Goal: Task Accomplishment & Management: Use online tool/utility

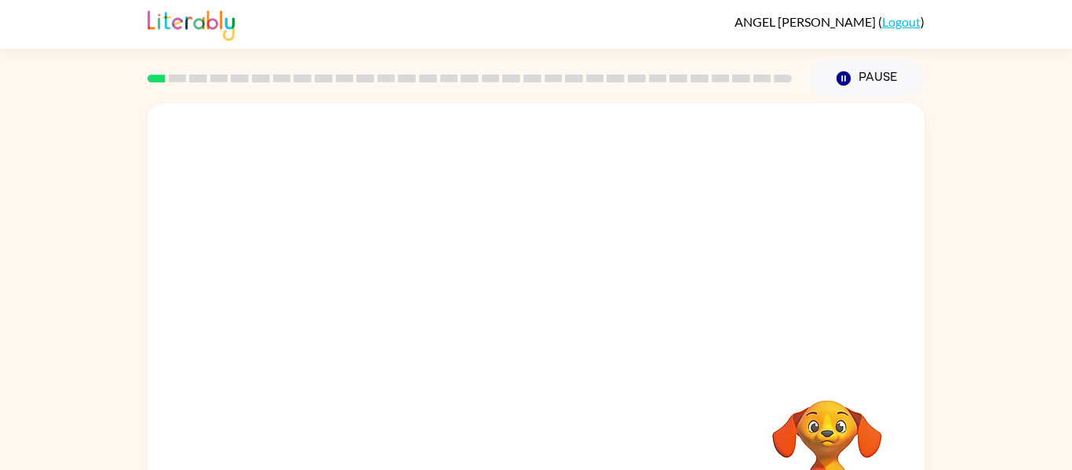
scroll to position [82, 0]
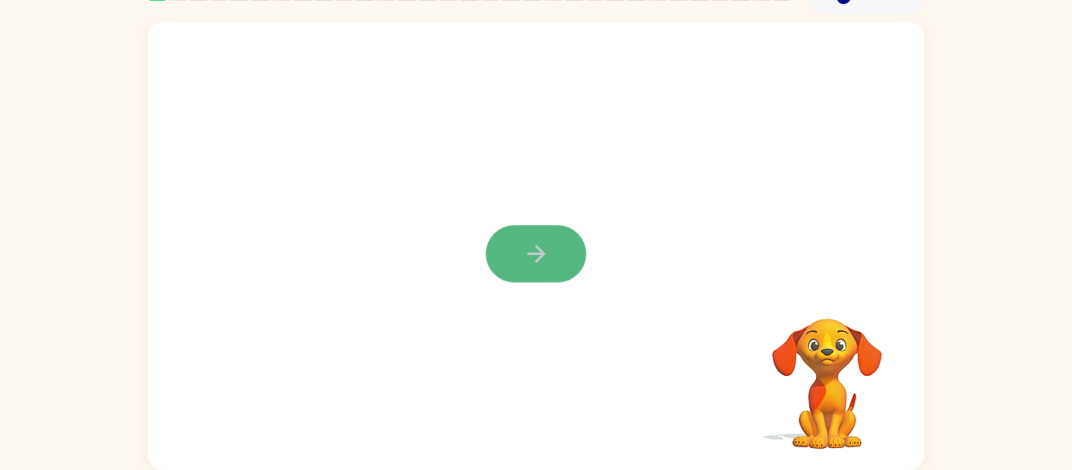
click at [555, 260] on button "button" at bounding box center [536, 253] width 100 height 57
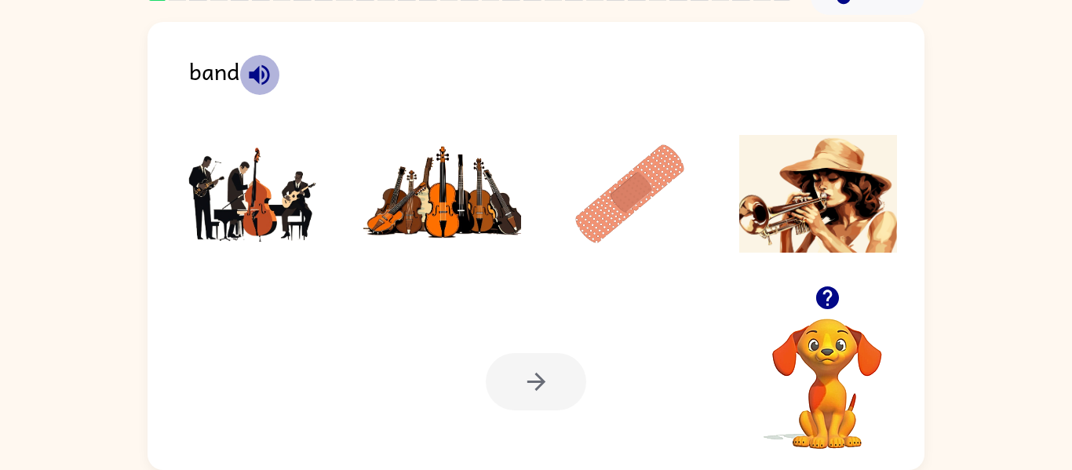
click at [263, 82] on icon "button" at bounding box center [259, 74] width 20 height 20
click at [773, 194] on img at bounding box center [819, 194] width 159 height 118
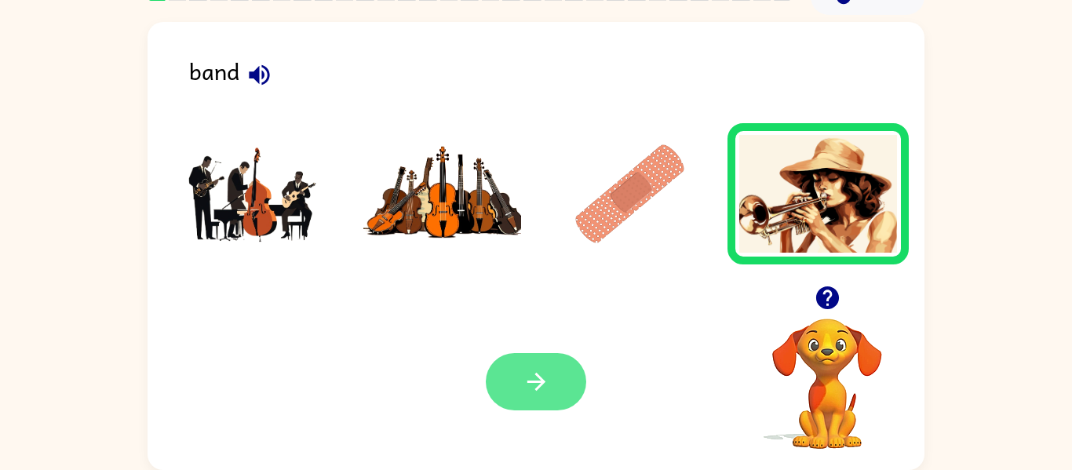
click at [518, 384] on button "button" at bounding box center [536, 381] width 100 height 57
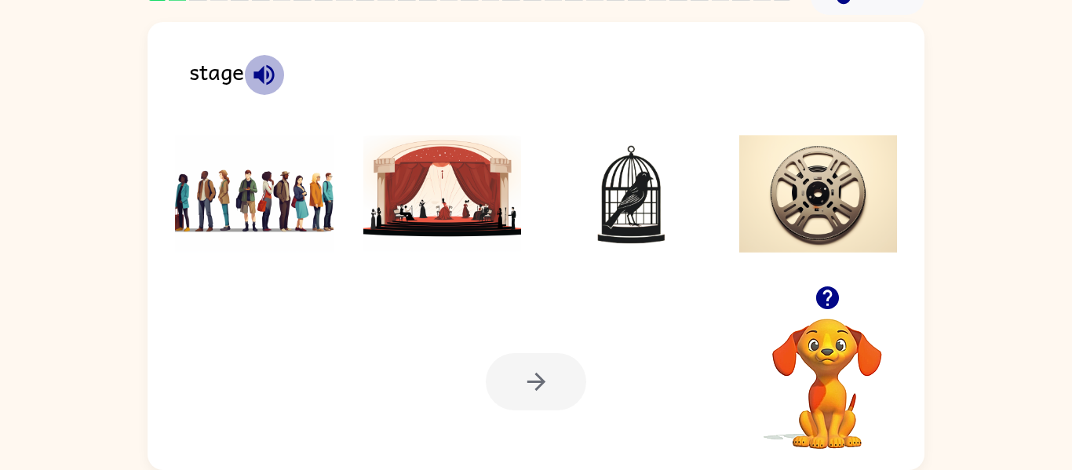
click at [270, 70] on icon "button" at bounding box center [263, 74] width 27 height 27
click at [485, 203] on img at bounding box center [443, 194] width 159 height 118
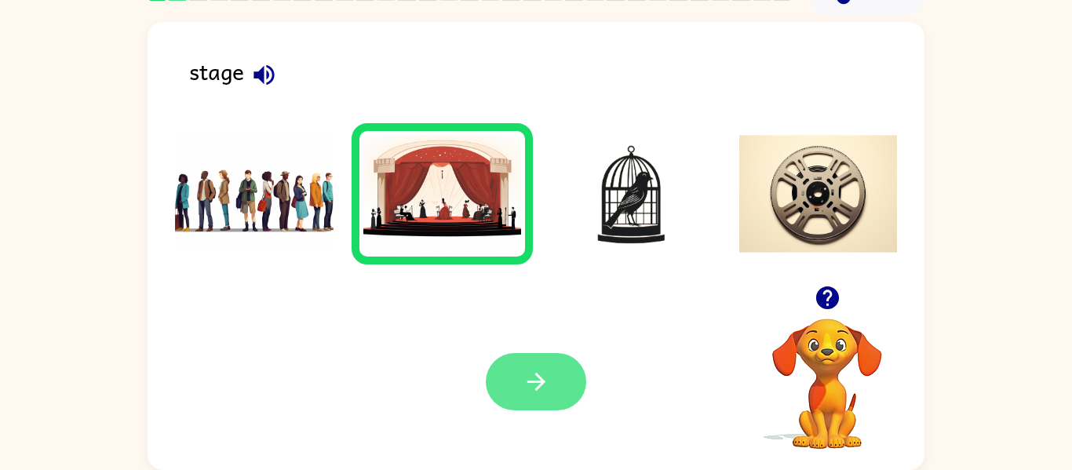
click at [561, 385] on button "button" at bounding box center [536, 381] width 100 height 57
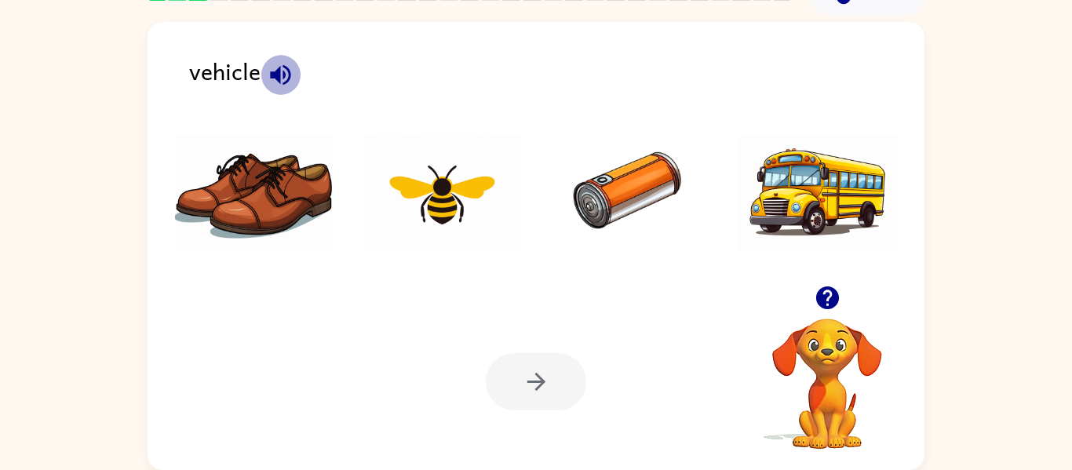
click at [282, 78] on icon "button" at bounding box center [280, 74] width 27 height 27
click at [607, 188] on img at bounding box center [630, 194] width 159 height 118
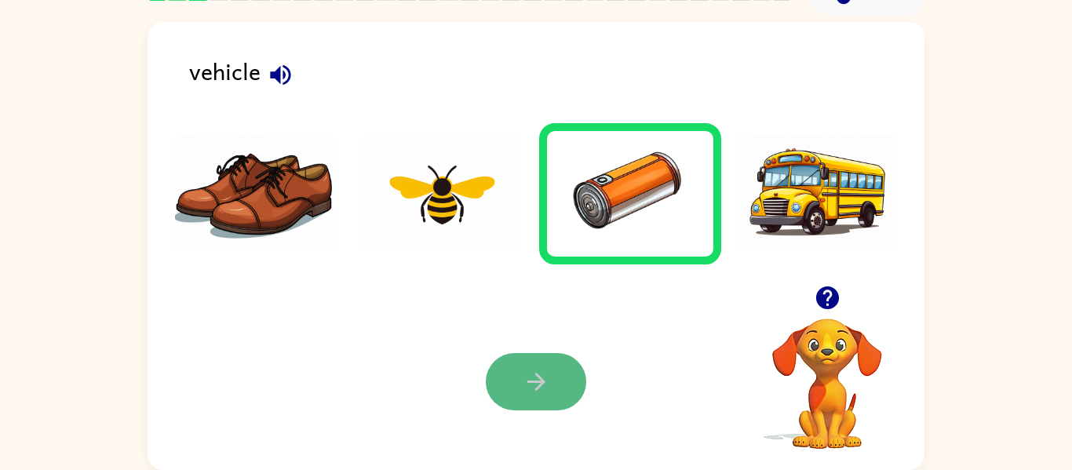
click at [536, 377] on icon "button" at bounding box center [536, 381] width 27 height 27
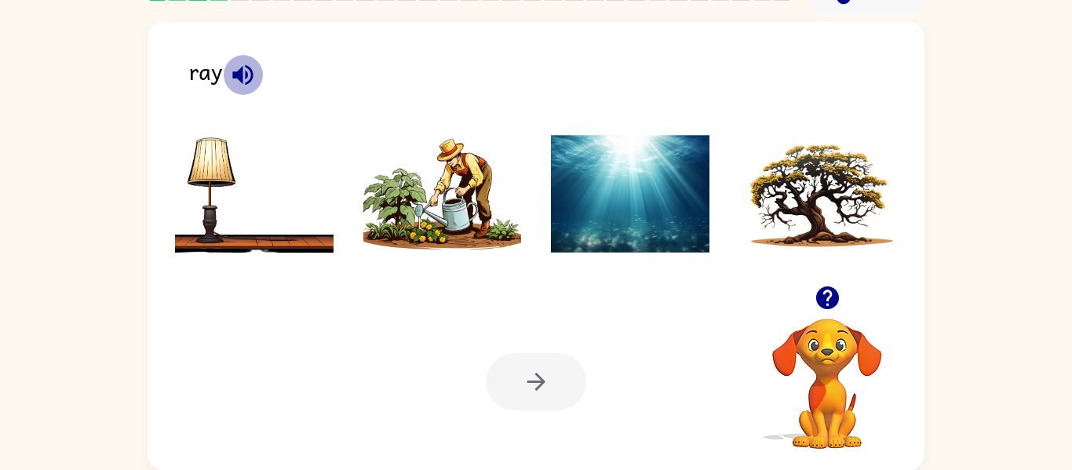
click at [240, 72] on icon "button" at bounding box center [242, 74] width 20 height 20
click at [211, 214] on img at bounding box center [254, 194] width 159 height 118
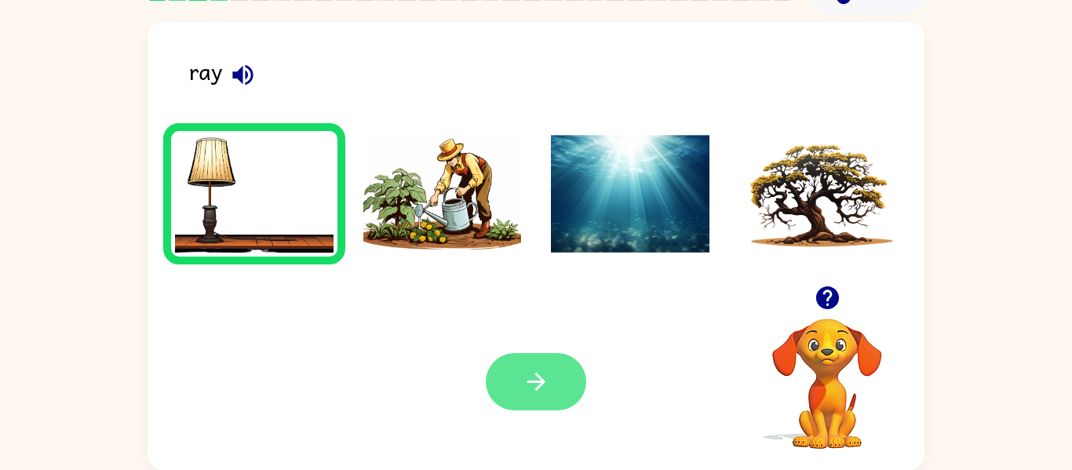
click at [552, 396] on button "button" at bounding box center [536, 381] width 100 height 57
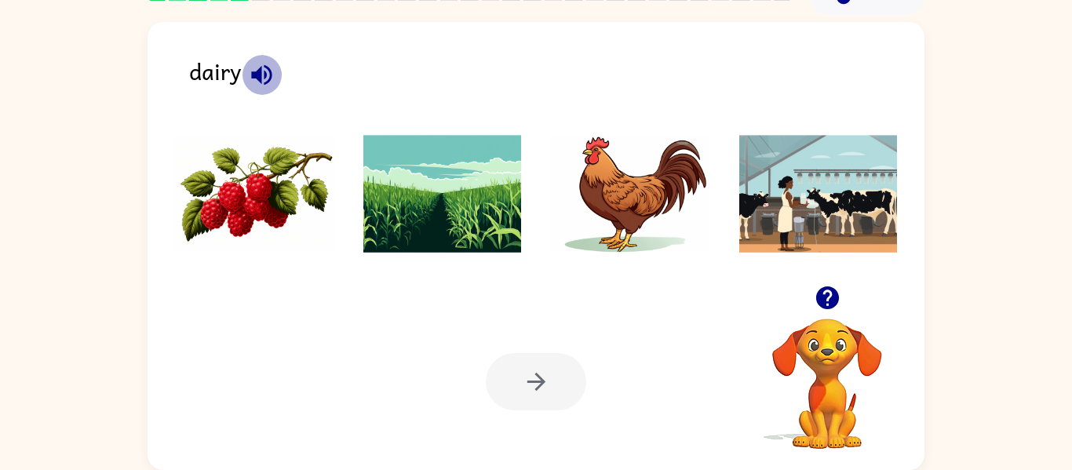
click at [261, 67] on icon "button" at bounding box center [261, 74] width 27 height 27
click at [653, 165] on img at bounding box center [630, 194] width 159 height 118
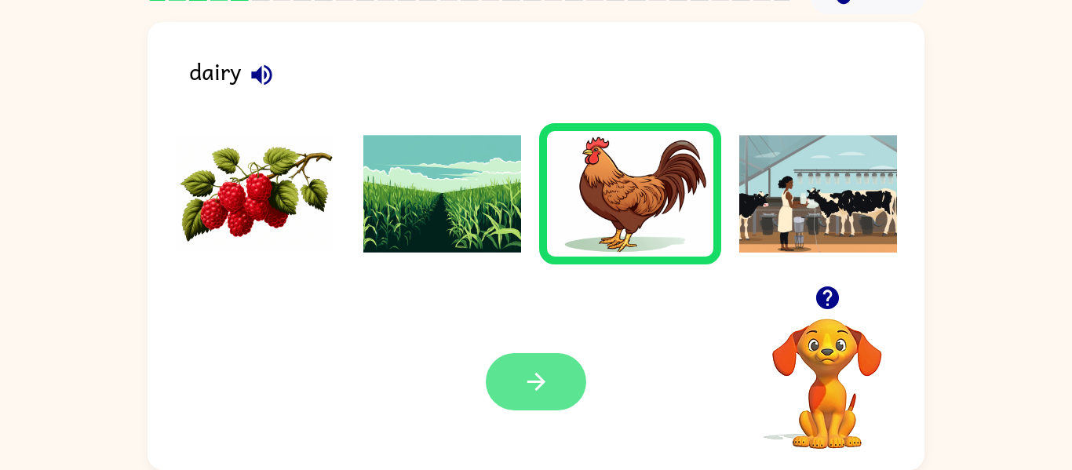
click at [567, 395] on button "button" at bounding box center [536, 381] width 100 height 57
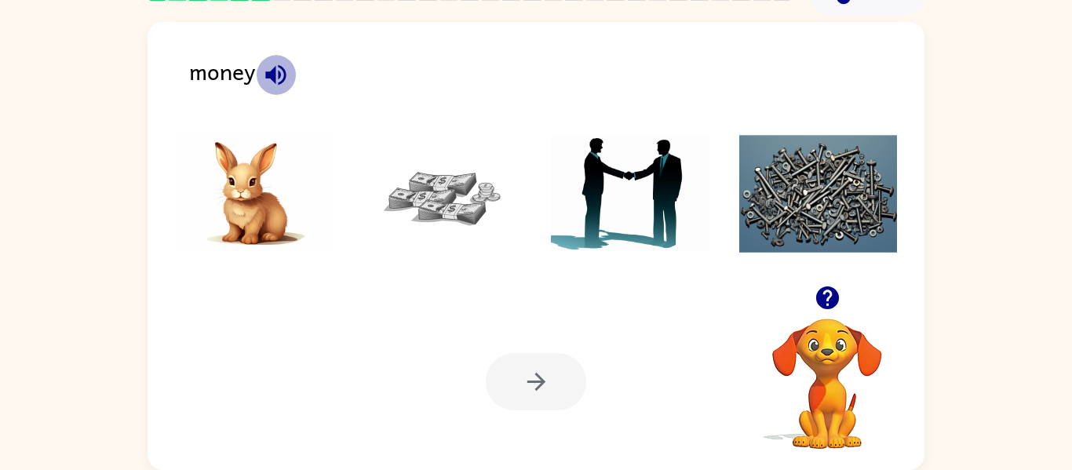
click at [263, 90] on button "button" at bounding box center [276, 75] width 40 height 40
click at [444, 245] on img at bounding box center [443, 194] width 159 height 118
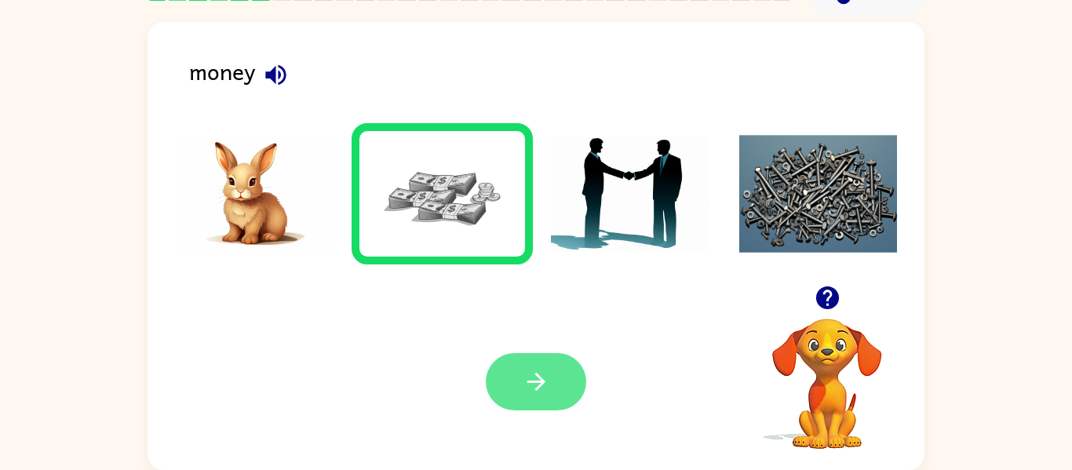
click at [565, 385] on button "button" at bounding box center [536, 381] width 100 height 57
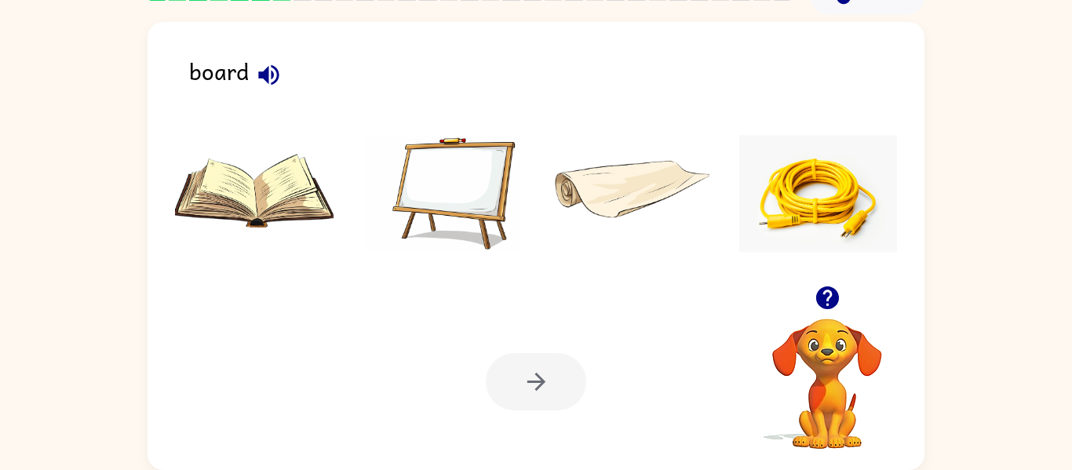
click at [272, 79] on icon "button" at bounding box center [268, 74] width 27 height 27
click at [401, 141] on img at bounding box center [443, 194] width 159 height 118
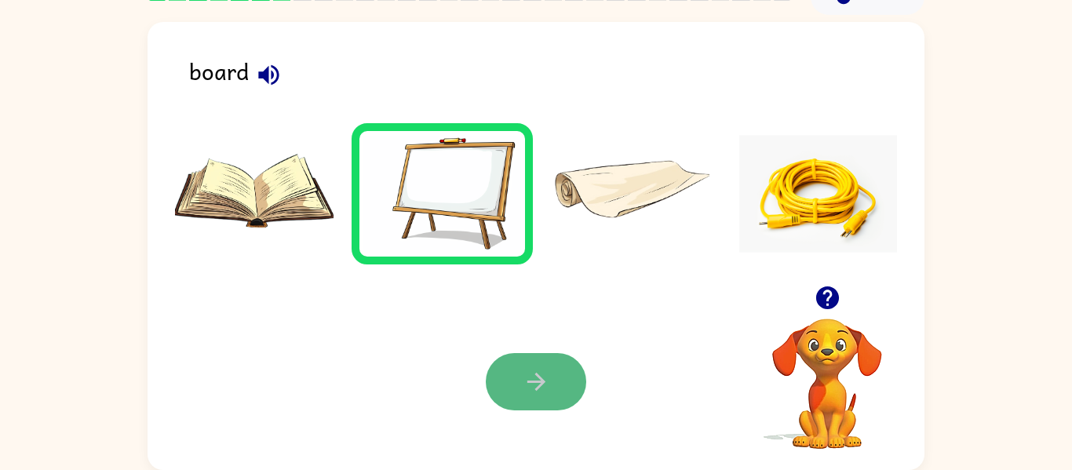
click at [534, 370] on icon "button" at bounding box center [536, 381] width 27 height 27
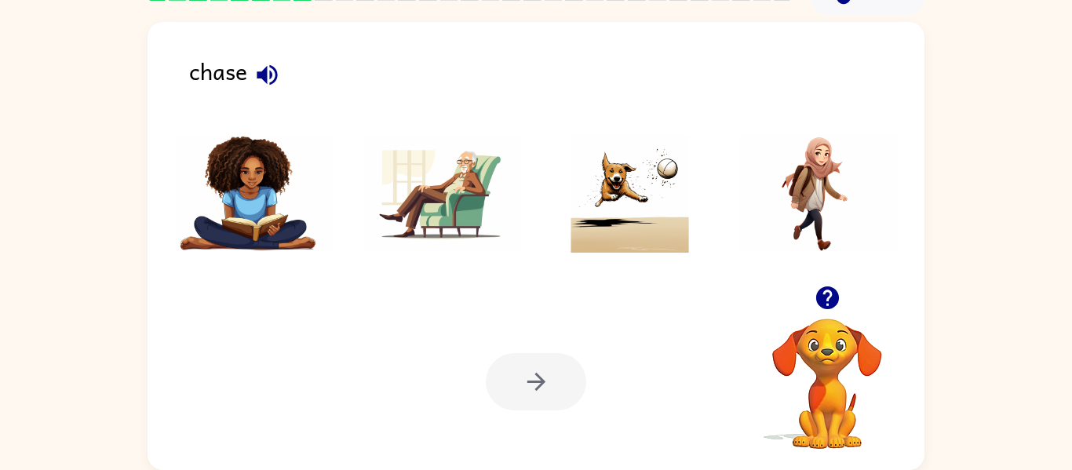
click at [267, 61] on icon "button" at bounding box center [267, 74] width 27 height 27
click at [573, 185] on img at bounding box center [630, 194] width 159 height 118
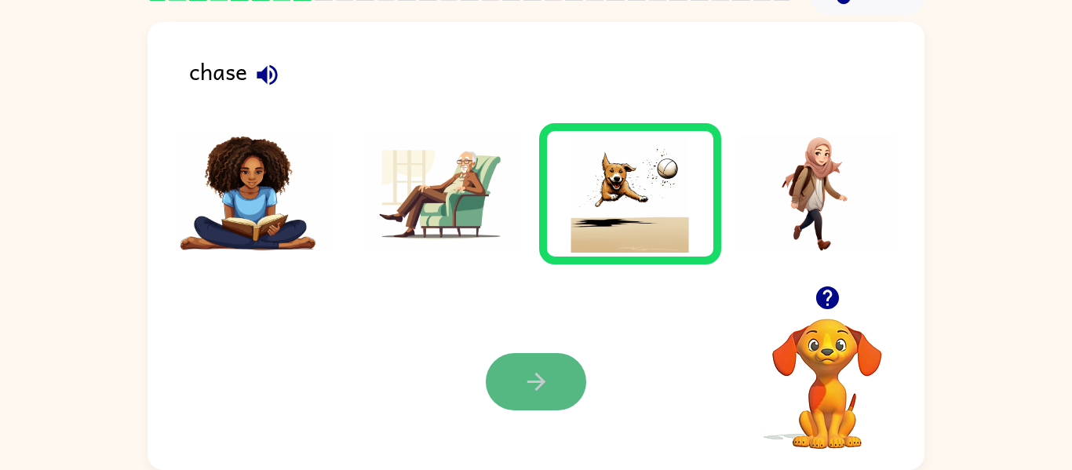
click at [537, 406] on button "button" at bounding box center [536, 381] width 100 height 57
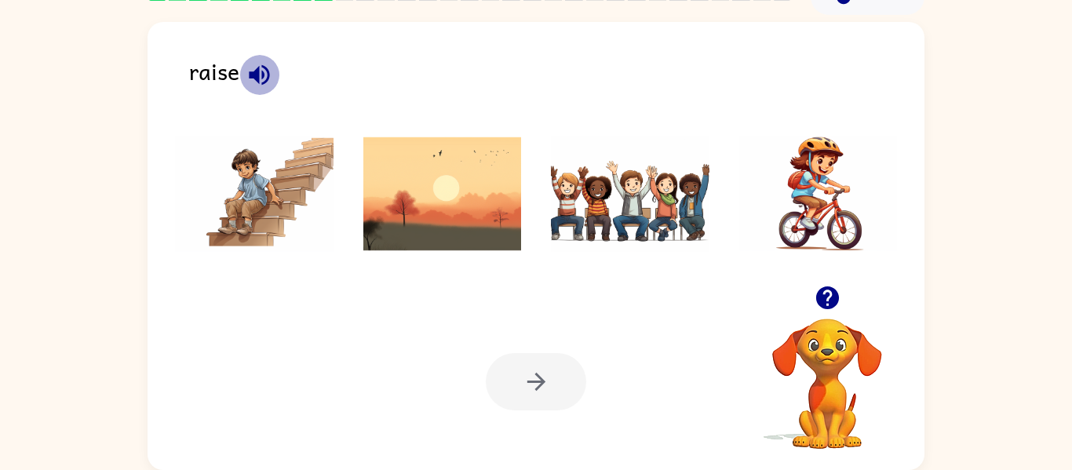
click at [261, 79] on icon "button" at bounding box center [259, 74] width 27 height 27
click at [853, 141] on img at bounding box center [819, 194] width 159 height 118
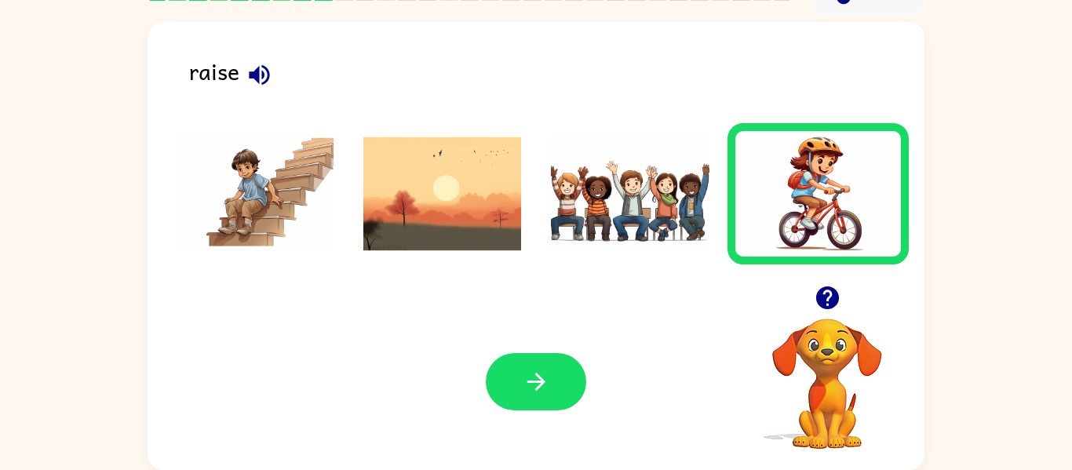
click at [433, 177] on img at bounding box center [443, 194] width 159 height 118
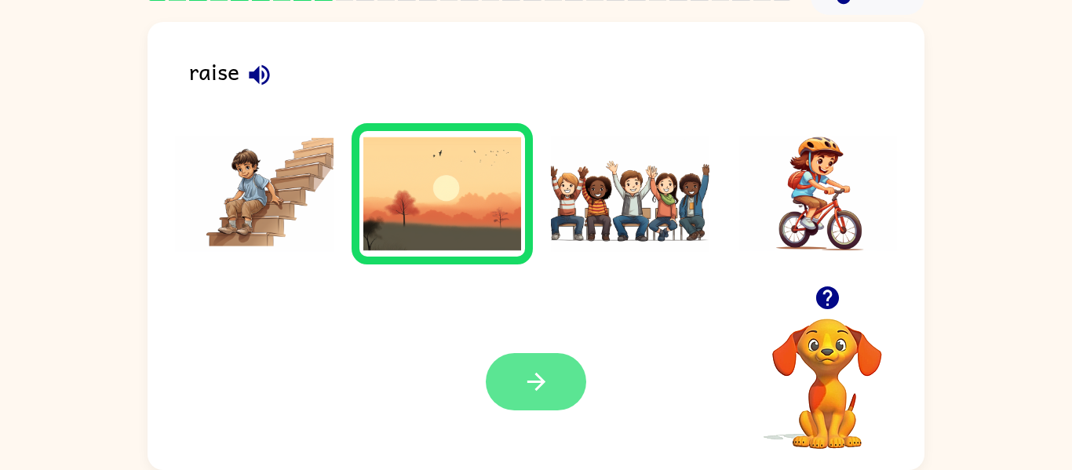
click at [528, 400] on button "button" at bounding box center [536, 381] width 100 height 57
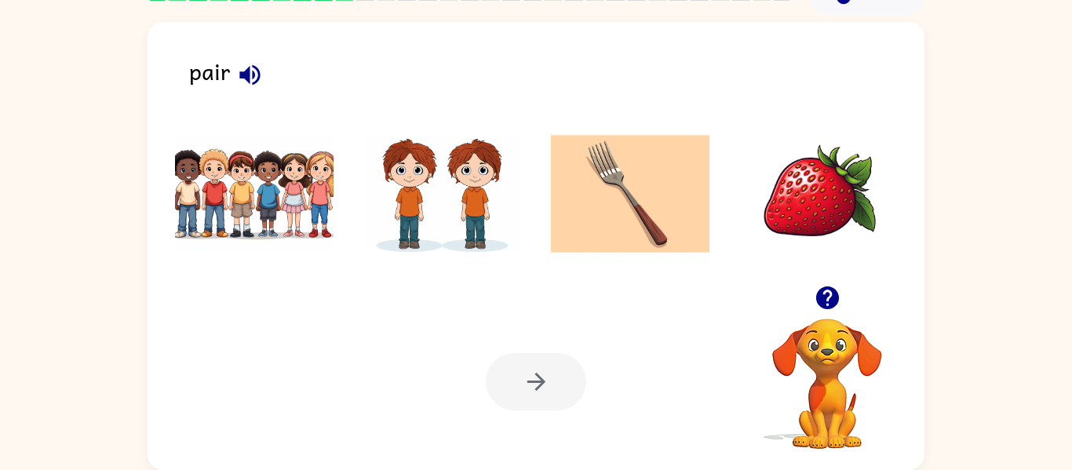
click at [262, 75] on icon "button" at bounding box center [249, 74] width 27 height 27
click at [775, 222] on img at bounding box center [819, 194] width 159 height 118
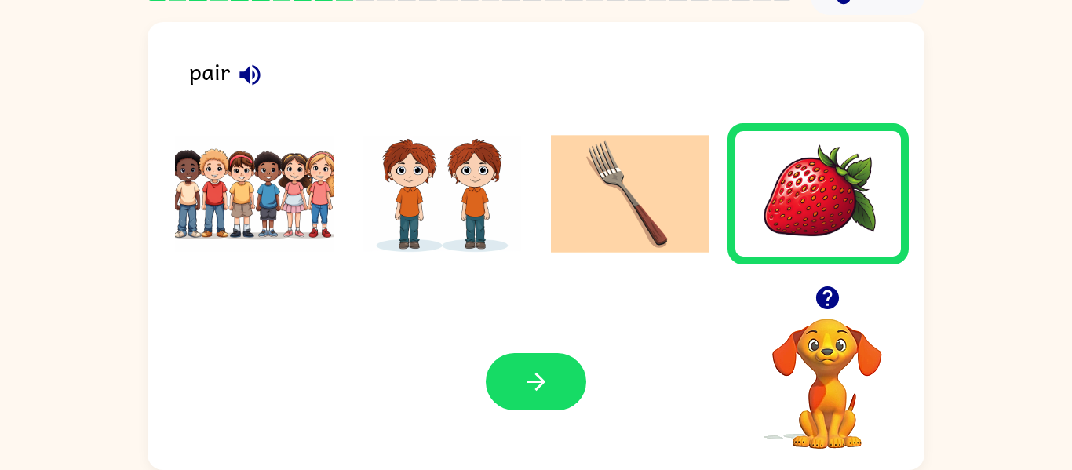
click at [650, 175] on img at bounding box center [630, 194] width 159 height 118
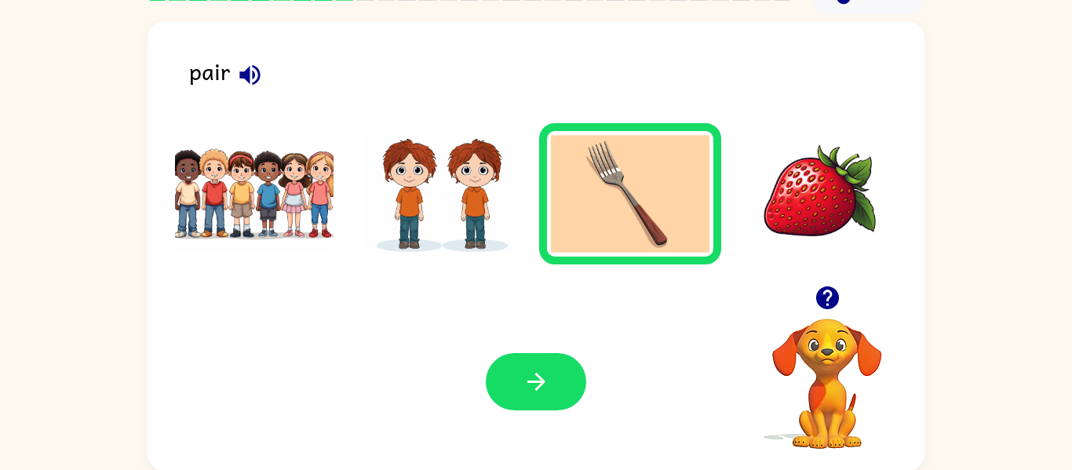
click at [555, 411] on div "Your browser must support playing .mp4 files to use Literably. Please try using…" at bounding box center [536, 382] width 777 height 177
click at [546, 389] on icon "button" at bounding box center [536, 381] width 27 height 27
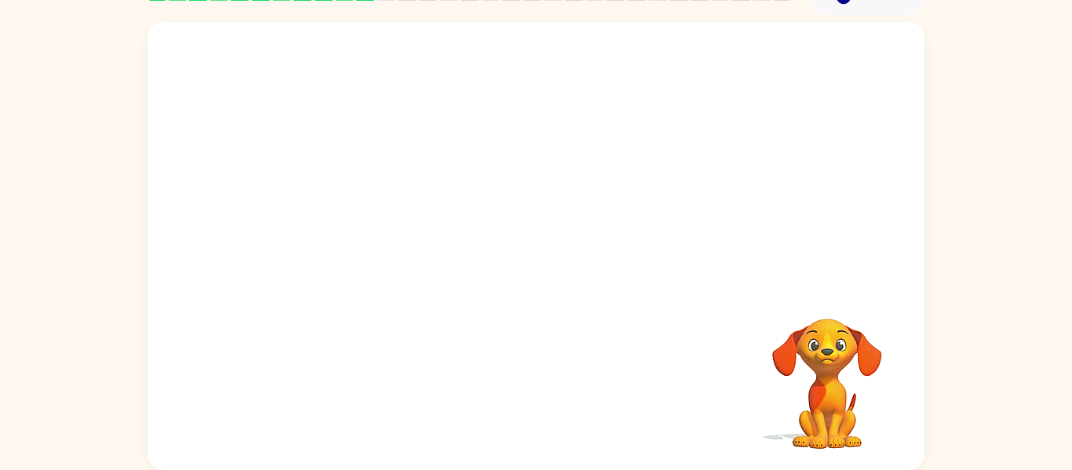
click at [738, 60] on video "Your browser must support playing .mp4 files to use Literably. Please try using…" at bounding box center [536, 154] width 777 height 264
click at [342, 206] on video "Your browser must support playing .mp4 files to use Literably. Please try using…" at bounding box center [536, 154] width 777 height 264
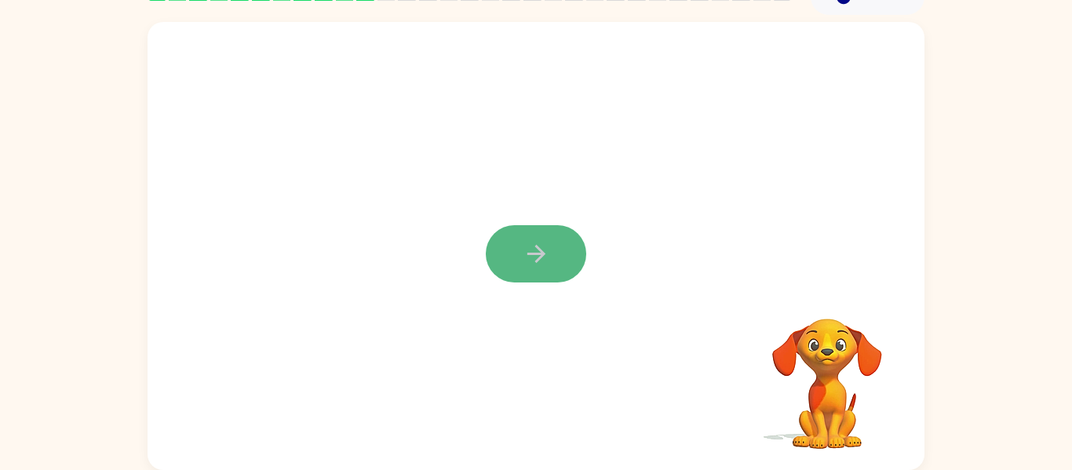
click at [513, 259] on button "button" at bounding box center [536, 253] width 100 height 57
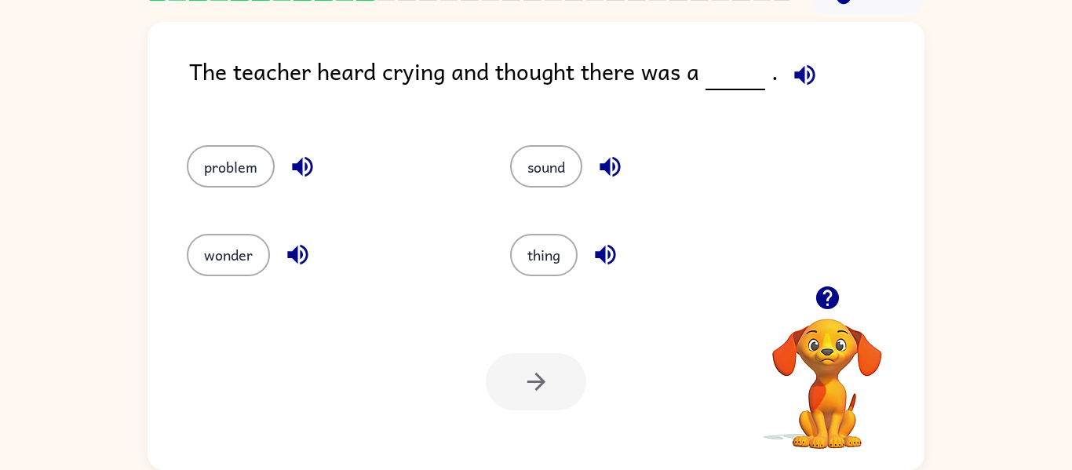
click at [792, 82] on icon "button" at bounding box center [804, 74] width 27 height 27
click at [604, 160] on icon "button" at bounding box center [610, 166] width 27 height 27
click at [600, 263] on icon "button" at bounding box center [605, 254] width 27 height 27
click at [558, 245] on button "thing" at bounding box center [544, 255] width 68 height 42
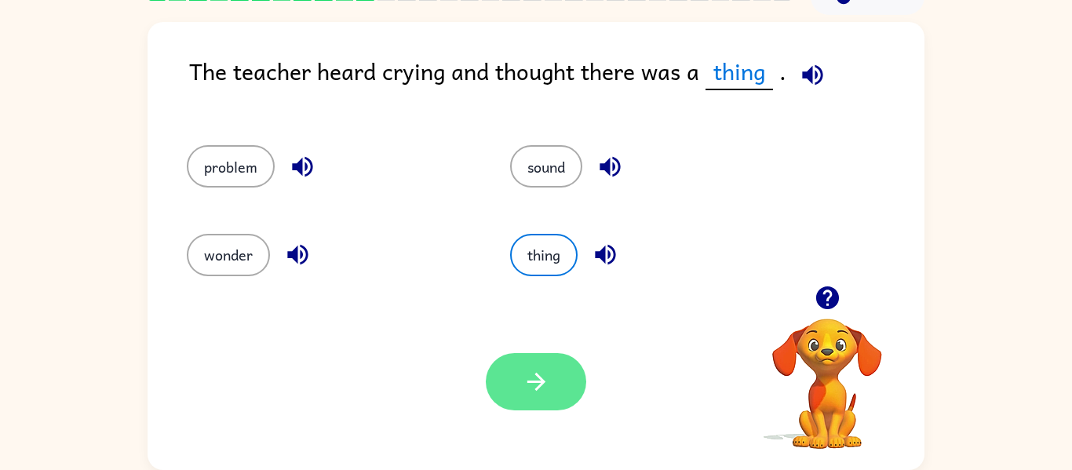
click at [537, 384] on icon "button" at bounding box center [536, 381] width 27 height 27
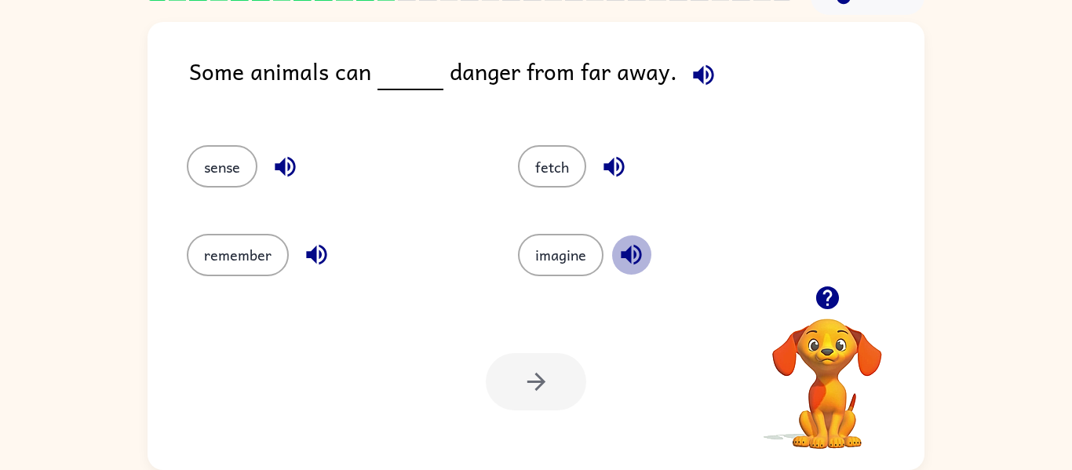
click at [623, 262] on icon "button" at bounding box center [631, 254] width 27 height 27
click at [298, 237] on div "remember" at bounding box center [334, 255] width 295 height 42
click at [329, 269] on div "remember" at bounding box center [334, 255] width 295 height 42
click at [320, 287] on div "remember" at bounding box center [322, 248] width 331 height 88
click at [323, 265] on icon "button" at bounding box center [316, 254] width 27 height 27
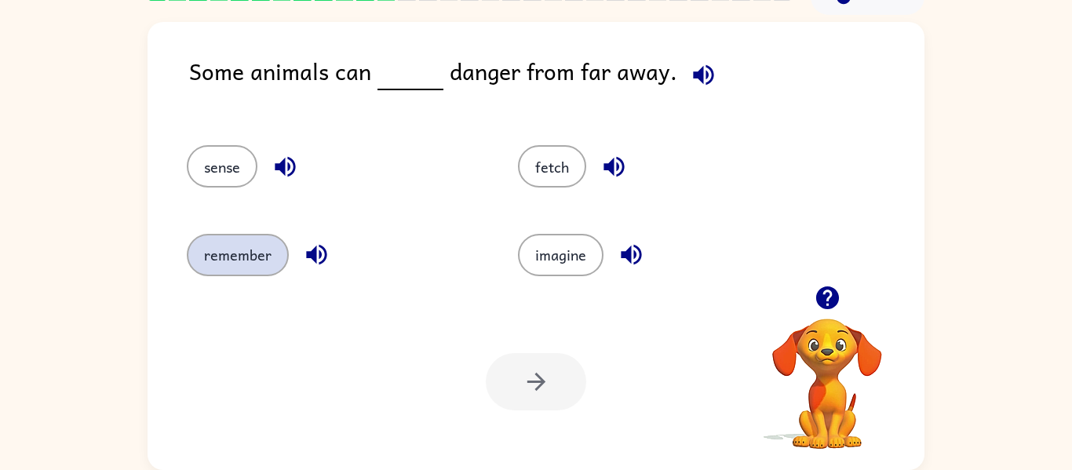
click at [267, 250] on button "remember" at bounding box center [238, 255] width 102 height 42
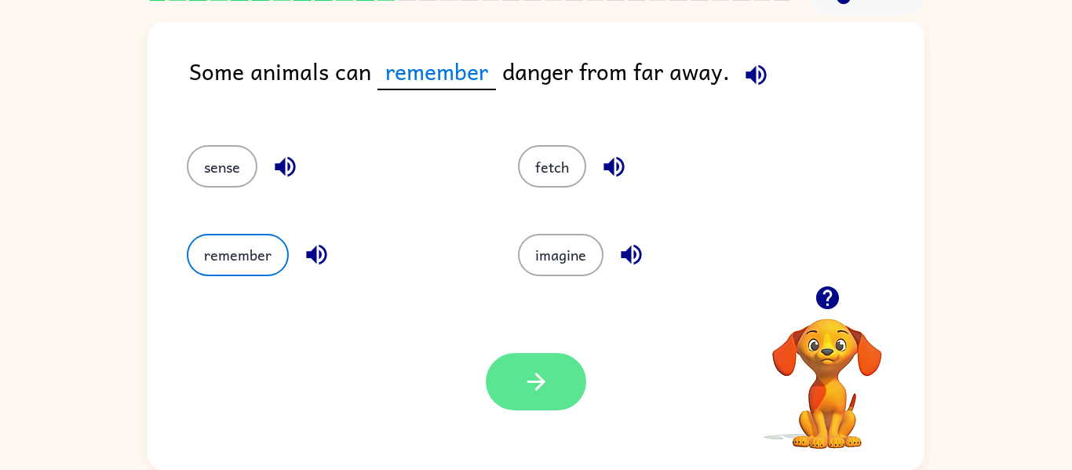
click at [513, 375] on button "button" at bounding box center [536, 381] width 100 height 57
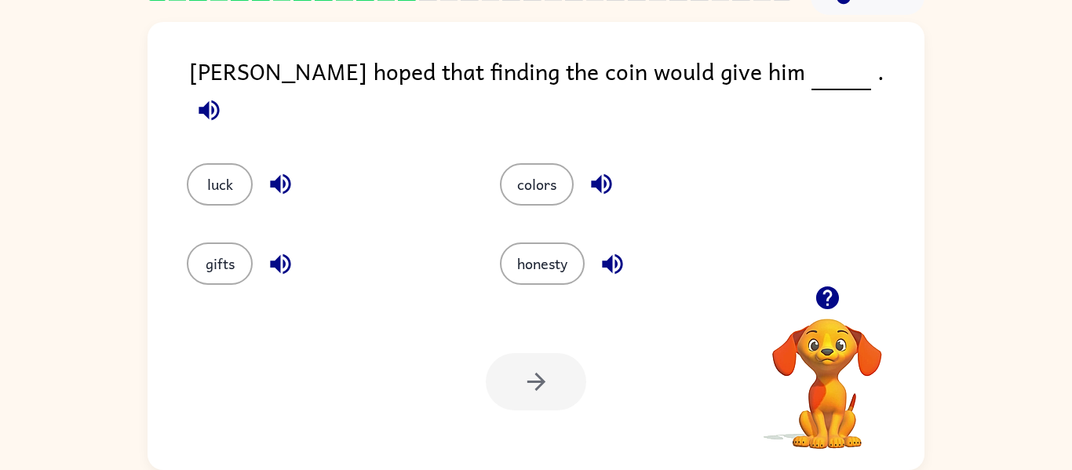
click at [598, 260] on button "button" at bounding box center [613, 264] width 40 height 40
click at [596, 174] on icon "button" at bounding box center [601, 183] width 27 height 27
click at [219, 100] on icon "button" at bounding box center [209, 110] width 20 height 20
click at [286, 250] on icon "button" at bounding box center [280, 263] width 27 height 27
click at [294, 170] on icon "button" at bounding box center [280, 183] width 27 height 27
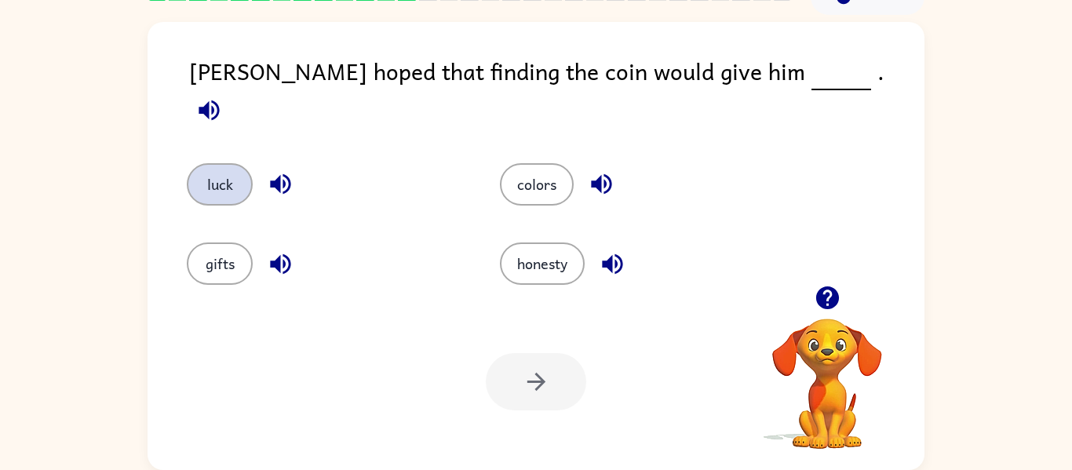
click at [229, 163] on button "luck" at bounding box center [220, 184] width 66 height 42
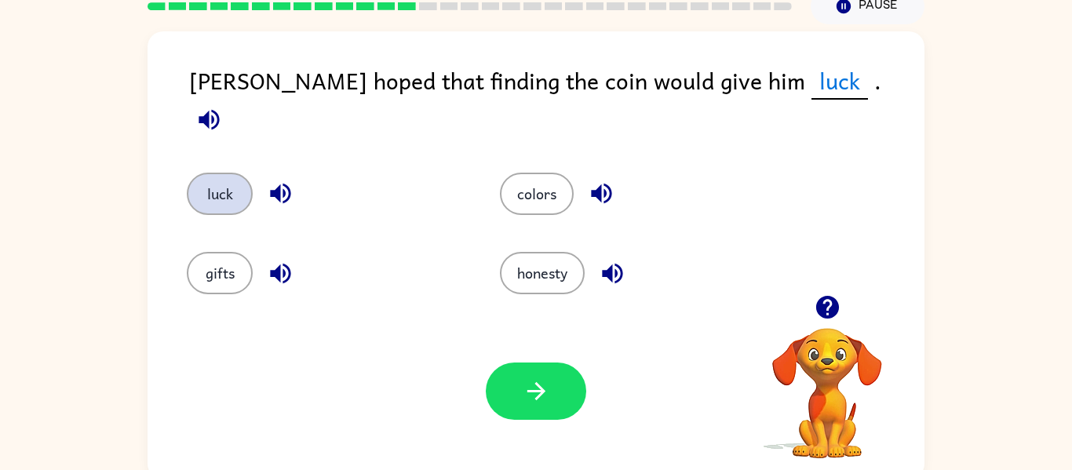
scroll to position [49, 0]
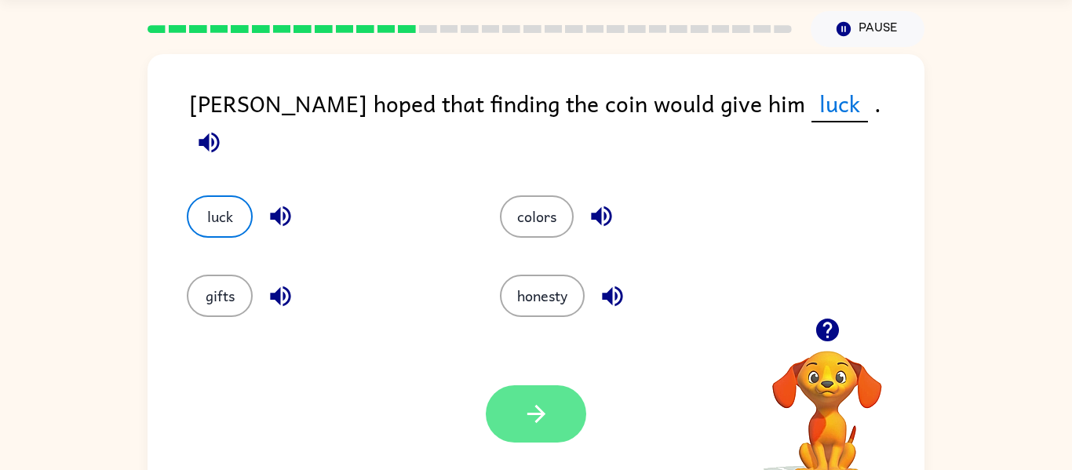
click at [549, 387] on button "button" at bounding box center [536, 413] width 100 height 57
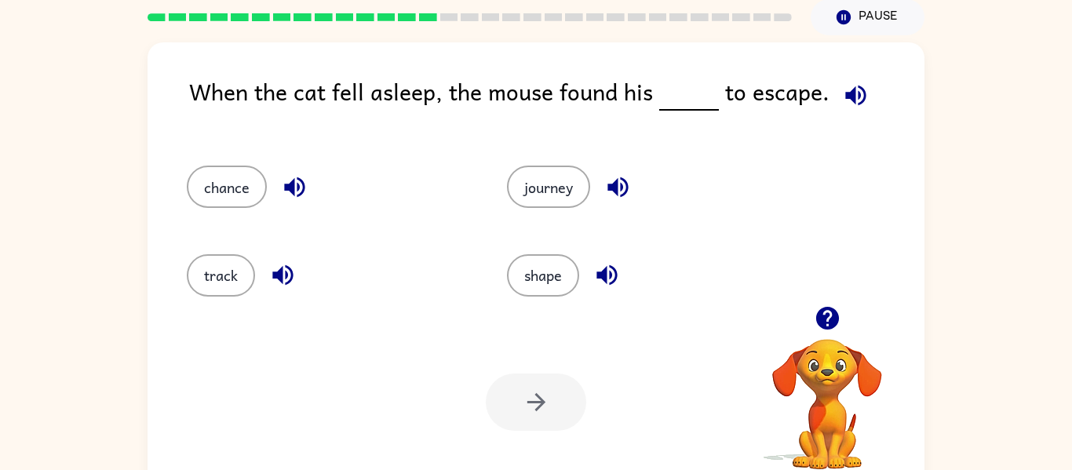
scroll to position [82, 0]
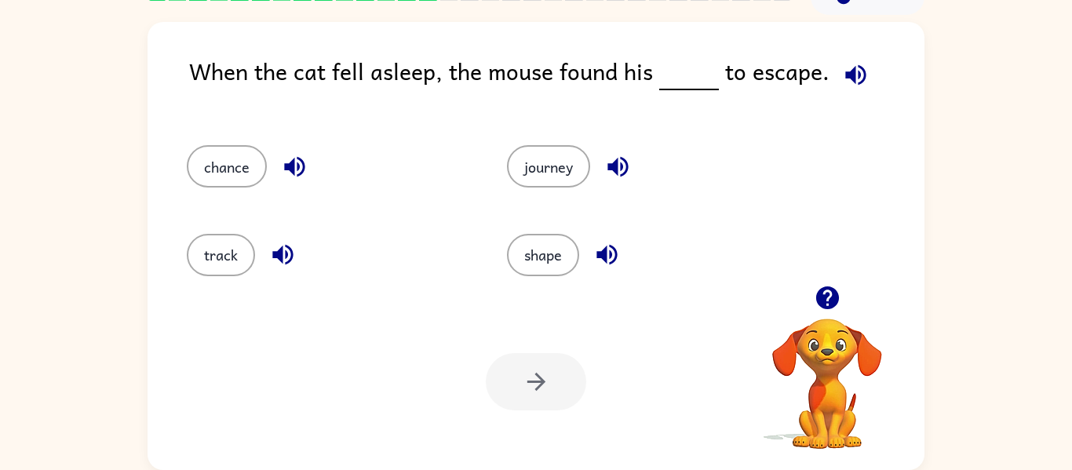
click at [843, 88] on icon "button" at bounding box center [855, 74] width 27 height 27
click at [630, 174] on icon "button" at bounding box center [618, 166] width 27 height 27
click at [707, 392] on div "Your browser must support playing .mp4 files to use Literably. Please try using…" at bounding box center [536, 382] width 777 height 177
click at [548, 165] on button "journey" at bounding box center [548, 166] width 83 height 42
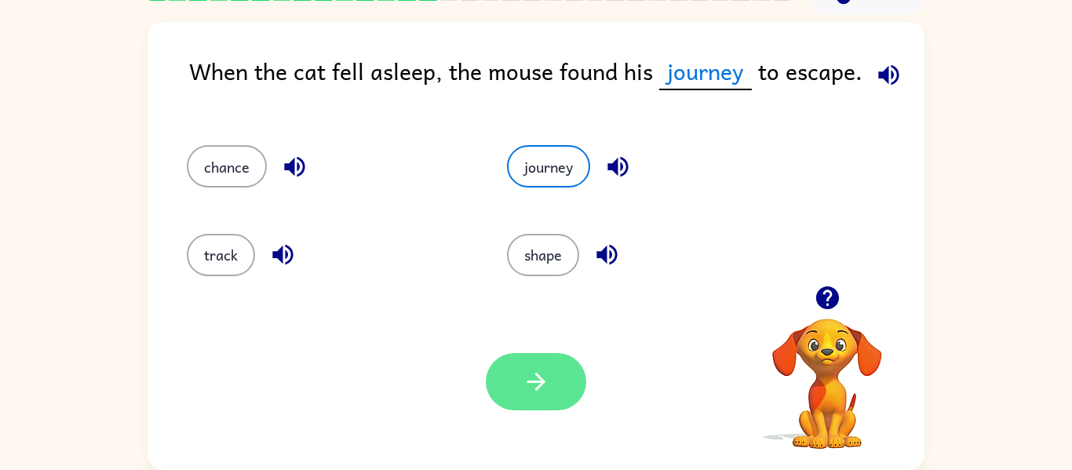
click at [539, 368] on icon "button" at bounding box center [536, 381] width 27 height 27
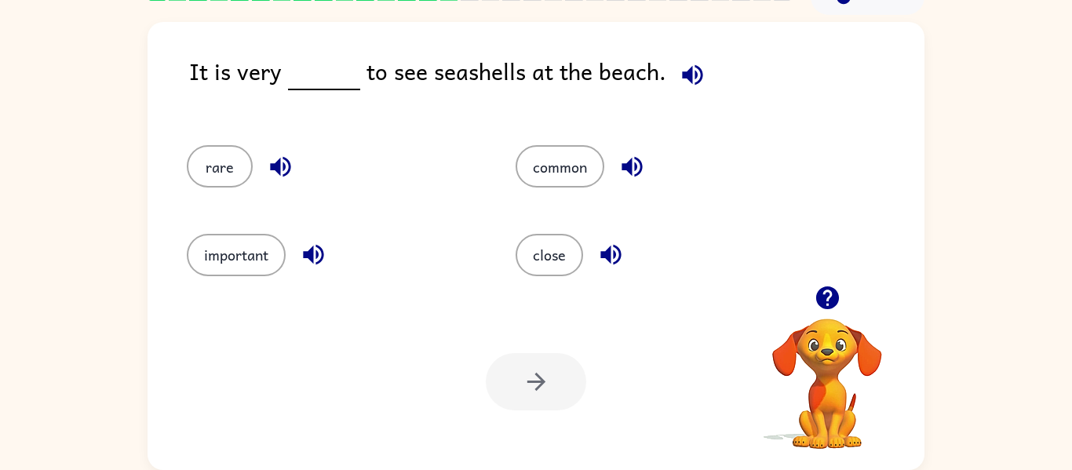
click at [575, 200] on div "common" at bounding box center [650, 159] width 329 height 88
click at [583, 137] on div "common" at bounding box center [650, 159] width 329 height 88
click at [547, 177] on button "common" at bounding box center [560, 166] width 89 height 42
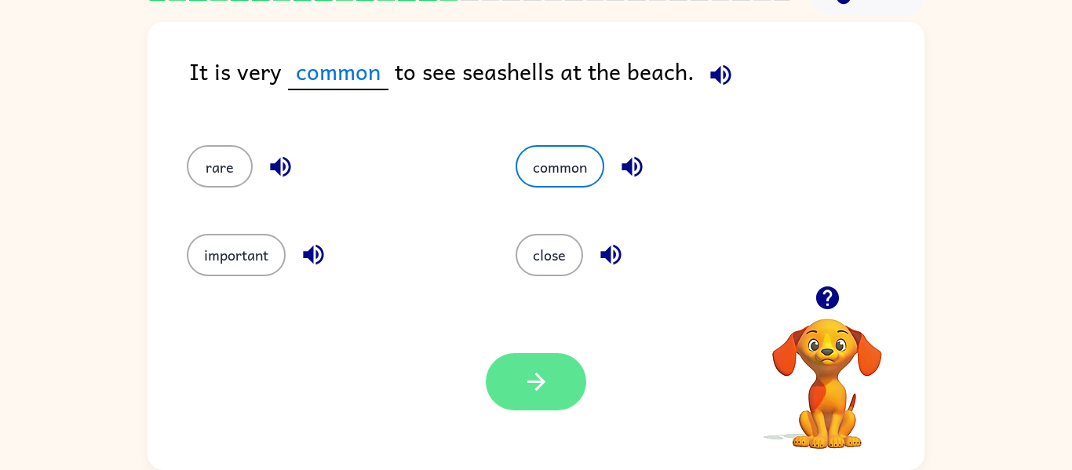
click at [521, 393] on button "button" at bounding box center [536, 381] width 100 height 57
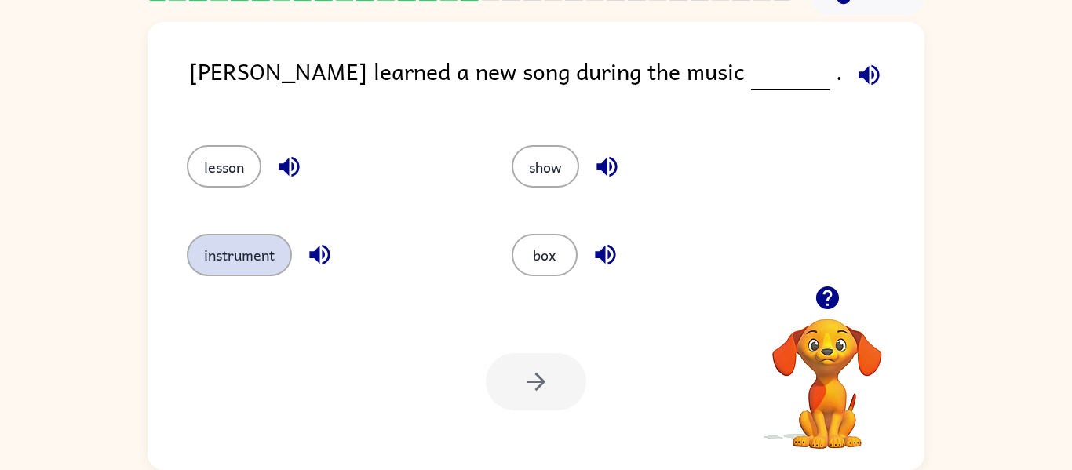
click at [282, 239] on button "instrument" at bounding box center [239, 255] width 105 height 42
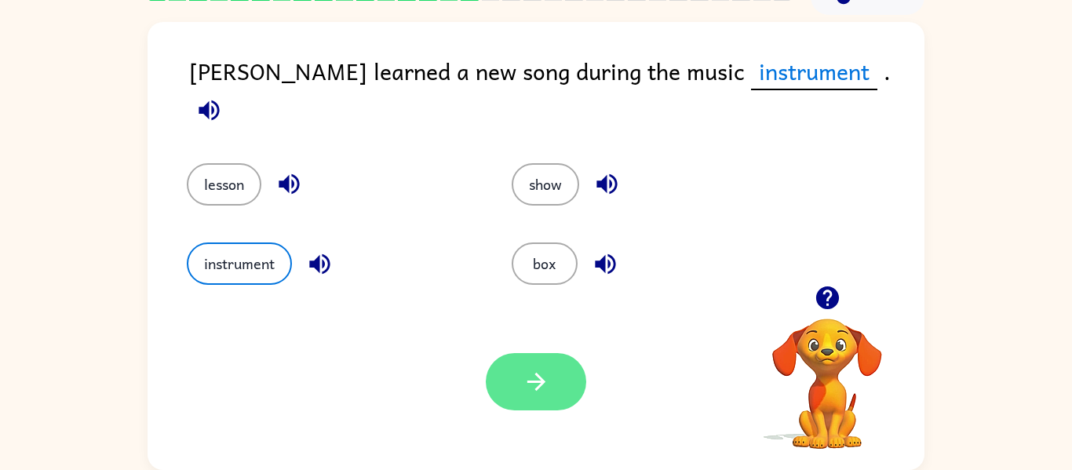
click at [514, 380] on button "button" at bounding box center [536, 381] width 100 height 57
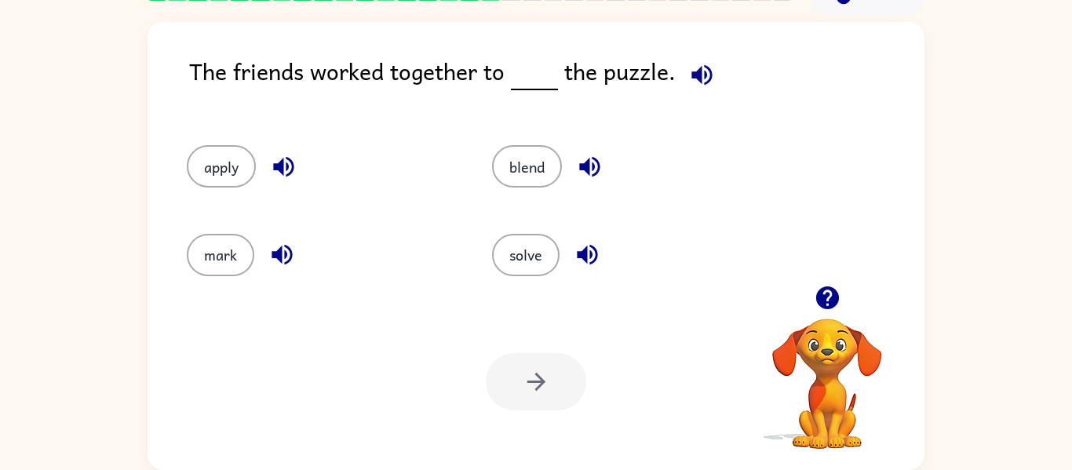
click at [571, 261] on button "button" at bounding box center [588, 255] width 40 height 40
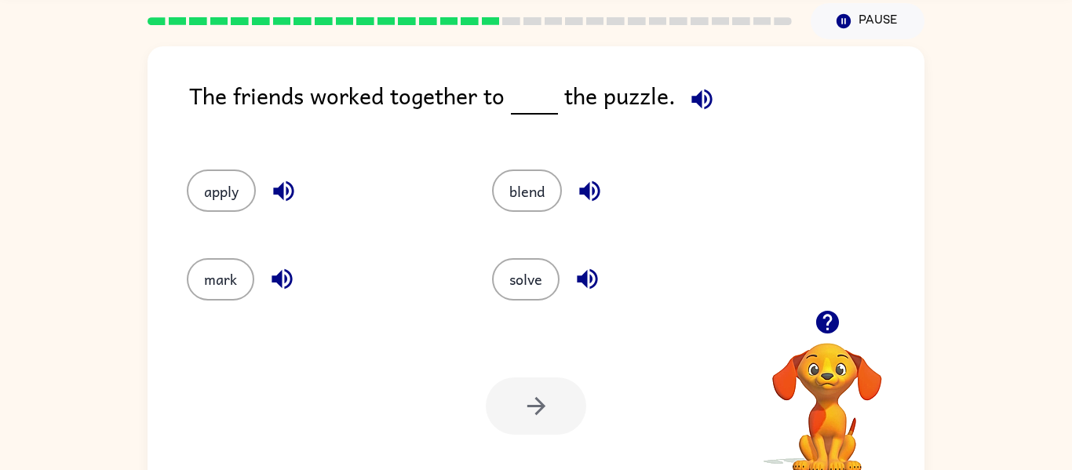
scroll to position [56, 0]
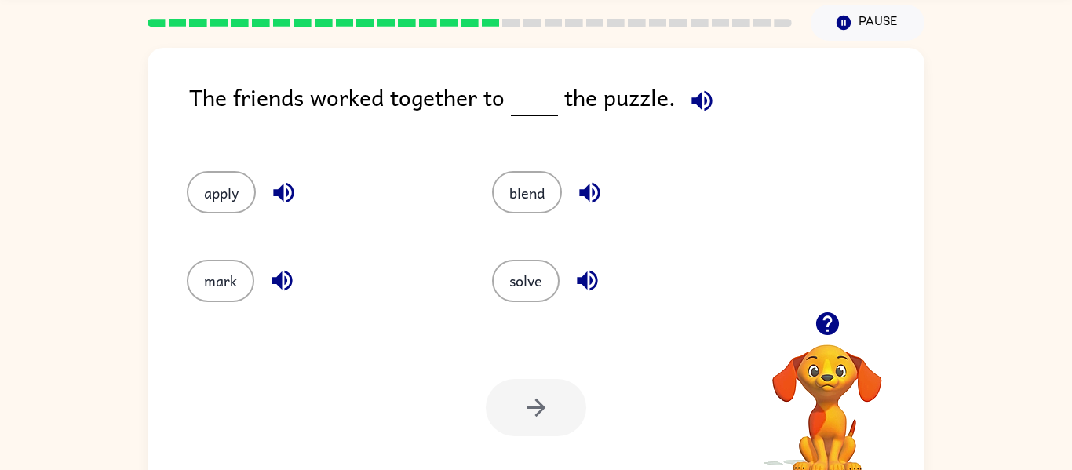
click at [850, 396] on video "Your browser must support playing .mp4 files to use Literably. Please try using…" at bounding box center [827, 398] width 157 height 157
click at [851, 407] on video "Your browser must support playing .mp4 files to use Literably. Please try using…" at bounding box center [827, 398] width 157 height 157
click at [718, 96] on button "button" at bounding box center [702, 101] width 40 height 40
click at [520, 278] on button "solve" at bounding box center [526, 281] width 68 height 42
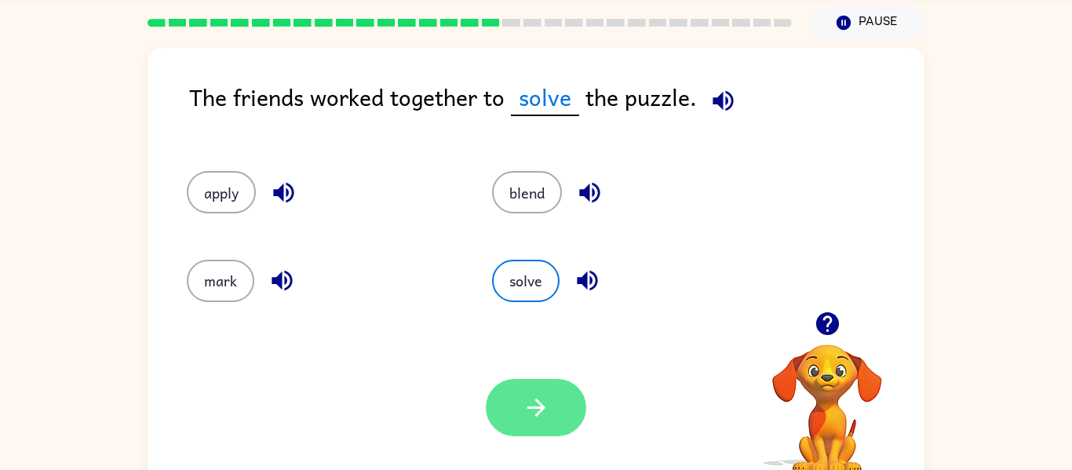
click at [533, 418] on icon "button" at bounding box center [536, 407] width 27 height 27
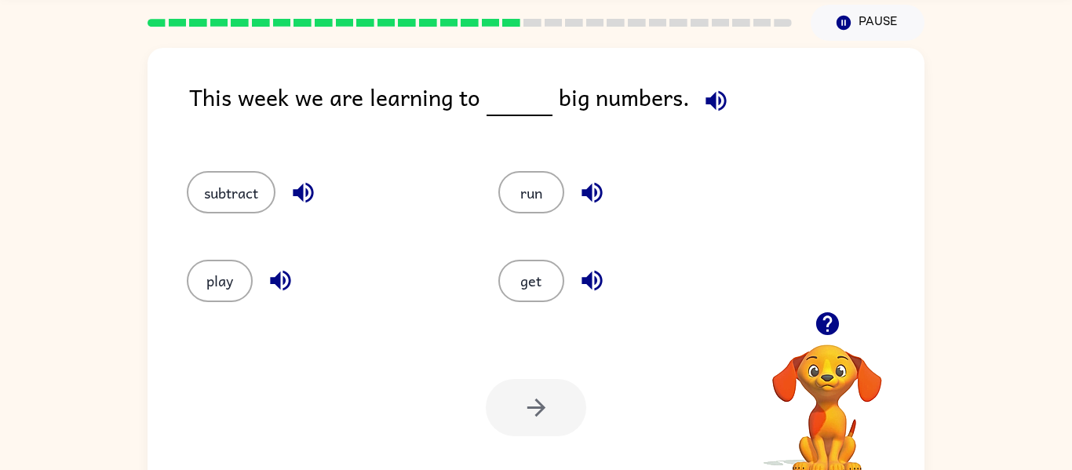
click at [246, 263] on div "play" at bounding box center [325, 281] width 276 height 42
click at [233, 283] on button "play" at bounding box center [220, 281] width 66 height 42
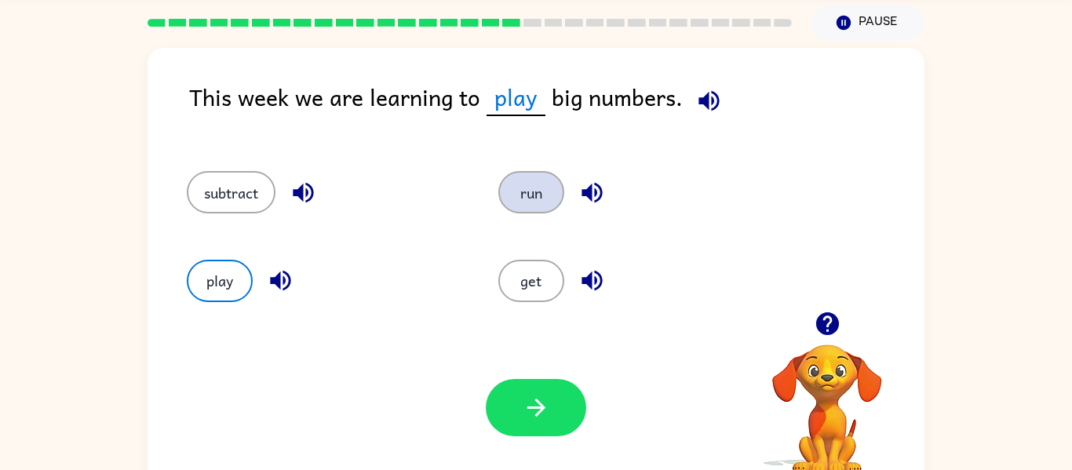
click at [522, 194] on button "run" at bounding box center [532, 192] width 66 height 42
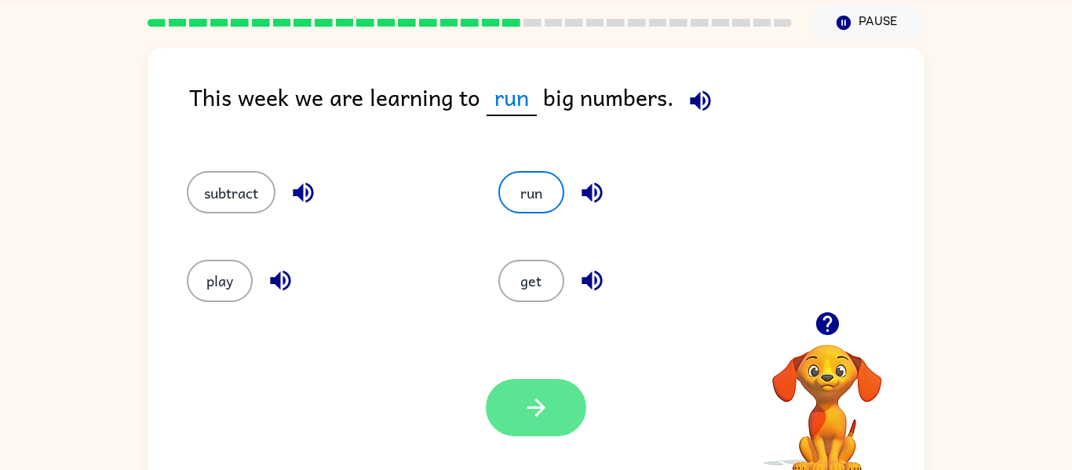
click at [558, 432] on button "button" at bounding box center [536, 407] width 100 height 57
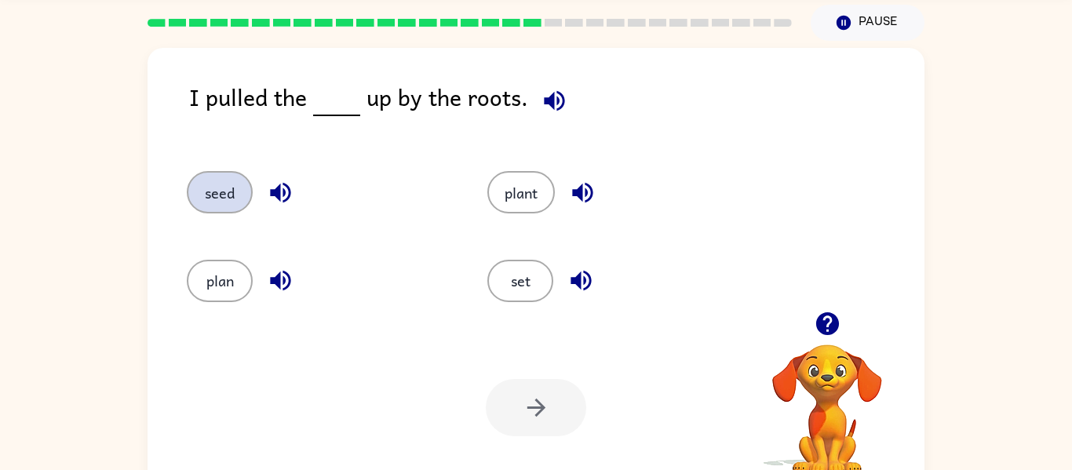
click at [248, 192] on button "seed" at bounding box center [220, 192] width 66 height 42
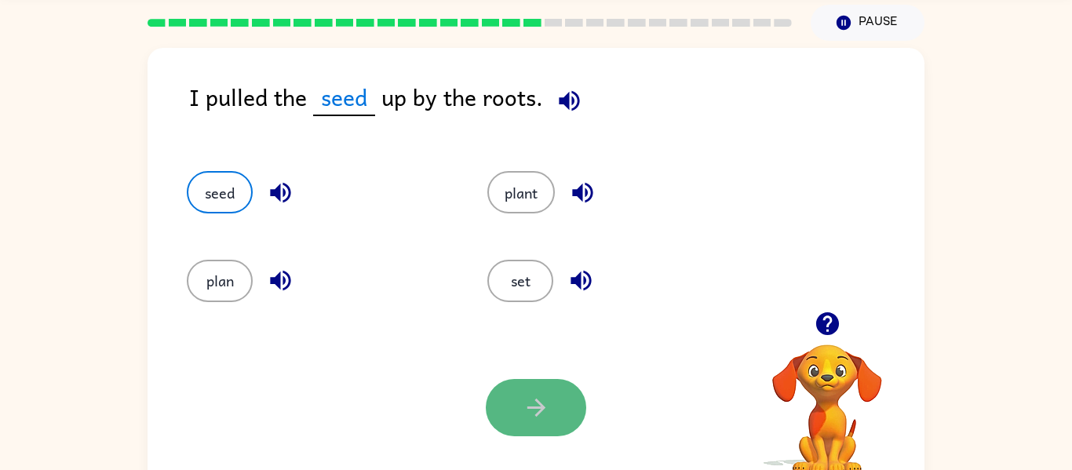
click at [510, 421] on button "button" at bounding box center [536, 407] width 100 height 57
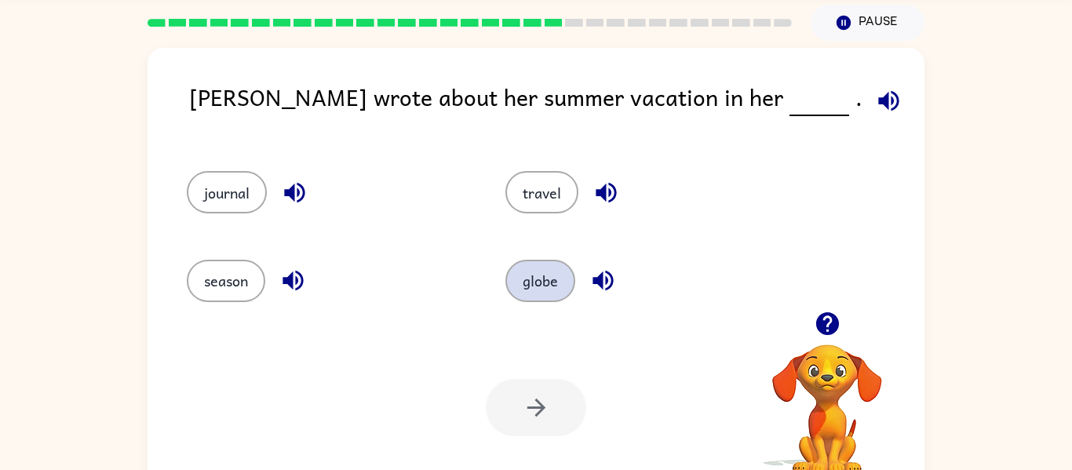
click at [540, 293] on button "globe" at bounding box center [541, 281] width 70 height 42
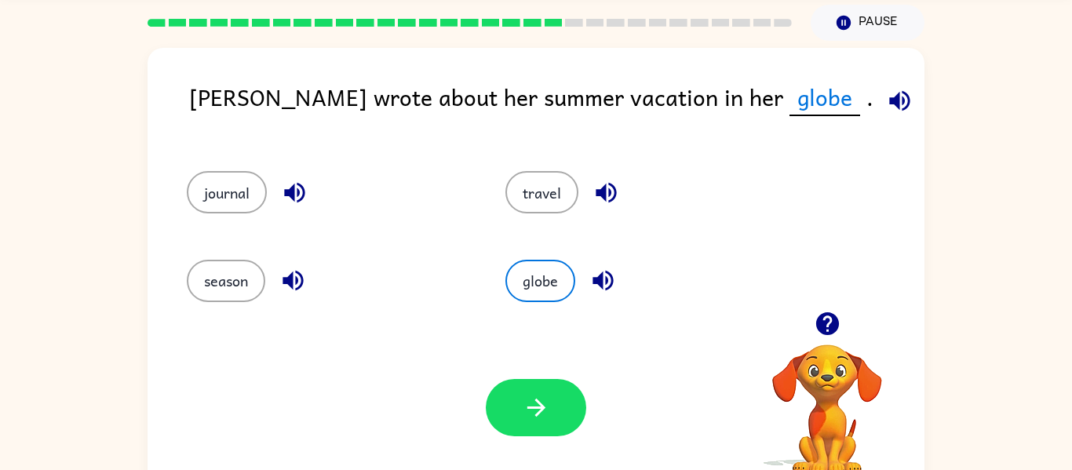
click at [487, 422] on div at bounding box center [536, 407] width 100 height 57
click at [501, 401] on button "button" at bounding box center [536, 407] width 100 height 57
click at [513, 408] on div at bounding box center [536, 407] width 100 height 57
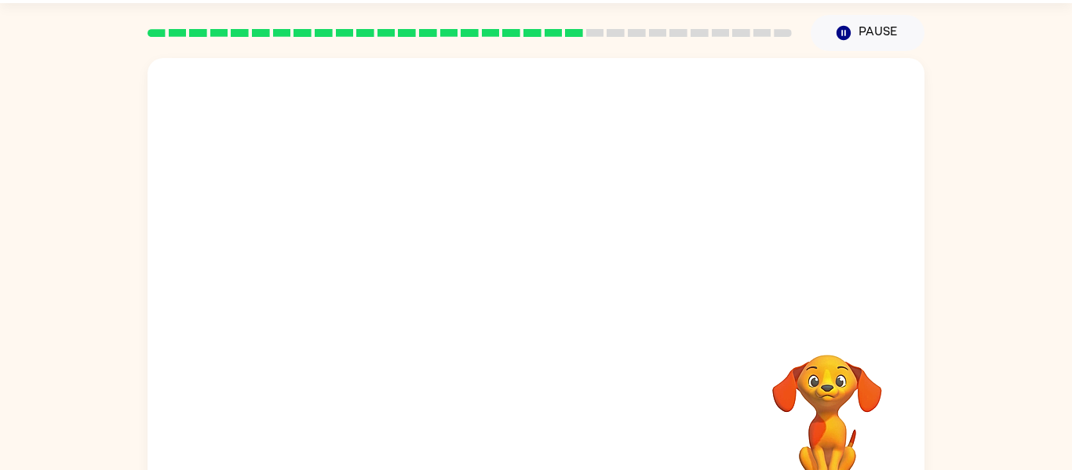
scroll to position [0, 0]
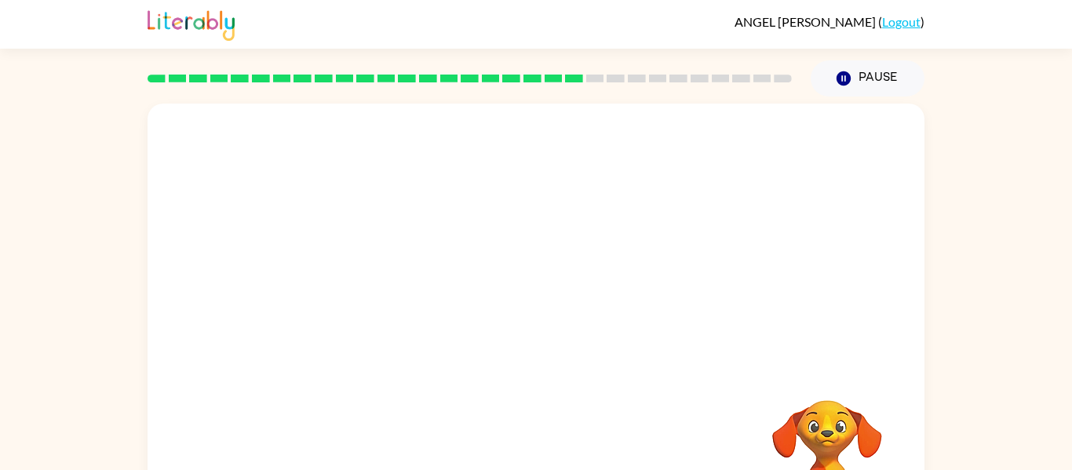
click at [690, 228] on video "Your browser must support playing .mp4 files to use Literably. Please try using…" at bounding box center [536, 236] width 777 height 264
click at [670, 241] on video "Your browser must support playing .mp4 files to use Literably. Please try using…" at bounding box center [536, 236] width 777 height 264
click at [541, 346] on icon "button" at bounding box center [536, 335] width 27 height 27
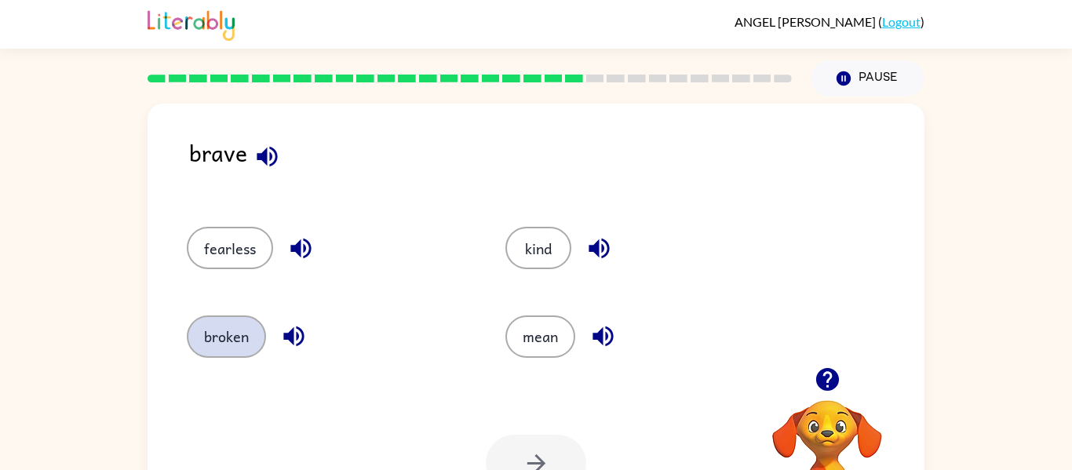
click at [227, 341] on button "broken" at bounding box center [226, 337] width 79 height 42
click at [530, 455] on icon "button" at bounding box center [536, 463] width 27 height 27
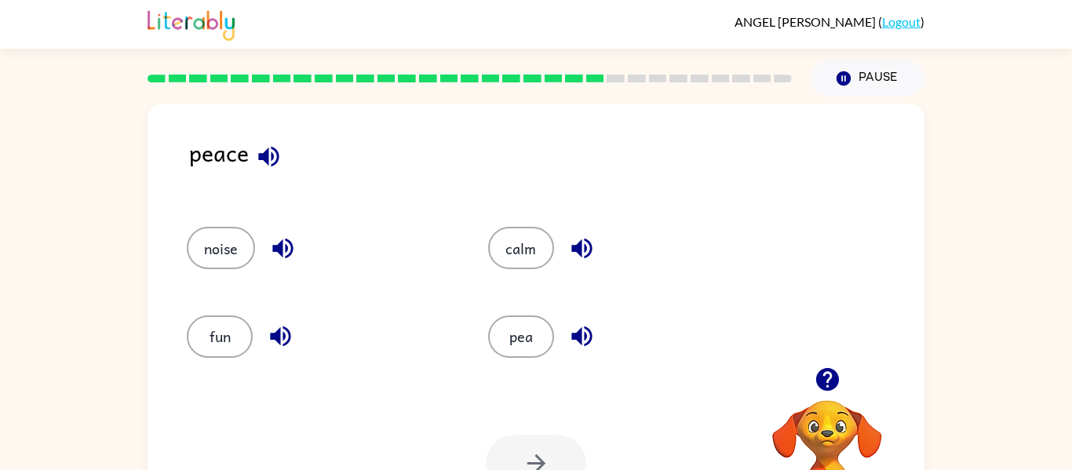
click at [242, 278] on div "noise" at bounding box center [307, 241] width 301 height 88
click at [230, 250] on button "noise" at bounding box center [221, 248] width 68 height 42
click at [533, 466] on icon "button" at bounding box center [536, 463] width 27 height 27
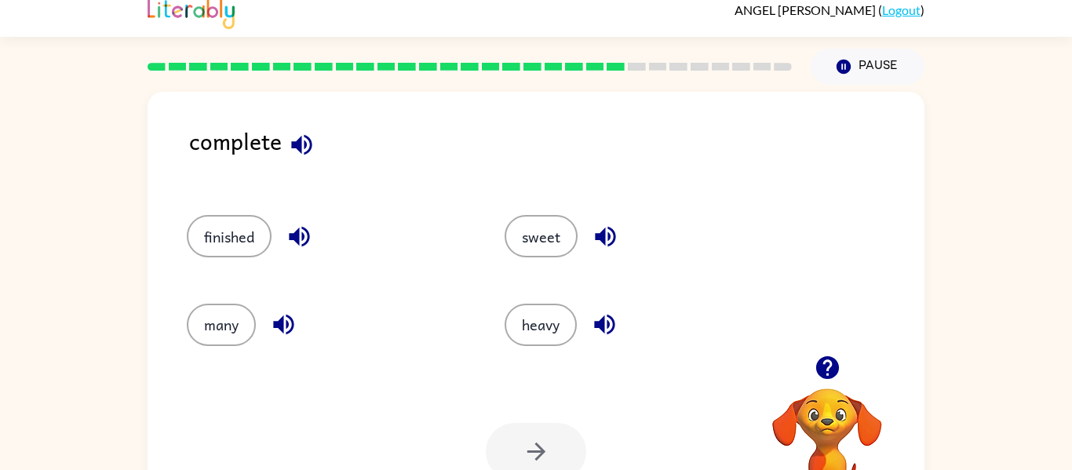
scroll to position [15, 0]
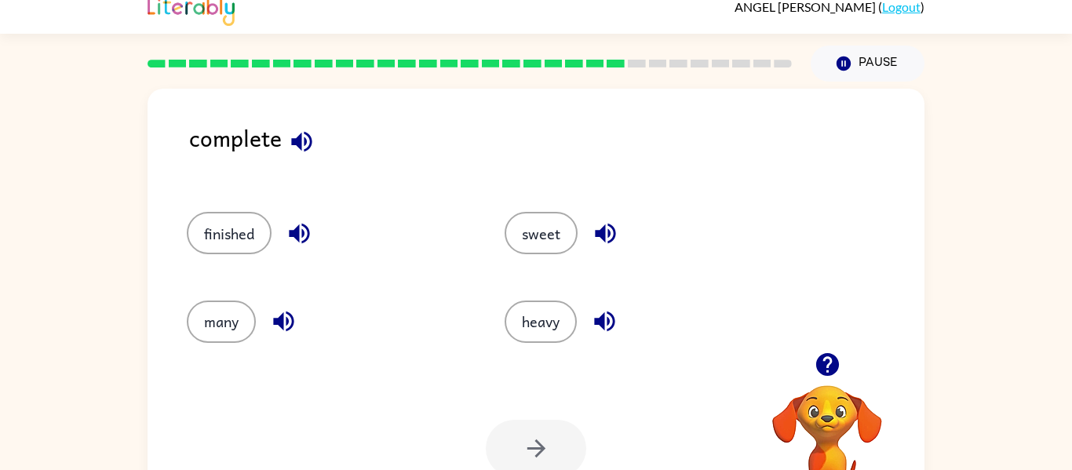
click at [522, 434] on div at bounding box center [536, 448] width 100 height 57
click at [525, 329] on button "heavy" at bounding box center [541, 322] width 72 height 42
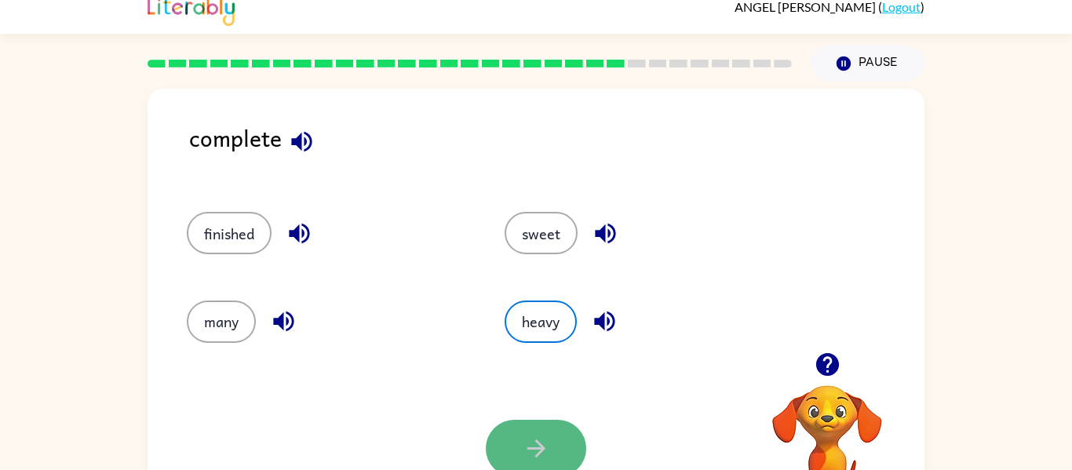
click at [512, 433] on button "button" at bounding box center [536, 448] width 100 height 57
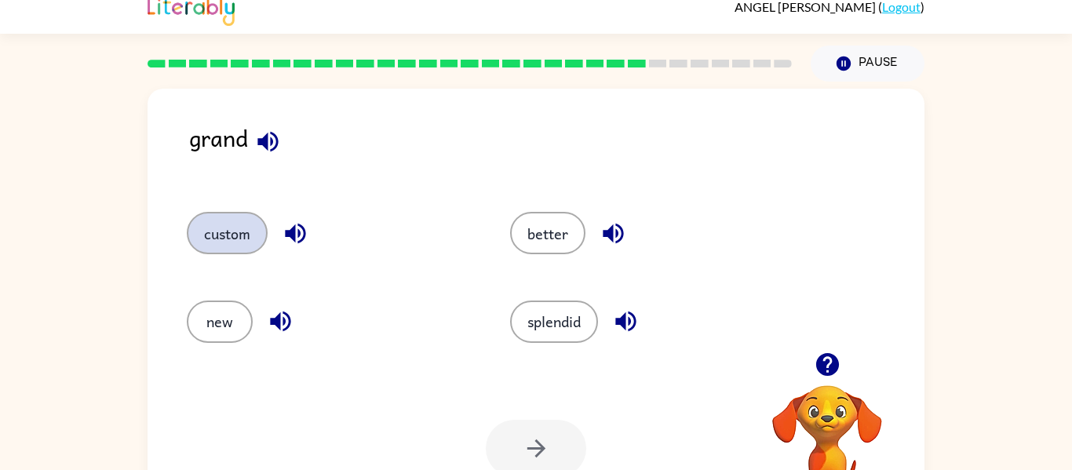
click at [221, 230] on button "custom" at bounding box center [227, 233] width 81 height 42
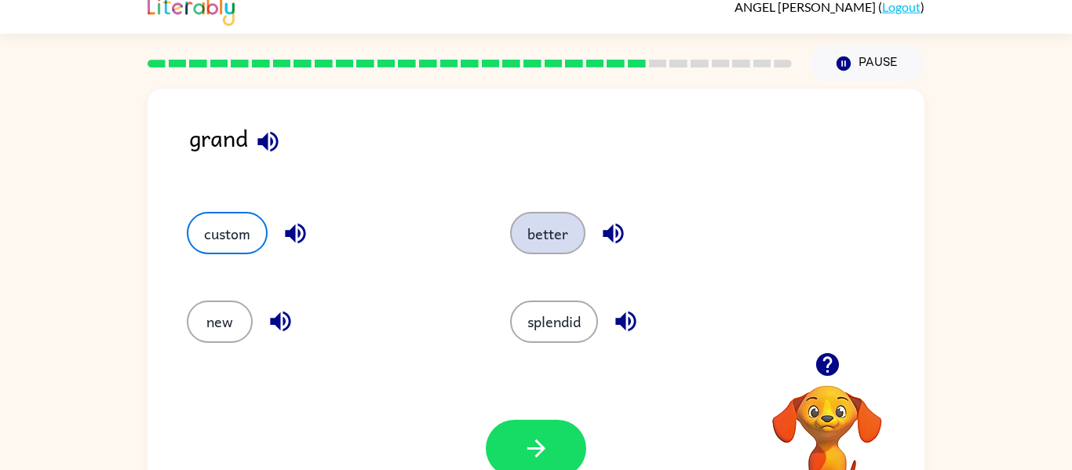
click at [523, 250] on button "better" at bounding box center [547, 233] width 75 height 42
click at [541, 243] on button "better" at bounding box center [547, 233] width 75 height 42
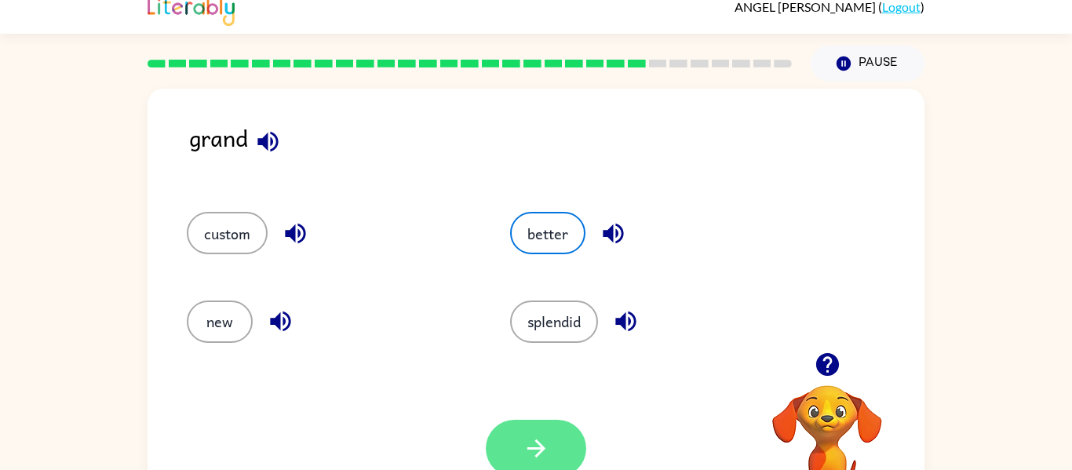
click at [521, 455] on button "button" at bounding box center [536, 448] width 100 height 57
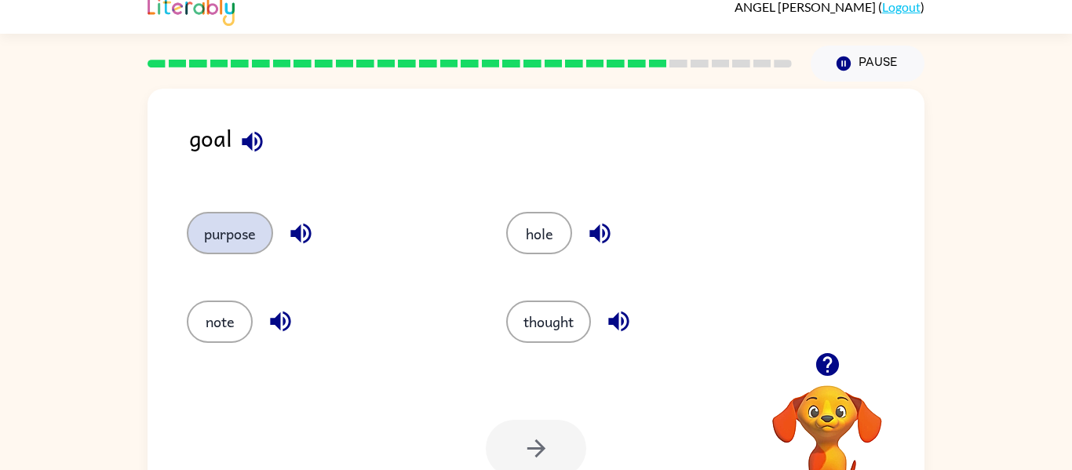
click at [217, 238] on button "purpose" at bounding box center [230, 233] width 86 height 42
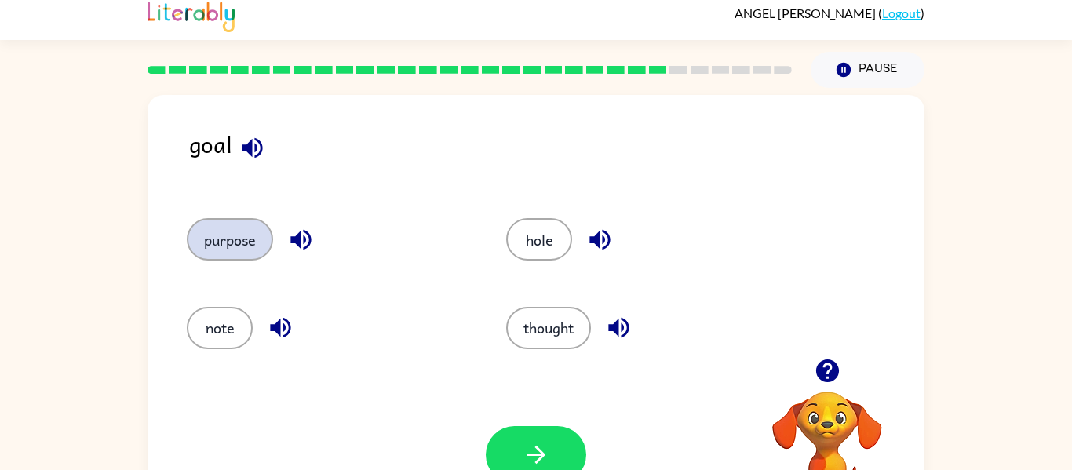
scroll to position [0, 0]
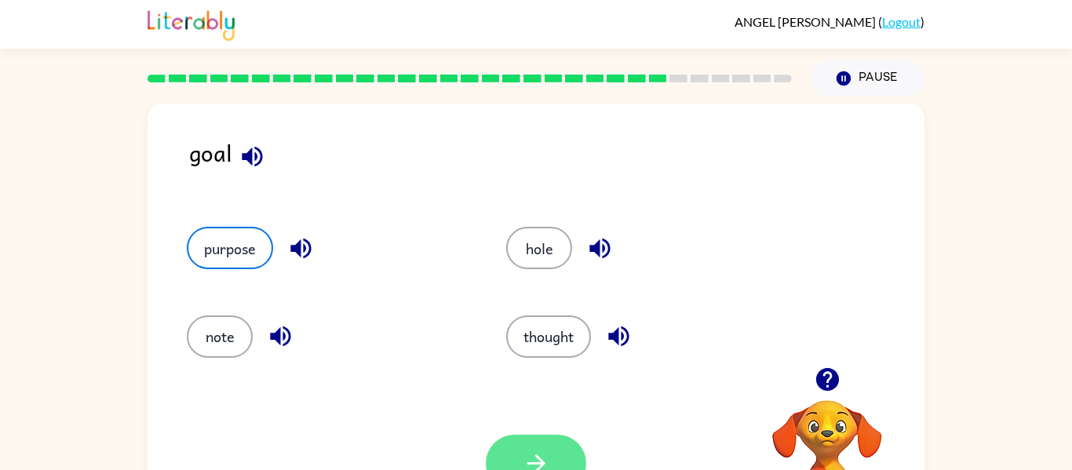
click at [528, 451] on icon "button" at bounding box center [536, 463] width 27 height 27
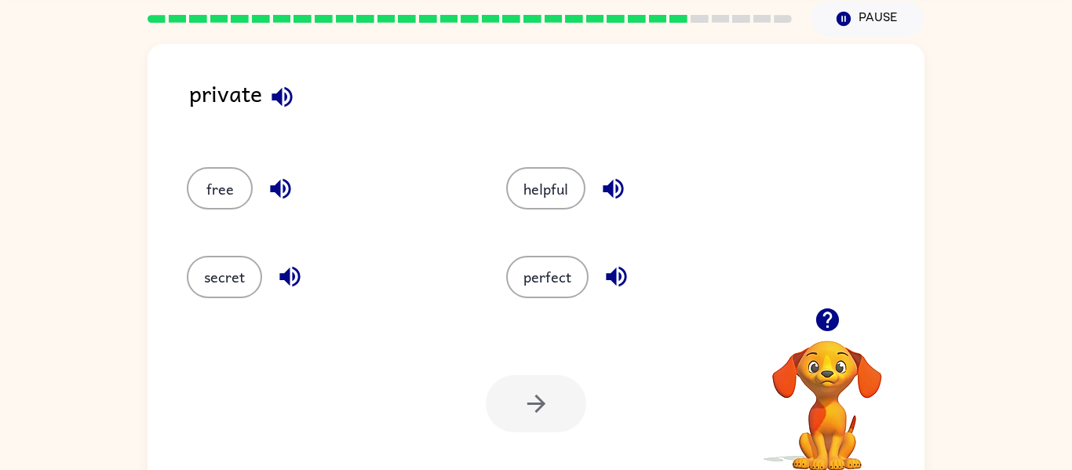
scroll to position [46, 0]
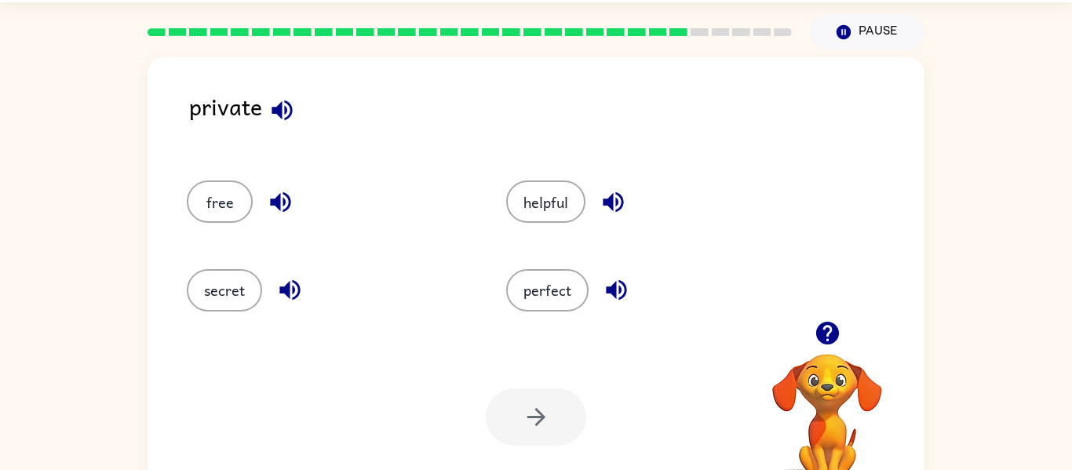
click at [252, 115] on div "private" at bounding box center [557, 119] width 736 height 60
click at [283, 111] on icon "button" at bounding box center [282, 110] width 27 height 27
click at [278, 111] on icon "button" at bounding box center [282, 110] width 20 height 20
click at [283, 110] on icon "button" at bounding box center [282, 110] width 27 height 27
click at [301, 104] on button "button" at bounding box center [282, 110] width 40 height 40
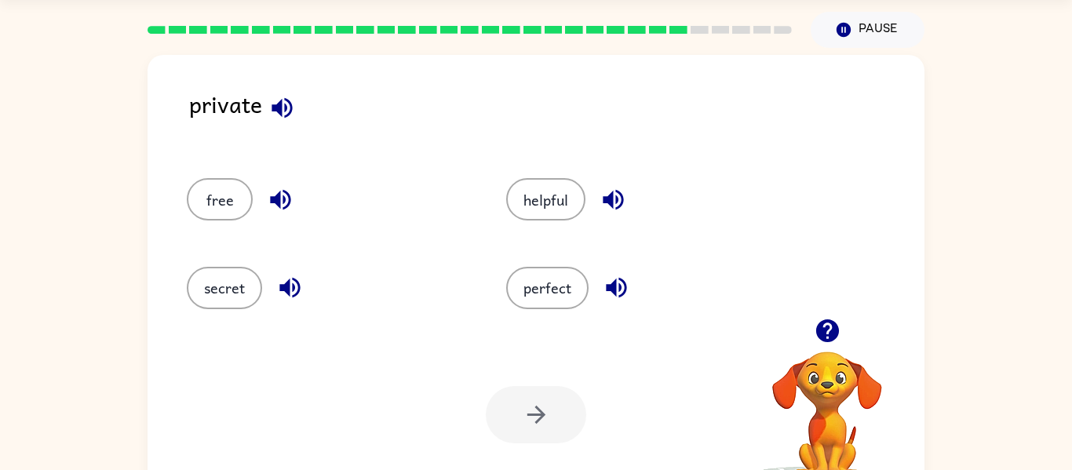
scroll to position [54, 0]
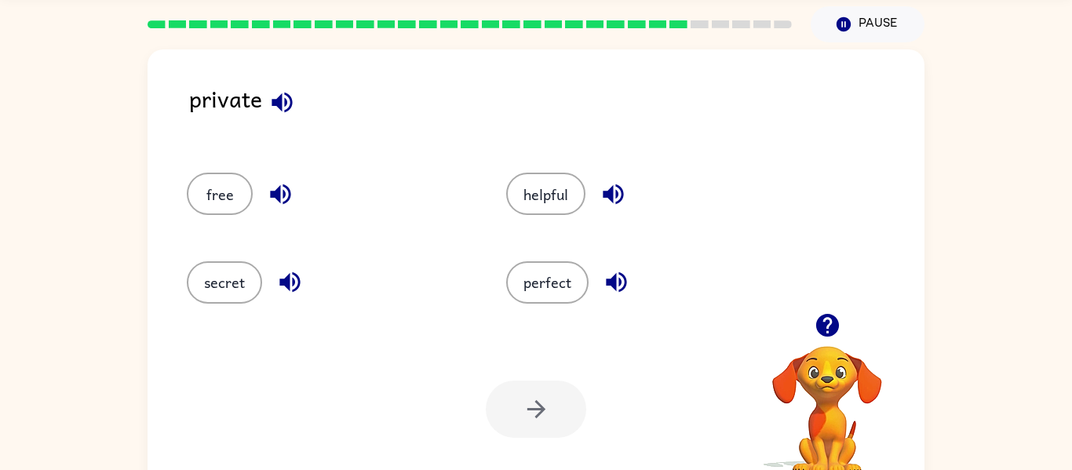
click at [278, 192] on icon "button" at bounding box center [280, 195] width 20 height 20
click at [285, 281] on icon "button" at bounding box center [290, 282] width 20 height 20
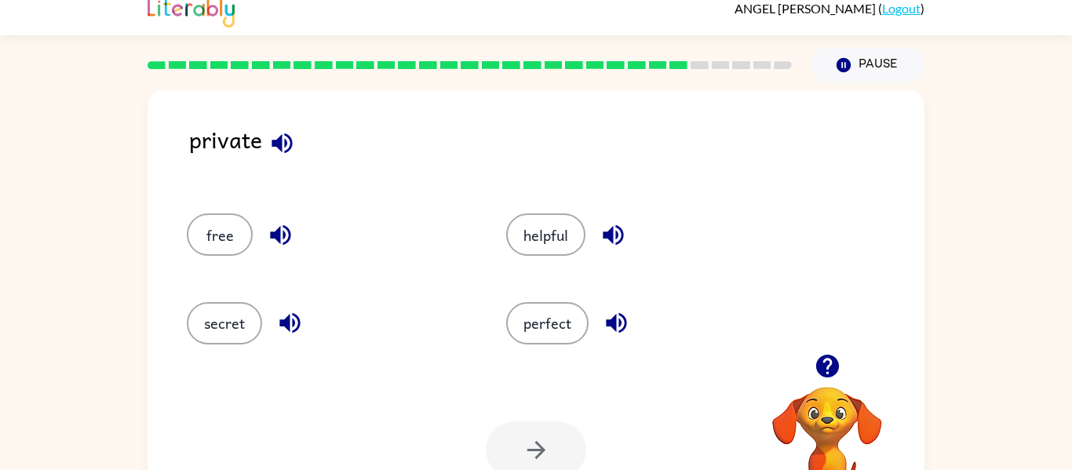
scroll to position [0, 0]
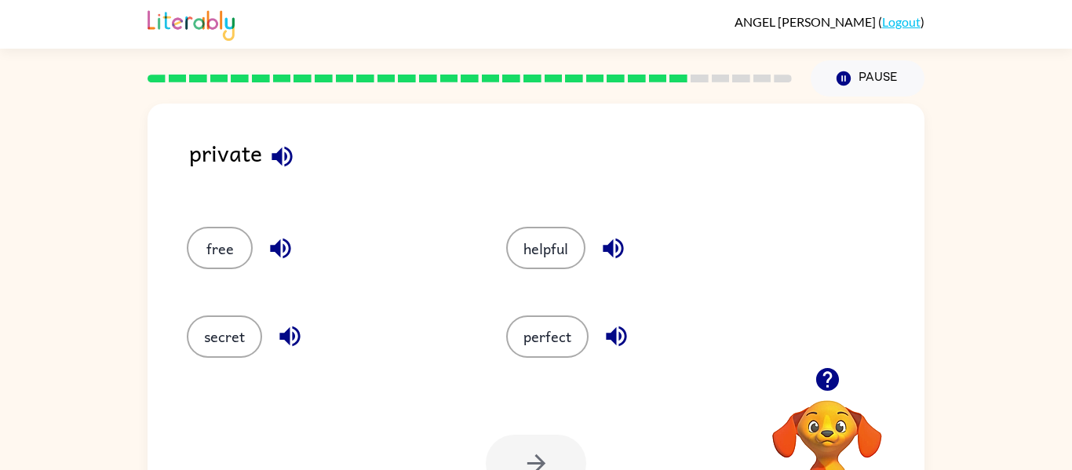
click at [600, 256] on icon "button" at bounding box center [613, 248] width 27 height 27
click at [627, 353] on button "button" at bounding box center [617, 336] width 40 height 40
click at [578, 251] on button "helpful" at bounding box center [545, 248] width 79 height 42
click at [285, 166] on icon "button" at bounding box center [282, 156] width 27 height 27
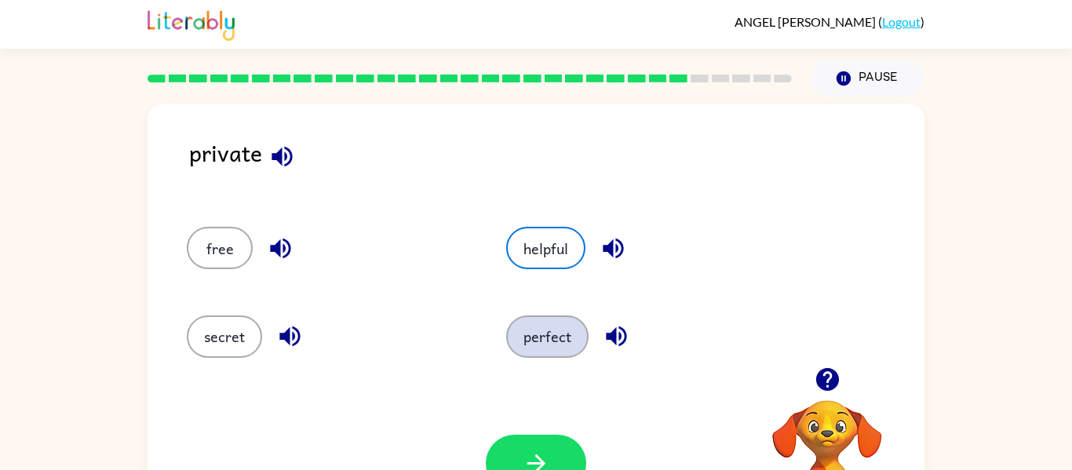
click at [561, 338] on button "perfect" at bounding box center [547, 337] width 82 height 42
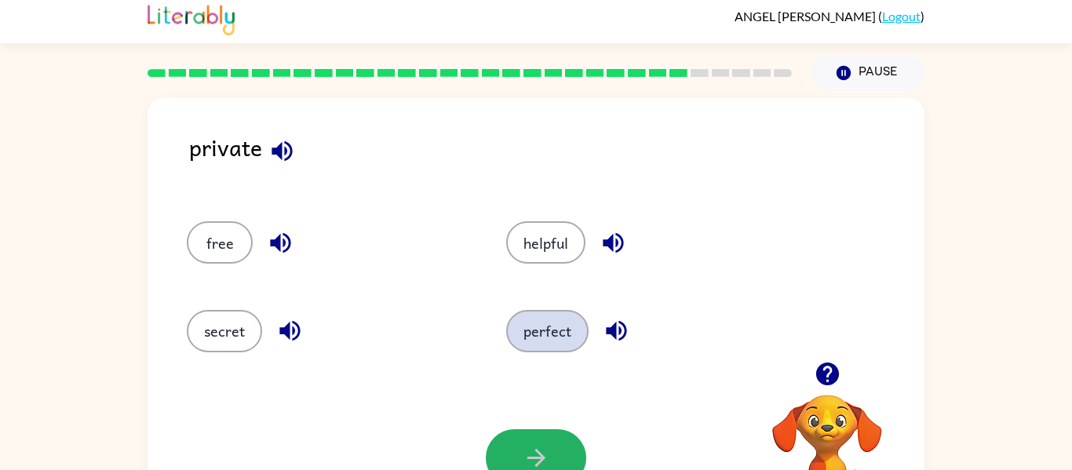
scroll to position [6, 0]
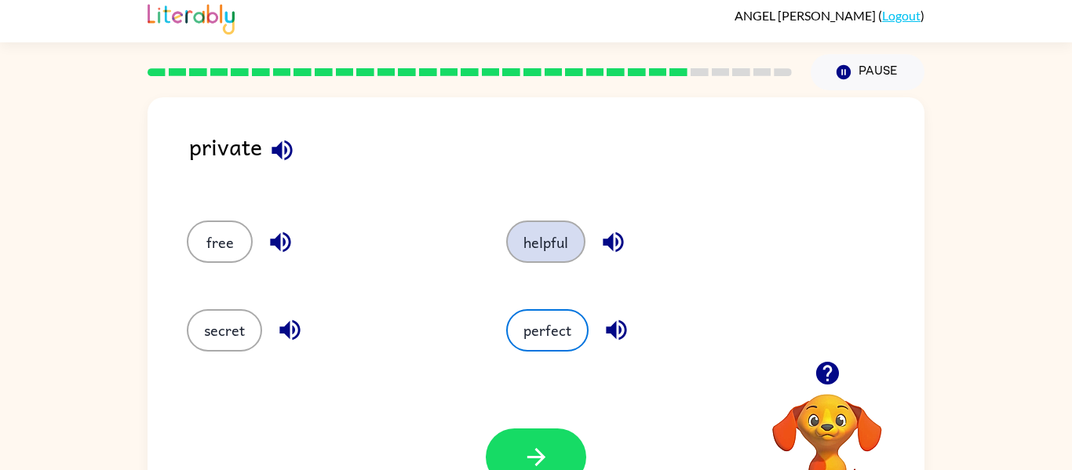
click at [572, 230] on button "helpful" at bounding box center [545, 242] width 79 height 42
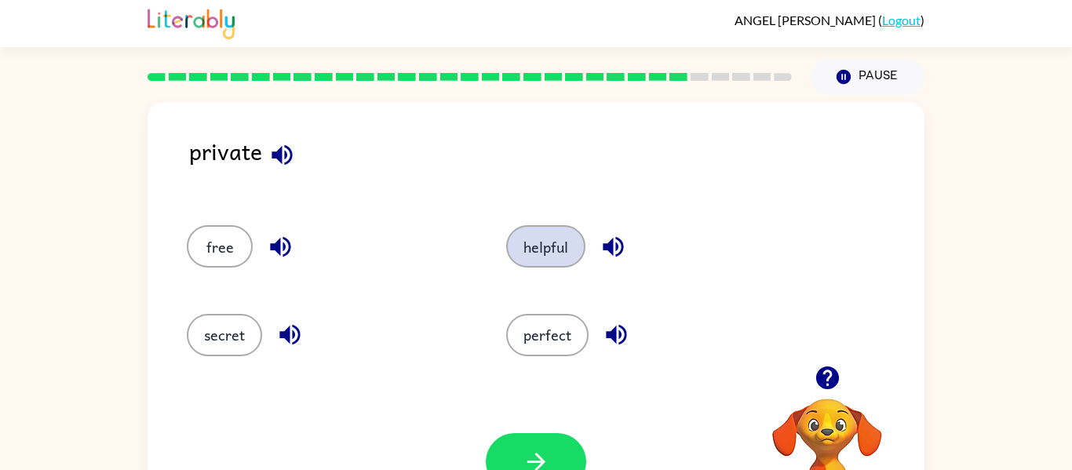
scroll to position [0, 0]
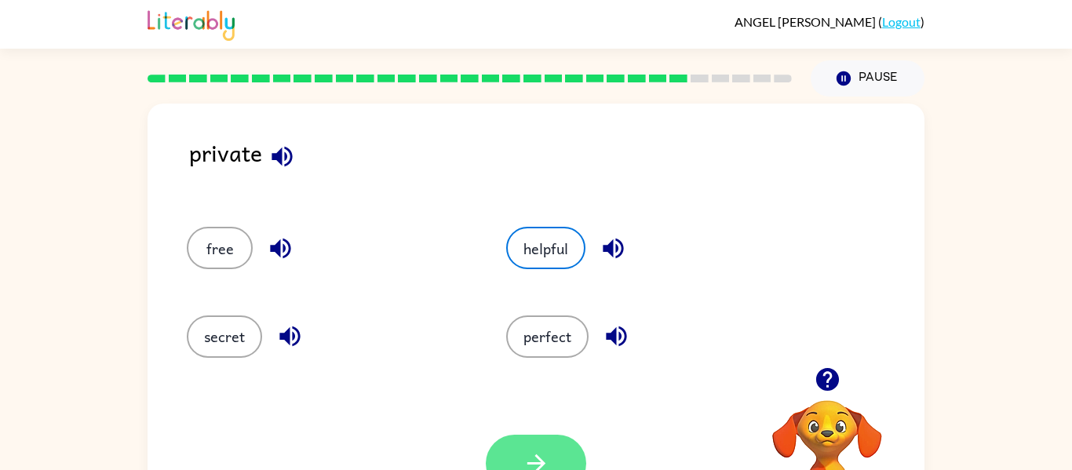
click at [557, 445] on button "button" at bounding box center [536, 463] width 100 height 57
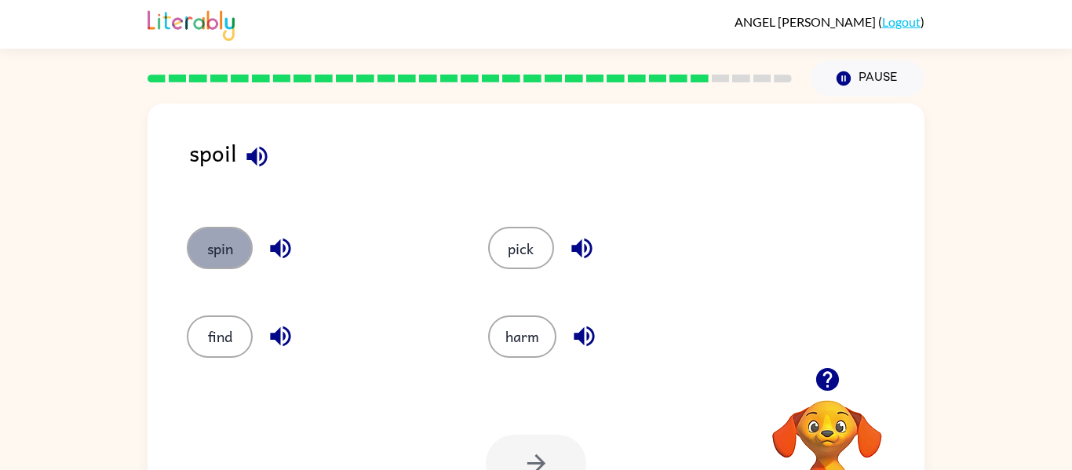
click at [212, 262] on button "spin" at bounding box center [220, 248] width 66 height 42
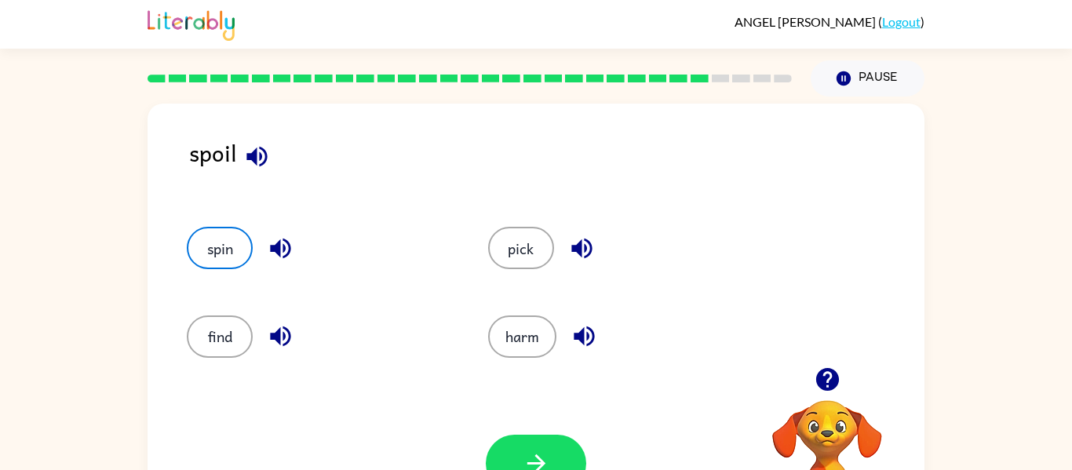
click at [284, 237] on icon "button" at bounding box center [280, 248] width 27 height 27
click at [291, 334] on icon "button" at bounding box center [280, 336] width 27 height 27
click at [584, 334] on icon "button" at bounding box center [584, 336] width 27 height 27
click at [581, 240] on icon "button" at bounding box center [582, 249] width 20 height 20
click at [566, 247] on button "button" at bounding box center [582, 248] width 40 height 40
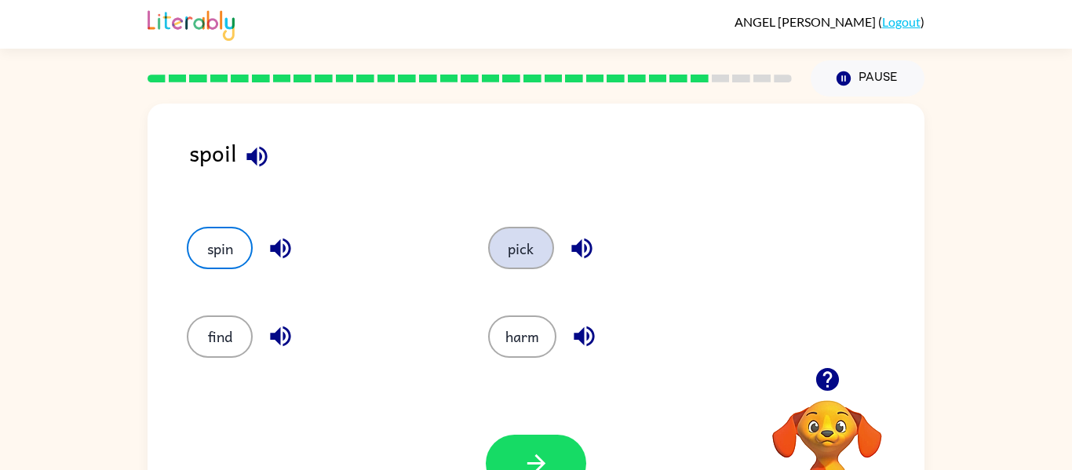
click at [545, 242] on button "pick" at bounding box center [521, 248] width 66 height 42
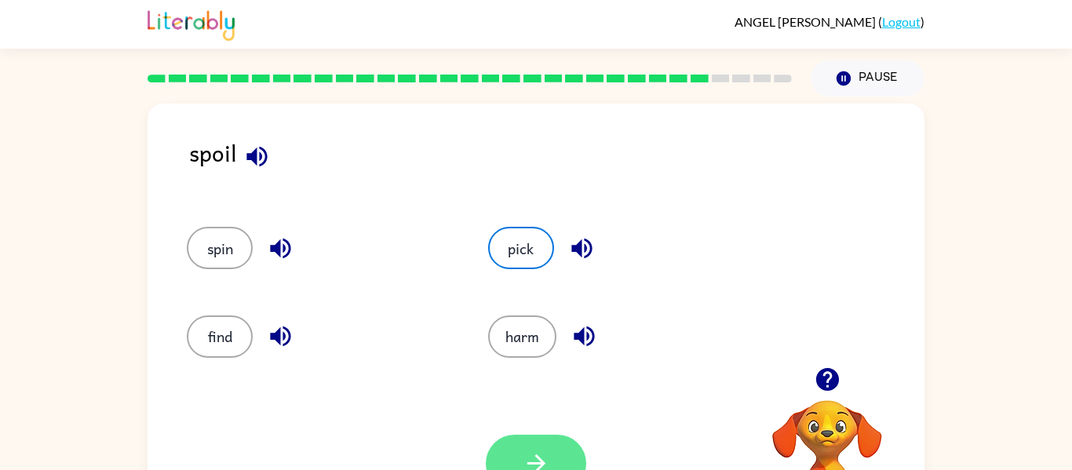
click at [546, 436] on button "button" at bounding box center [536, 463] width 100 height 57
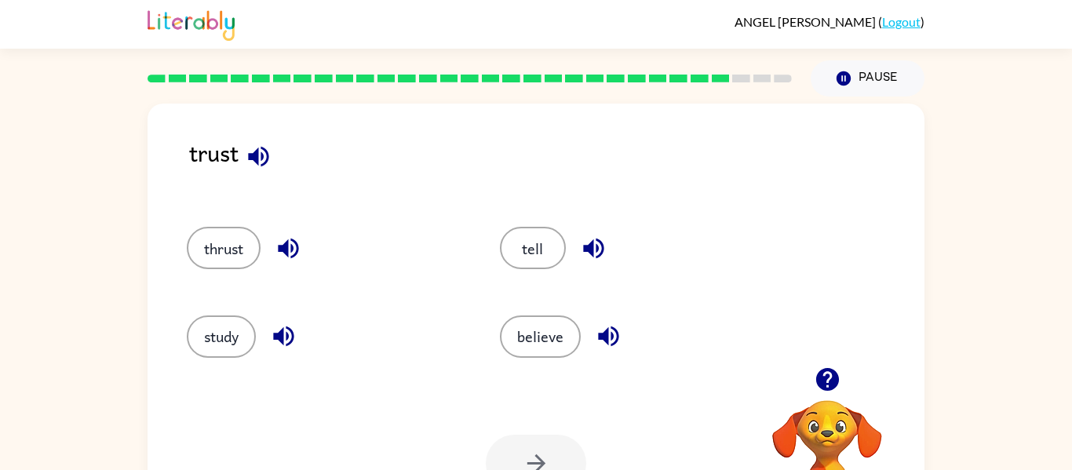
scroll to position [82, 0]
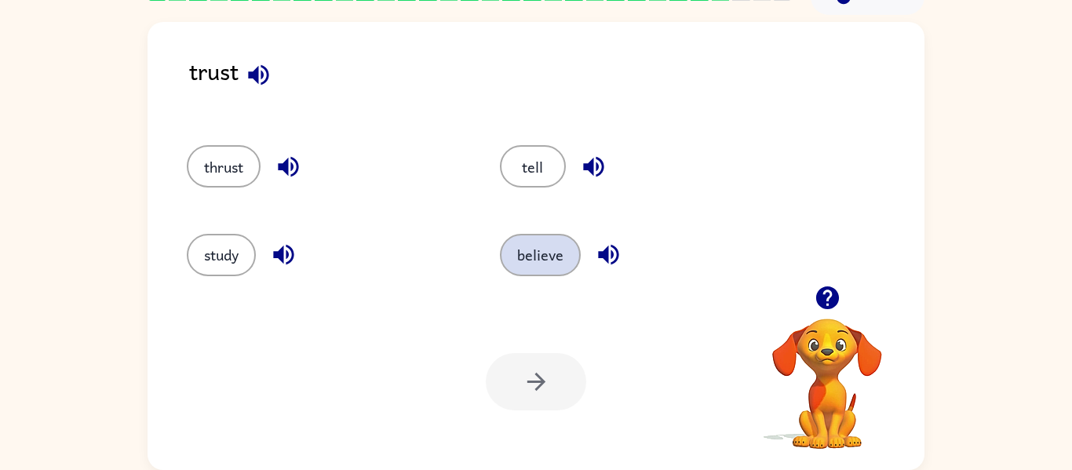
click at [575, 258] on button "believe" at bounding box center [540, 255] width 81 height 42
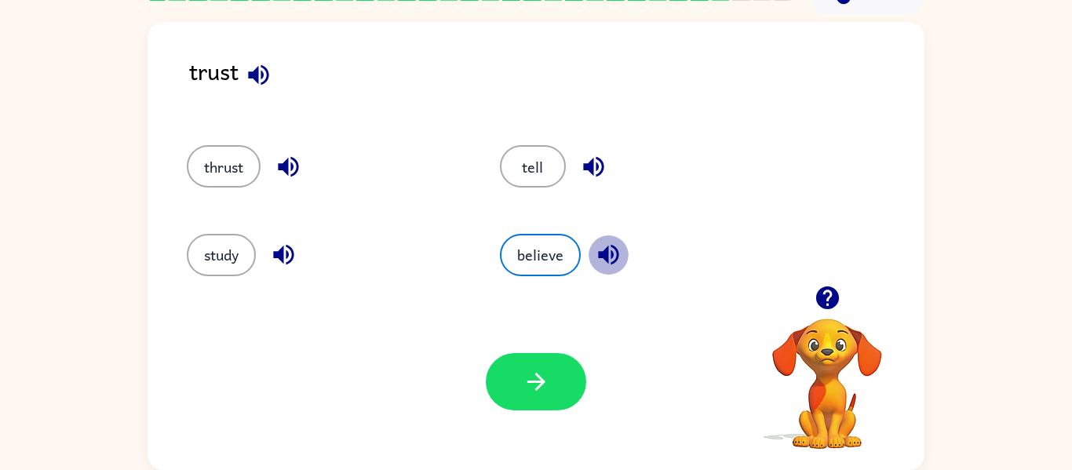
click at [617, 258] on icon "button" at bounding box center [608, 255] width 20 height 20
click at [586, 163] on icon "button" at bounding box center [593, 166] width 27 height 27
click at [597, 169] on icon "button" at bounding box center [593, 167] width 20 height 20
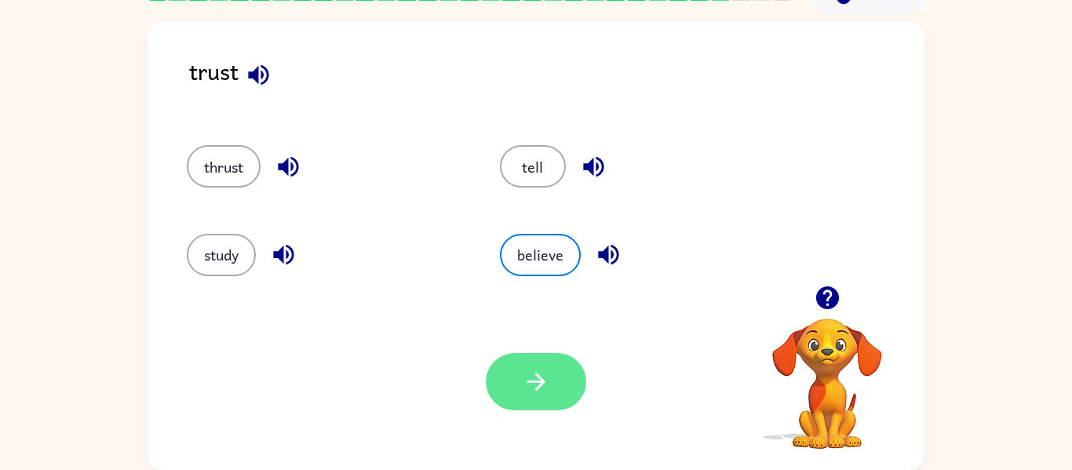
click at [557, 401] on button "button" at bounding box center [536, 381] width 100 height 57
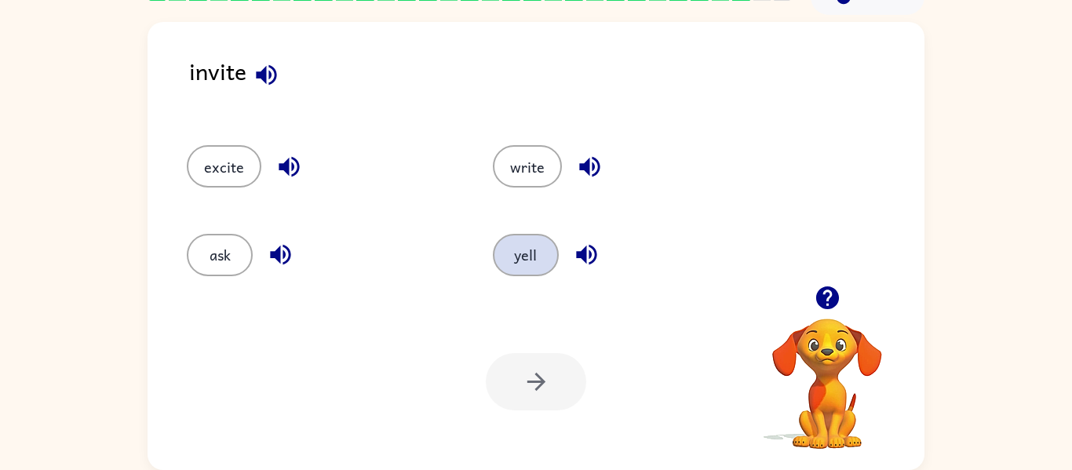
click at [543, 243] on button "yell" at bounding box center [526, 255] width 66 height 42
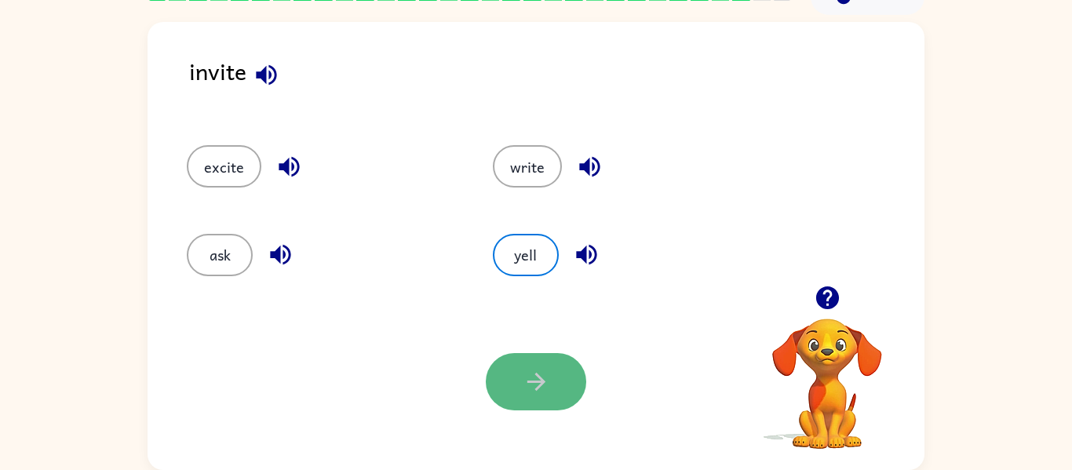
click at [533, 371] on icon "button" at bounding box center [536, 381] width 27 height 27
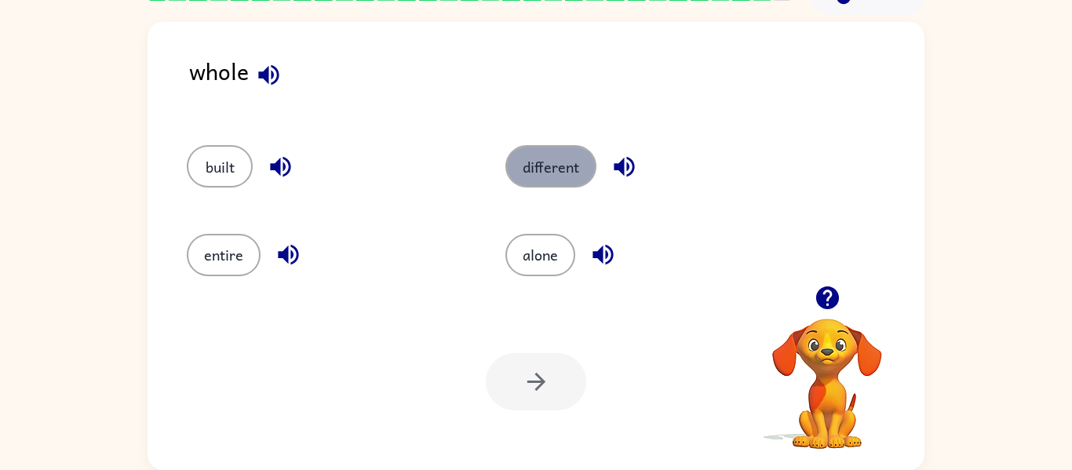
click at [516, 156] on button "different" at bounding box center [551, 166] width 91 height 42
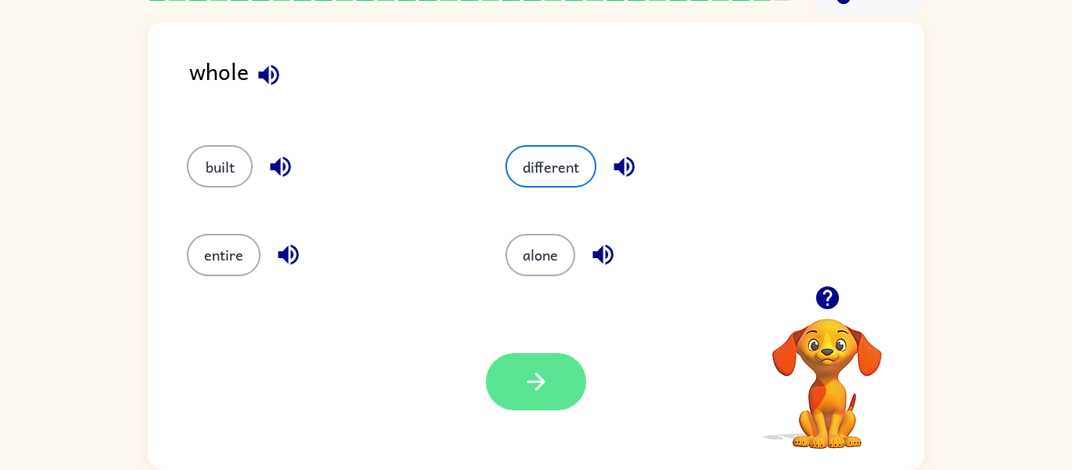
click at [544, 377] on icon "button" at bounding box center [536, 381] width 27 height 27
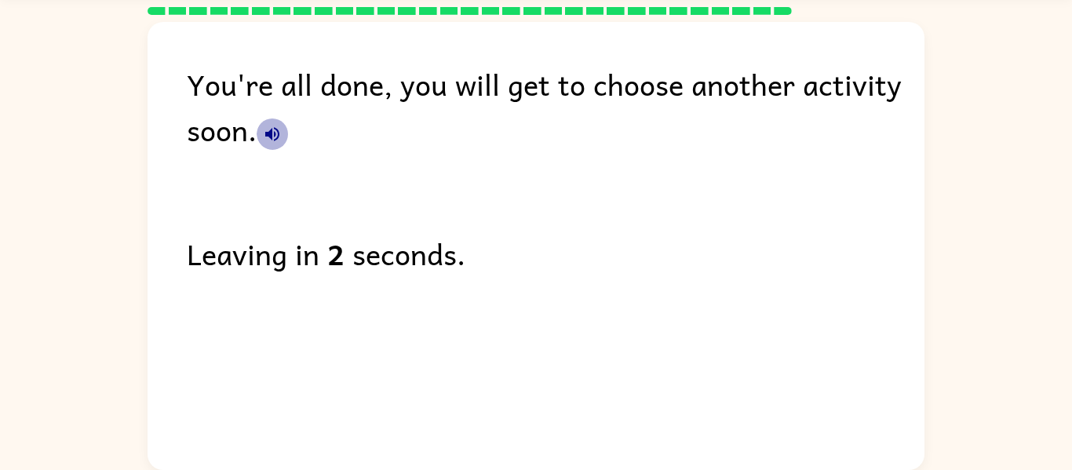
click at [265, 132] on icon "button" at bounding box center [272, 134] width 19 height 19
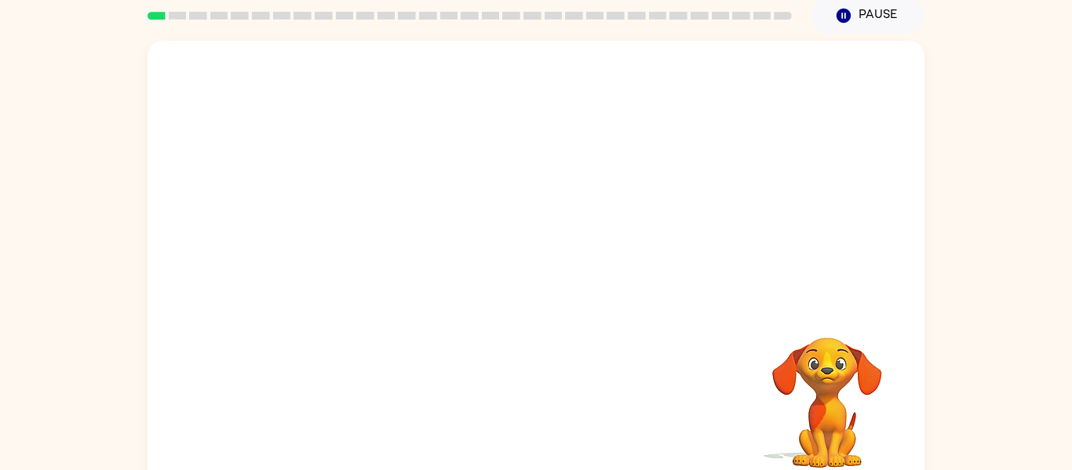
scroll to position [82, 0]
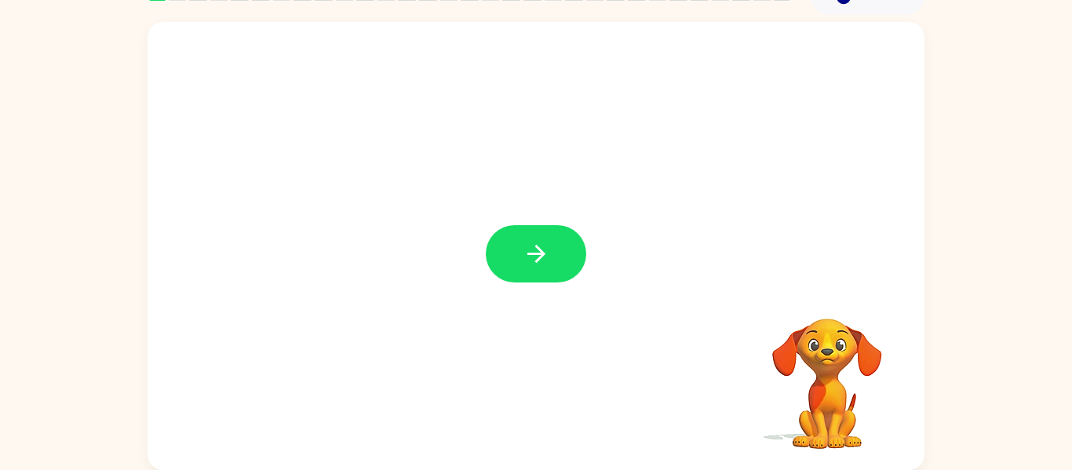
click at [498, 239] on button "button" at bounding box center [536, 253] width 100 height 57
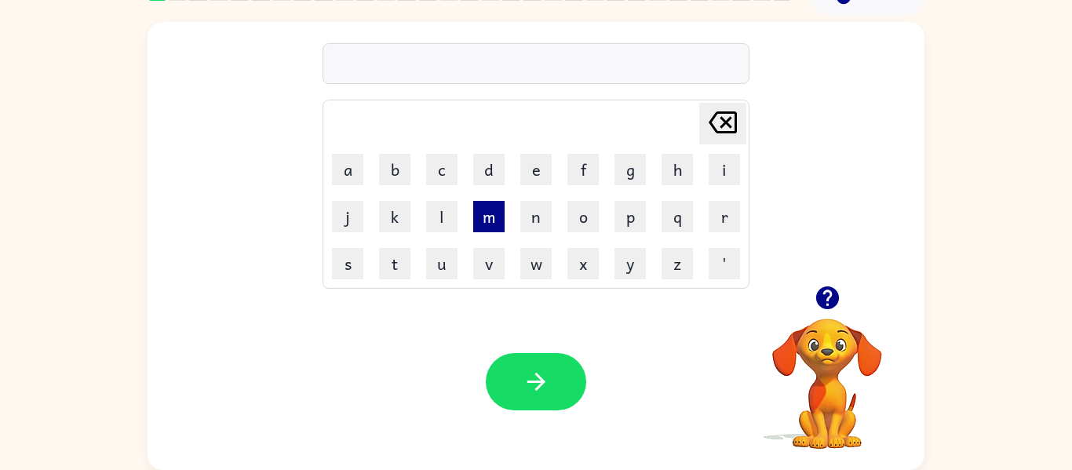
click at [473, 210] on button "m" at bounding box center [488, 216] width 31 height 31
click at [712, 170] on button "i" at bounding box center [724, 169] width 31 height 31
click at [353, 177] on button "a" at bounding box center [347, 169] width 31 height 31
click at [491, 219] on button "m" at bounding box center [488, 216] width 31 height 31
click at [719, 172] on button "i" at bounding box center [724, 169] width 31 height 31
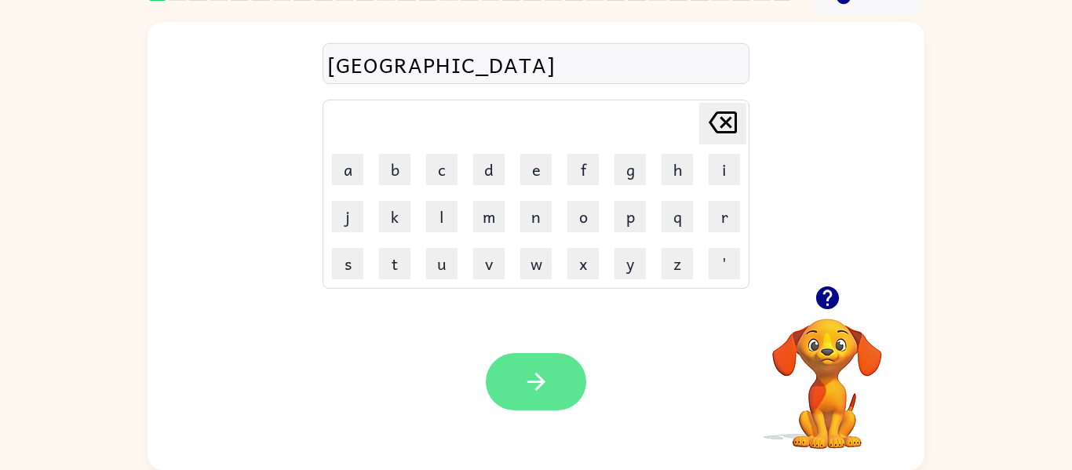
click at [547, 374] on icon "button" at bounding box center [536, 381] width 27 height 27
click at [508, 360] on button "button" at bounding box center [536, 381] width 100 height 57
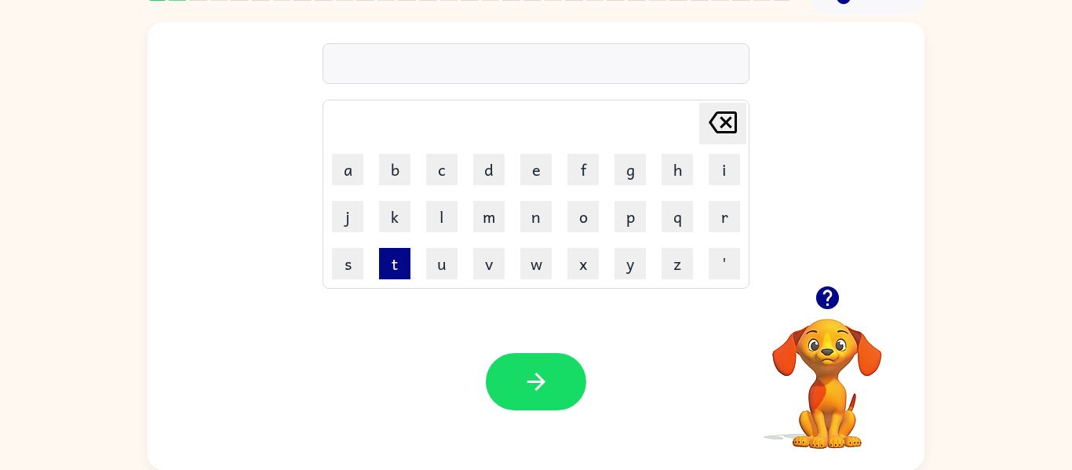
click at [390, 254] on button "t" at bounding box center [394, 263] width 31 height 31
click at [582, 218] on button "o" at bounding box center [583, 216] width 31 height 31
click at [526, 215] on button "n" at bounding box center [536, 216] width 31 height 31
click at [729, 106] on icon "Delete Delete last character input" at bounding box center [723, 123] width 38 height 38
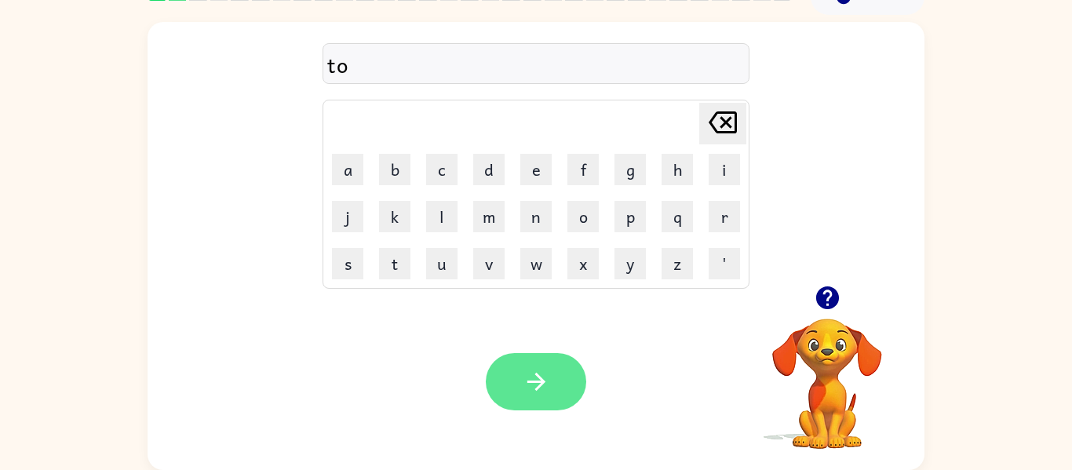
click at [558, 382] on button "button" at bounding box center [536, 381] width 100 height 57
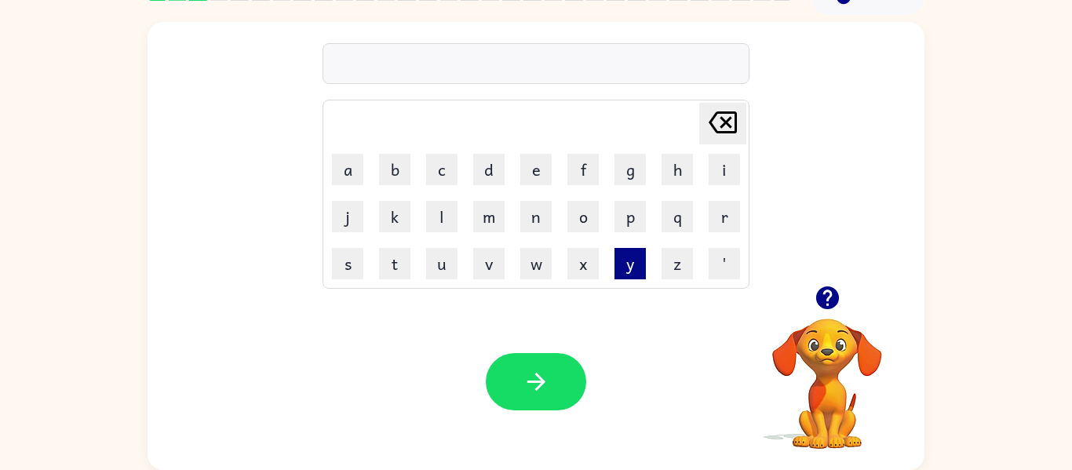
click at [628, 272] on button "y" at bounding box center [630, 263] width 31 height 31
click at [721, 173] on button "i" at bounding box center [724, 169] width 31 height 31
click at [524, 161] on button "e" at bounding box center [536, 169] width 31 height 31
click at [495, 212] on button "m" at bounding box center [488, 216] width 31 height 31
click at [522, 349] on div "Your browser must support playing .mp4 files to use Literably. Please try using…" at bounding box center [536, 382] width 777 height 177
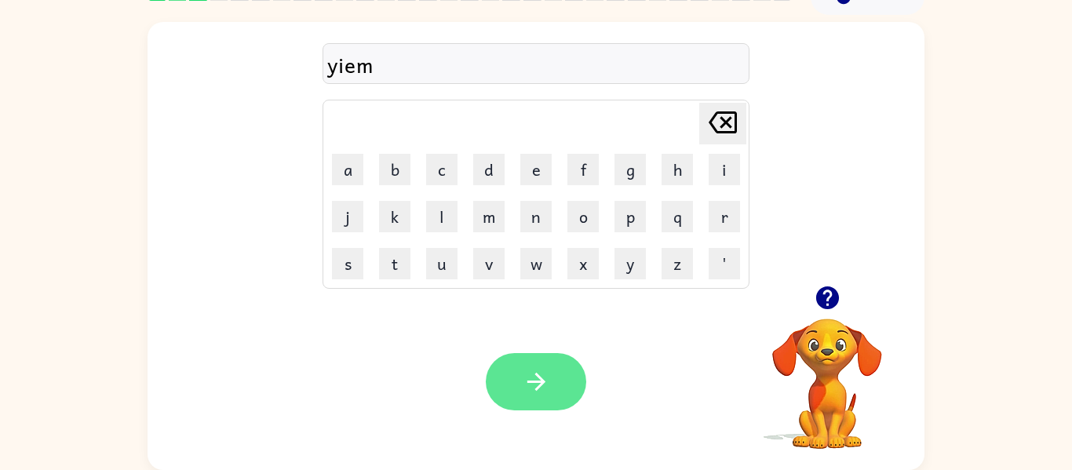
click at [517, 361] on button "button" at bounding box center [536, 381] width 100 height 57
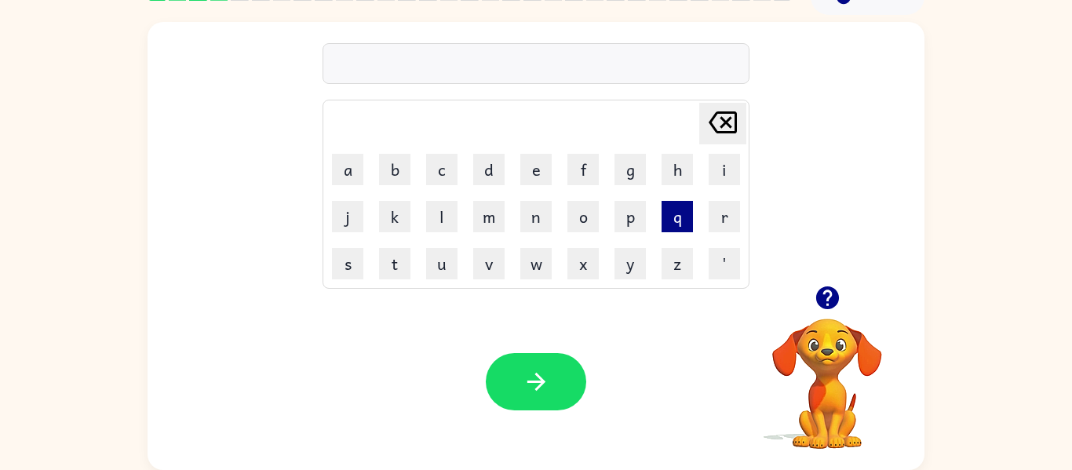
click at [685, 209] on button "q" at bounding box center [677, 216] width 31 height 31
click at [444, 170] on button "c" at bounding box center [441, 169] width 31 height 31
click at [724, 174] on button "i" at bounding box center [724, 169] width 31 height 31
click at [721, 130] on icon "Delete Delete last character input" at bounding box center [723, 123] width 38 height 38
click at [448, 273] on button "u" at bounding box center [441, 263] width 31 height 31
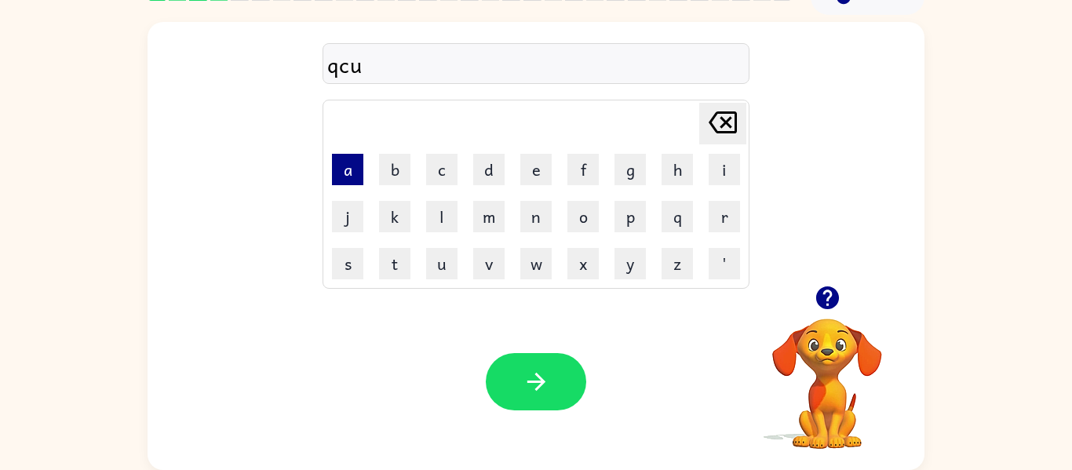
click at [356, 167] on button "a" at bounding box center [347, 169] width 31 height 31
click at [350, 276] on button "s" at bounding box center [347, 263] width 31 height 31
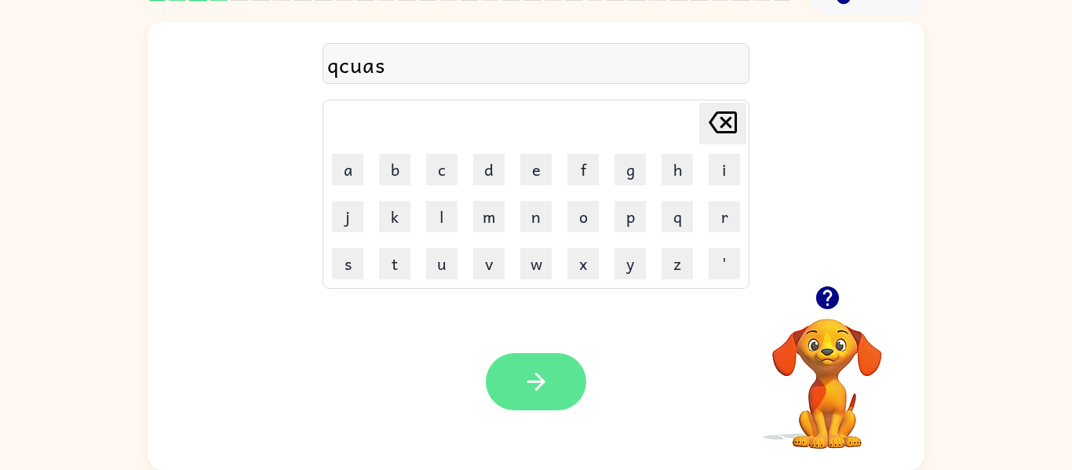
click at [550, 376] on button "button" at bounding box center [536, 381] width 100 height 57
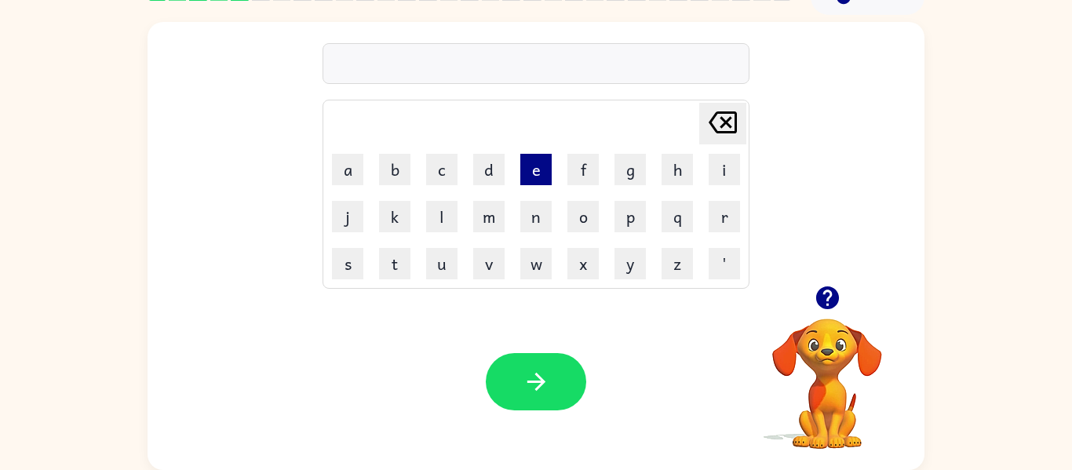
click at [547, 167] on button "e" at bounding box center [536, 169] width 31 height 31
click at [723, 139] on icon "Delete Delete last character input" at bounding box center [723, 123] width 38 height 38
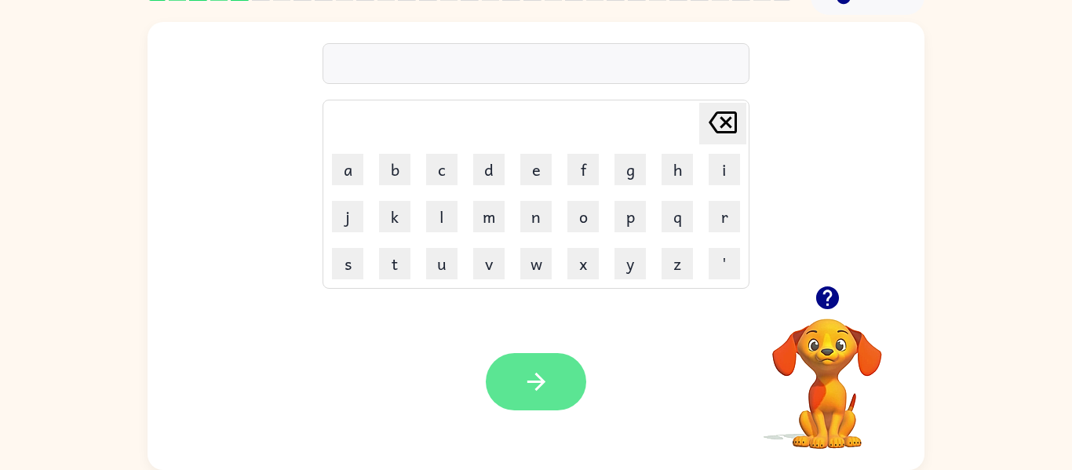
click at [546, 382] on icon "button" at bounding box center [536, 381] width 27 height 27
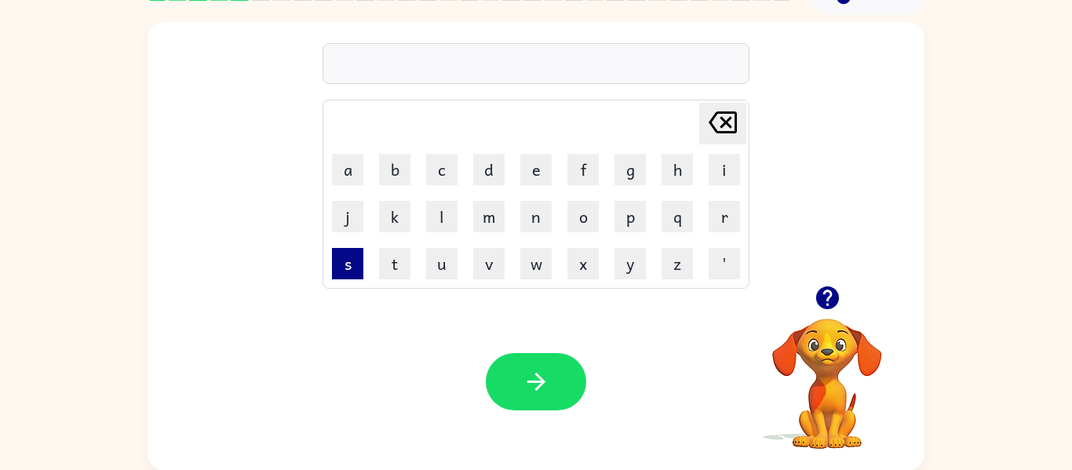
click at [345, 263] on button "s" at bounding box center [347, 263] width 31 height 31
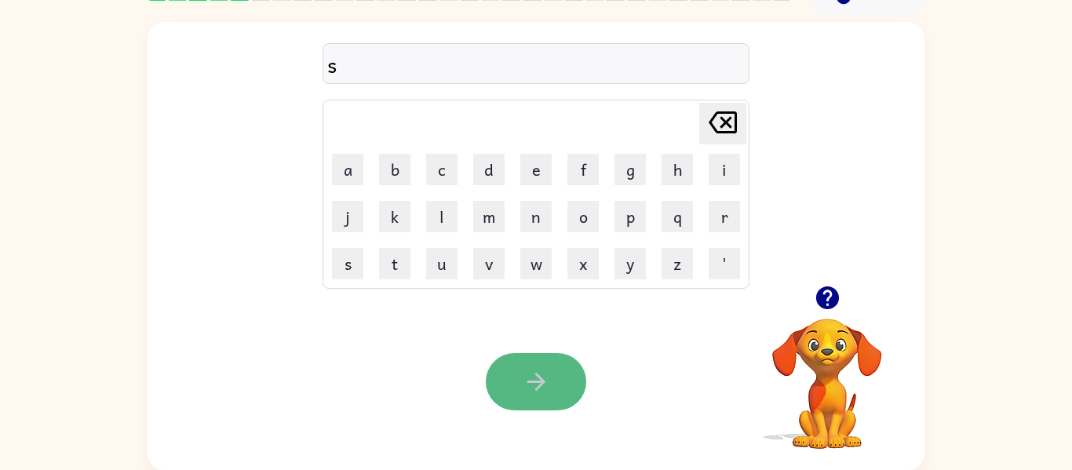
click at [553, 362] on button "button" at bounding box center [536, 381] width 100 height 57
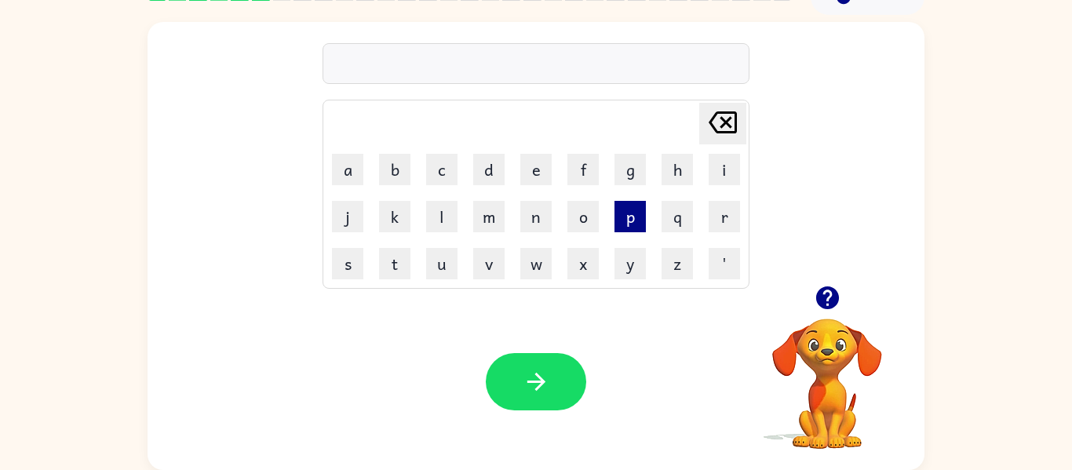
click at [629, 230] on button "p" at bounding box center [630, 216] width 31 height 31
click at [540, 166] on button "e" at bounding box center [536, 169] width 31 height 31
click at [729, 175] on button "i" at bounding box center [724, 169] width 31 height 31
click at [484, 211] on button "m" at bounding box center [488, 216] width 31 height 31
click at [356, 167] on button "a" at bounding box center [347, 169] width 31 height 31
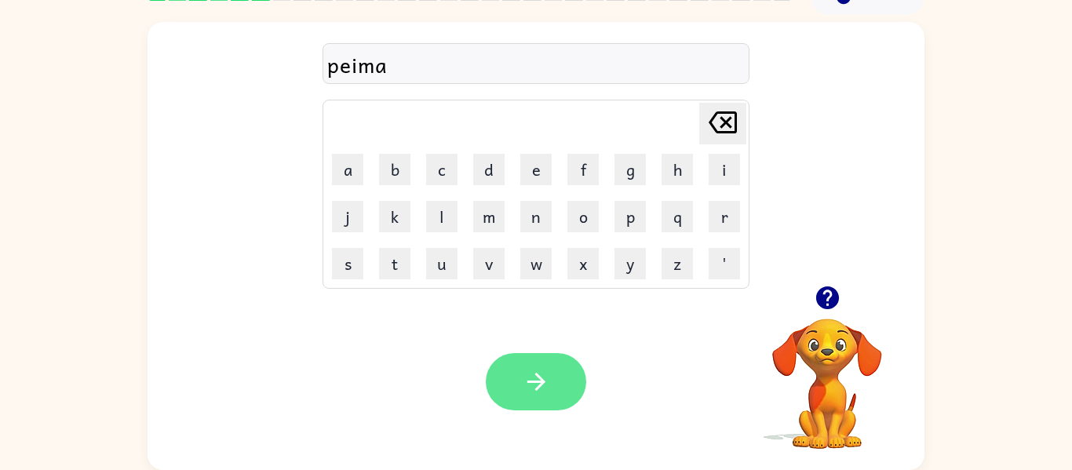
click at [538, 403] on button "button" at bounding box center [536, 381] width 100 height 57
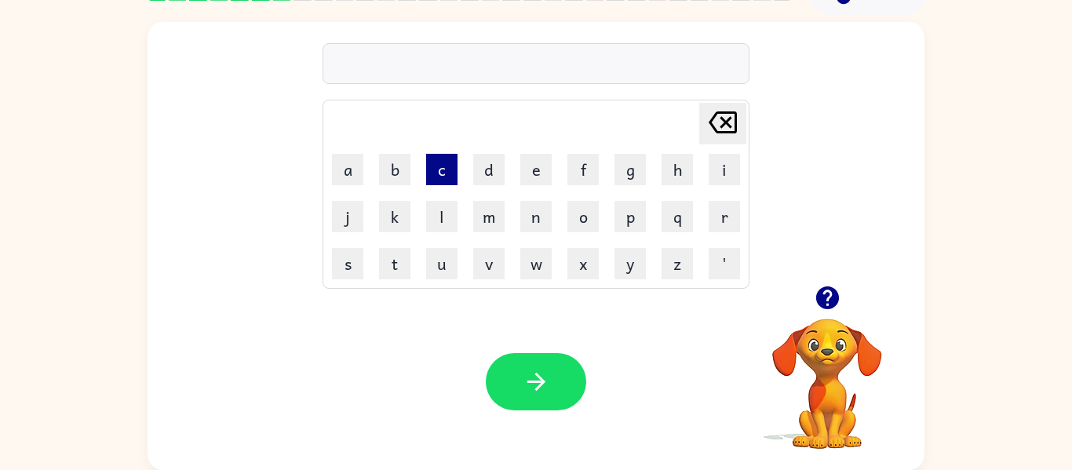
click at [426, 167] on button "c" at bounding box center [441, 169] width 31 height 31
click at [348, 173] on button "a" at bounding box center [347, 169] width 31 height 31
click at [724, 226] on button "r" at bounding box center [724, 216] width 31 height 31
click at [725, 225] on button "r" at bounding box center [724, 216] width 31 height 31
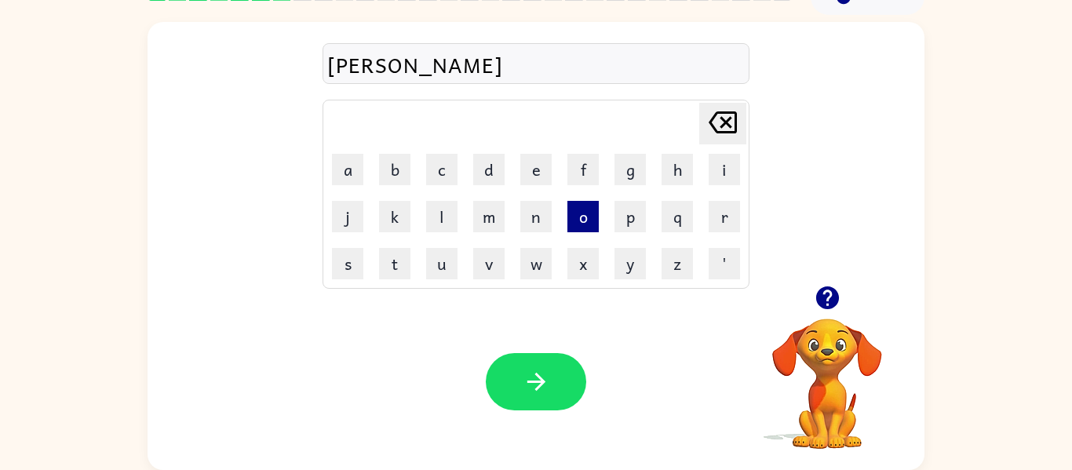
click at [594, 214] on button "o" at bounding box center [583, 216] width 31 height 31
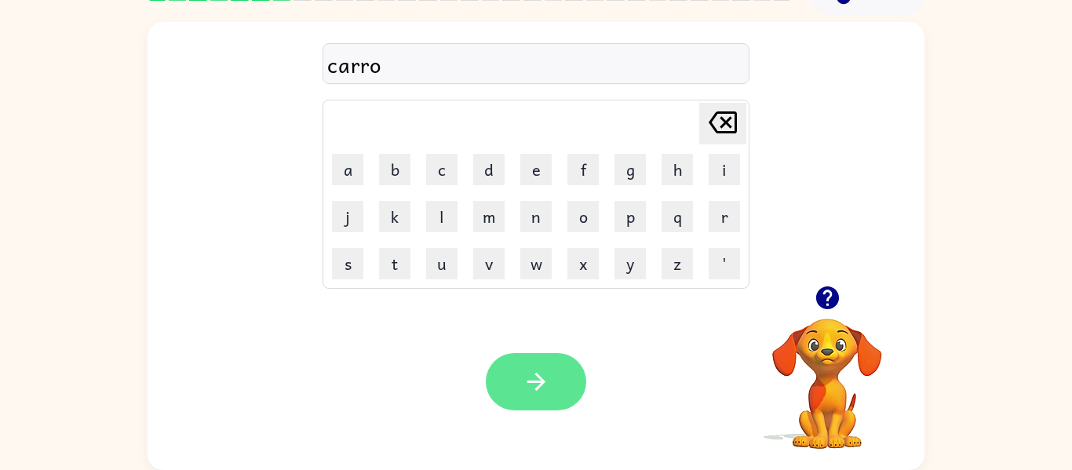
click at [568, 358] on button "button" at bounding box center [536, 381] width 100 height 57
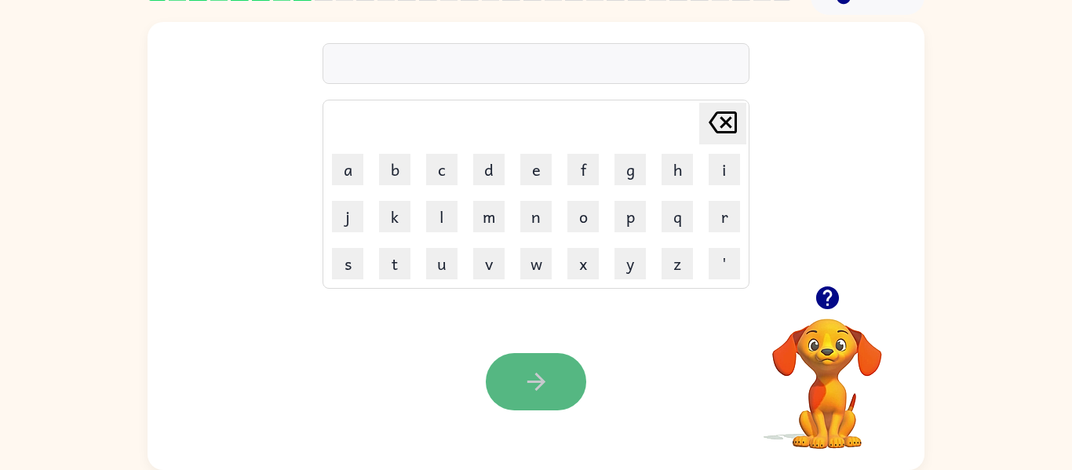
click at [541, 378] on icon "button" at bounding box center [536, 381] width 27 height 27
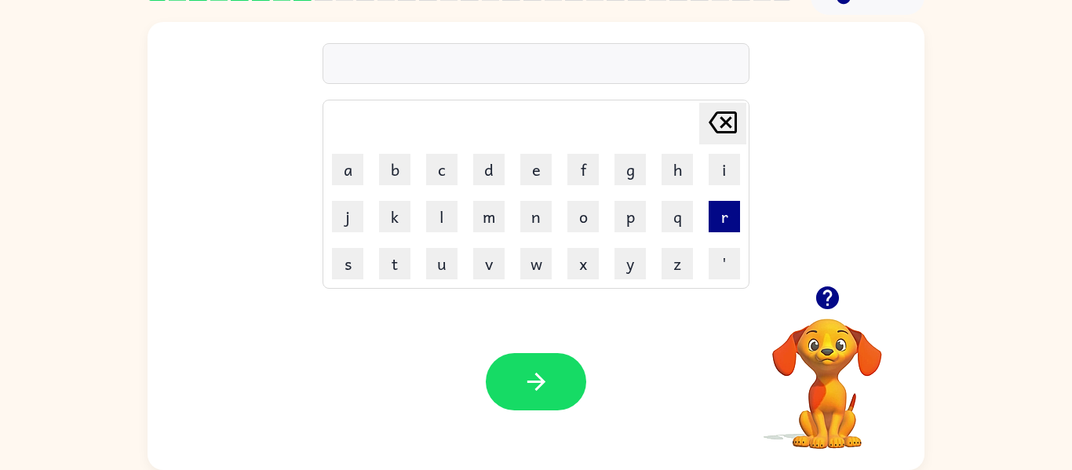
click at [733, 216] on button "r" at bounding box center [724, 216] width 31 height 31
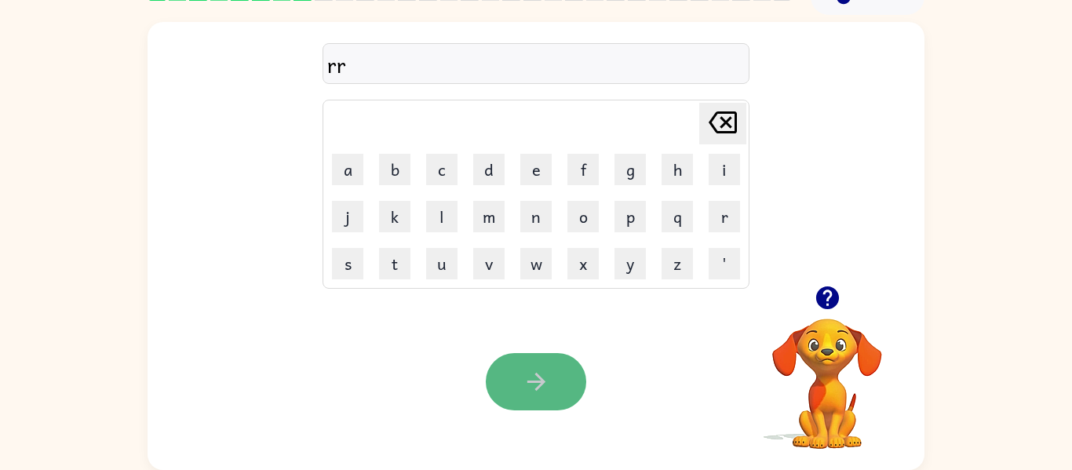
click at [581, 387] on button "button" at bounding box center [536, 381] width 100 height 57
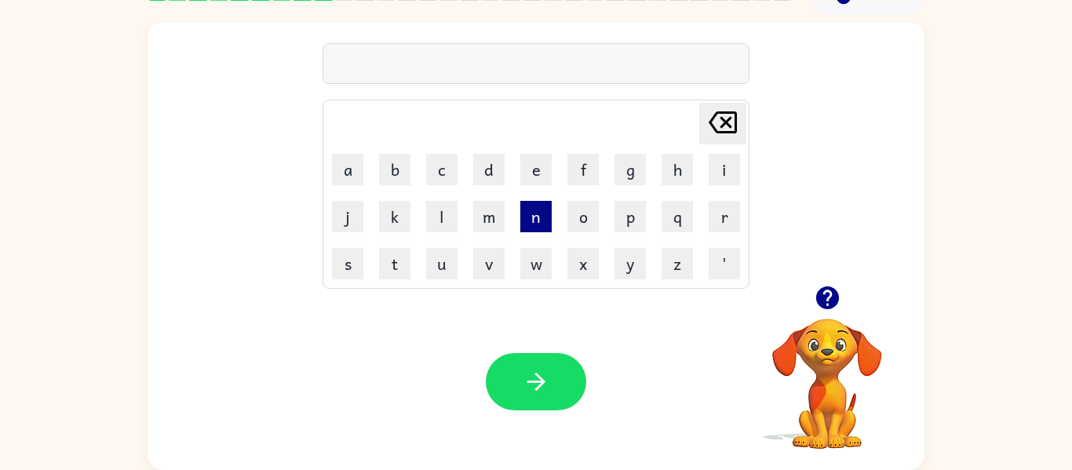
click at [534, 222] on button "n" at bounding box center [536, 216] width 31 height 31
click at [349, 184] on button "a" at bounding box center [347, 169] width 31 height 31
click at [350, 186] on td "a" at bounding box center [348, 170] width 46 height 46
click at [455, 274] on button "u" at bounding box center [441, 263] width 31 height 31
click at [521, 350] on div "Your browser must support playing .mp4 files to use Literably. Please try using…" at bounding box center [536, 382] width 777 height 177
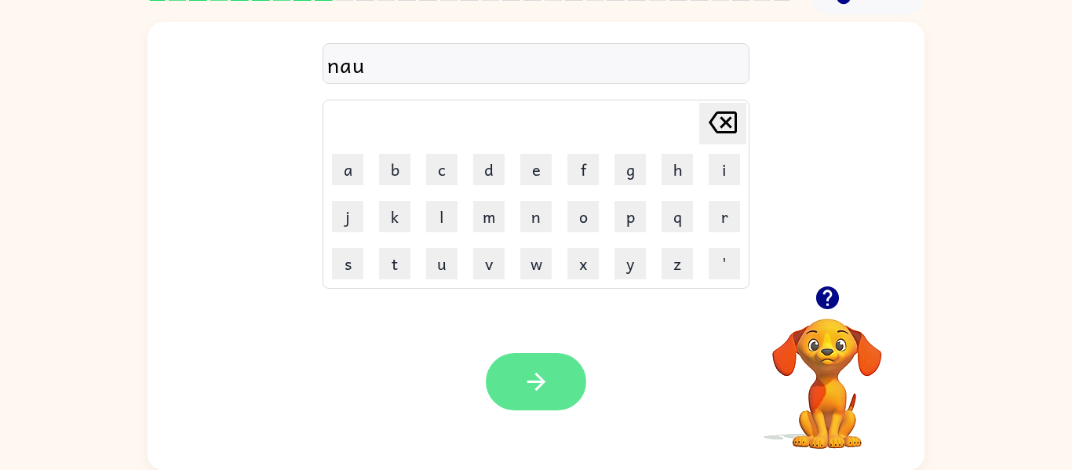
click at [524, 360] on button "button" at bounding box center [536, 381] width 100 height 57
click at [529, 391] on icon "button" at bounding box center [536, 381] width 27 height 27
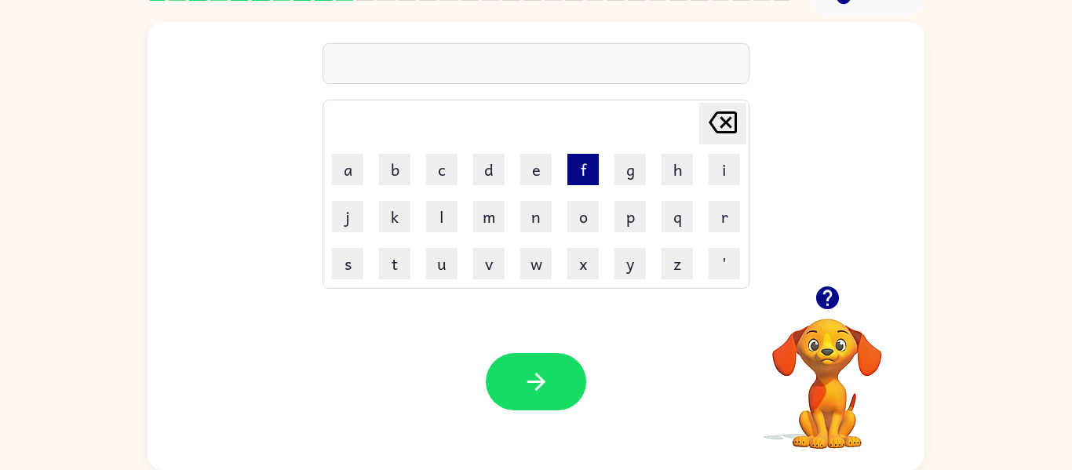
click at [589, 175] on button "f" at bounding box center [583, 169] width 31 height 31
click at [532, 170] on button "e" at bounding box center [536, 169] width 31 height 31
click at [451, 181] on button "c" at bounding box center [441, 169] width 31 height 31
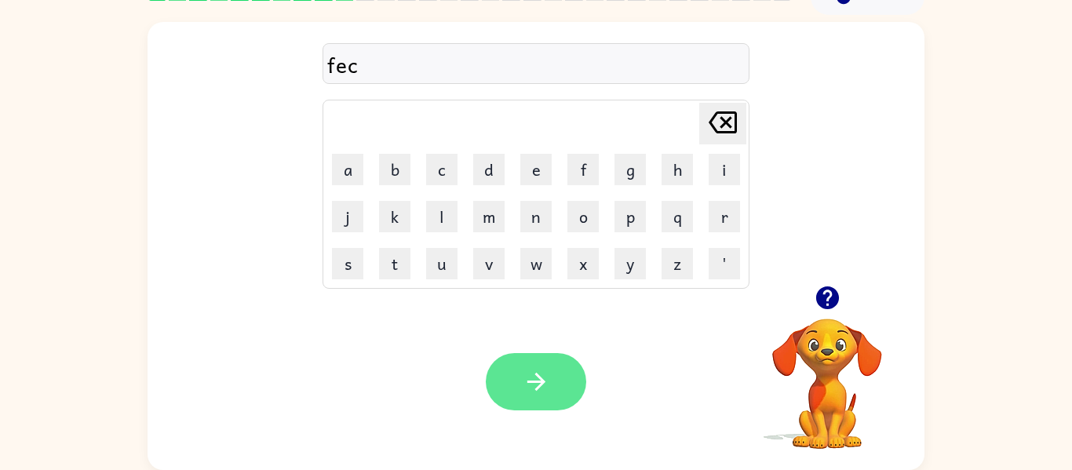
click at [537, 394] on icon "button" at bounding box center [536, 381] width 27 height 27
drag, startPoint x: 898, startPoint y: 200, endPoint x: 901, endPoint y: 174, distance: 26.1
click at [901, 174] on div "Delete Delete last character input a b c d e f g h i j k l m n o p q r s t u v …" at bounding box center [536, 154] width 777 height 264
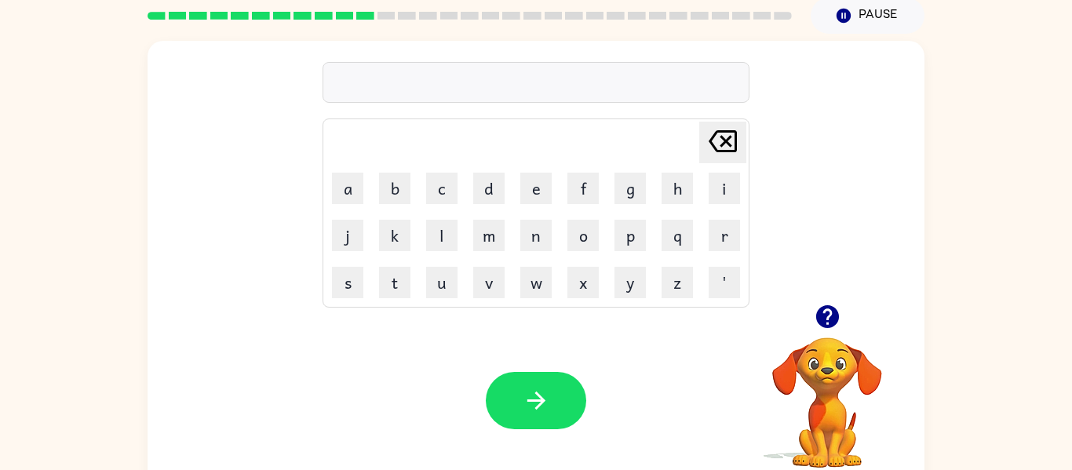
scroll to position [64, 0]
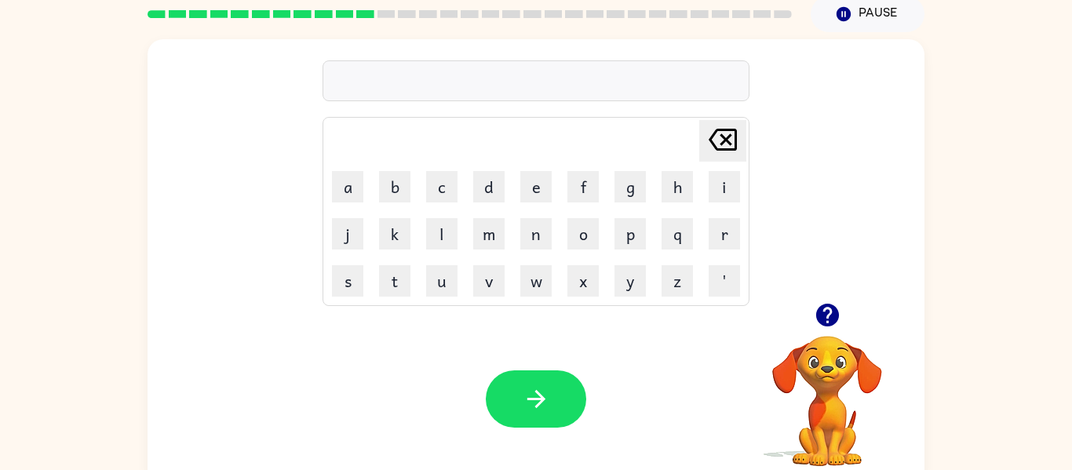
click at [824, 323] on icon "button" at bounding box center [827, 315] width 23 height 23
click at [386, 278] on button "t" at bounding box center [394, 280] width 31 height 31
click at [349, 187] on button "a" at bounding box center [347, 186] width 31 height 31
click at [725, 185] on button "i" at bounding box center [724, 186] width 31 height 31
click at [833, 312] on icon "button" at bounding box center [827, 315] width 23 height 23
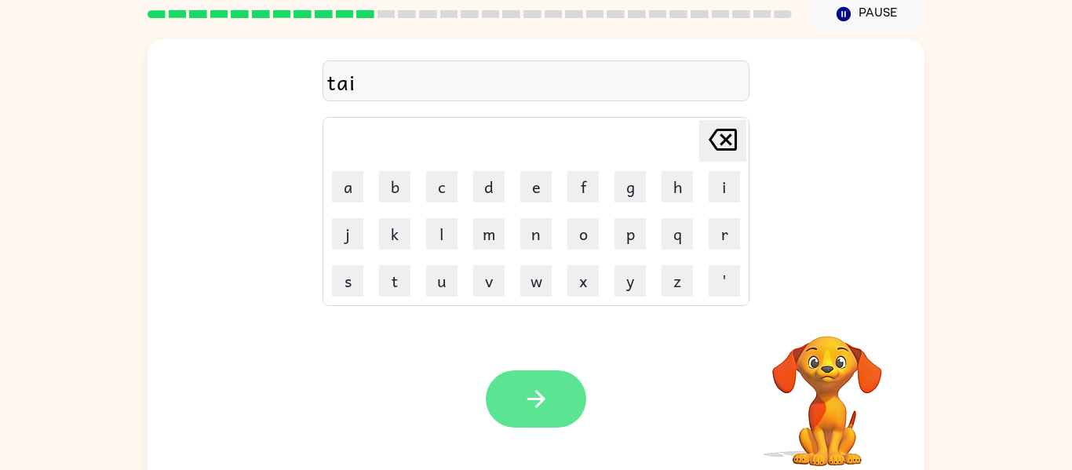
click at [518, 397] on button "button" at bounding box center [536, 399] width 100 height 57
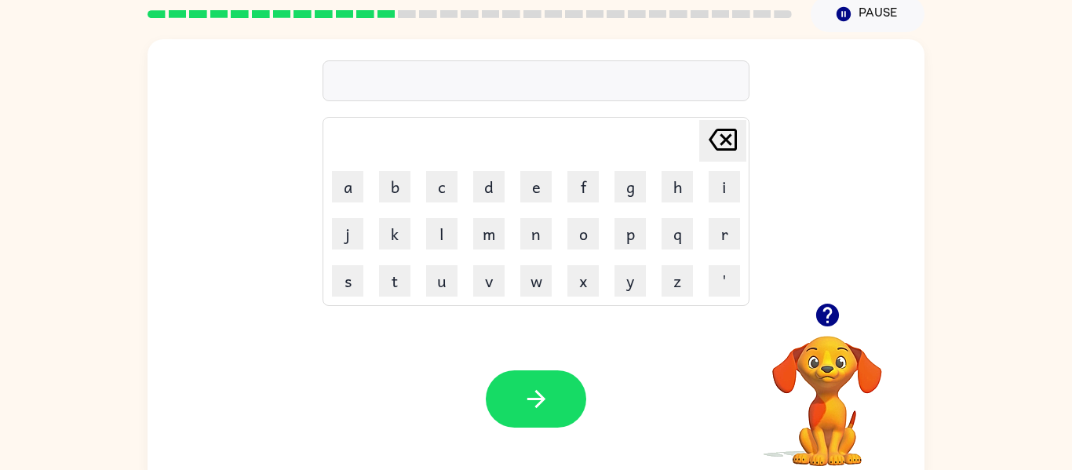
click at [480, 337] on div "Your browser must support playing .mp4 files to use Literably. Please try using…" at bounding box center [536, 399] width 777 height 177
click at [403, 292] on button "t" at bounding box center [394, 280] width 31 height 31
click at [547, 199] on button "e" at bounding box center [536, 186] width 31 height 31
click at [821, 331] on button "button" at bounding box center [828, 315] width 40 height 40
click at [395, 283] on button "t" at bounding box center [394, 280] width 31 height 31
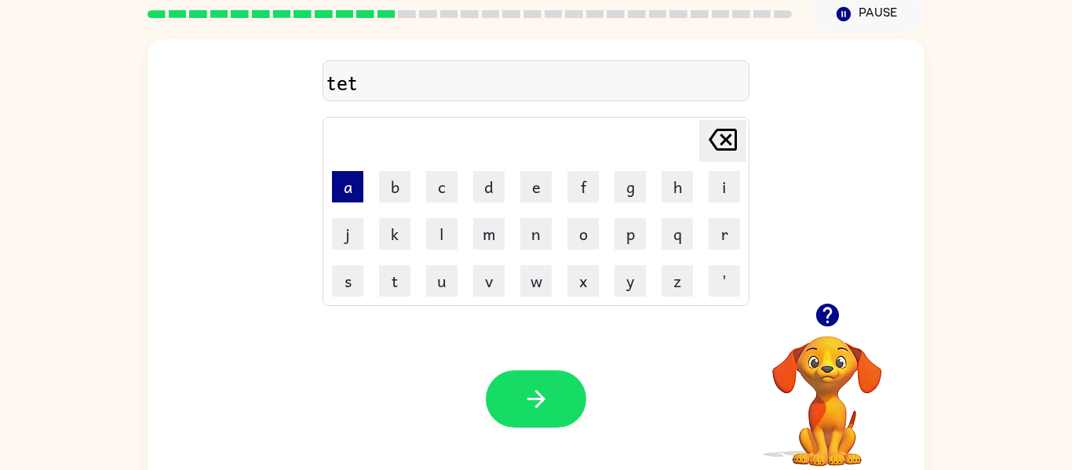
click at [342, 191] on button "a" at bounding box center [347, 186] width 31 height 31
click at [721, 190] on button "i" at bounding box center [724, 186] width 31 height 31
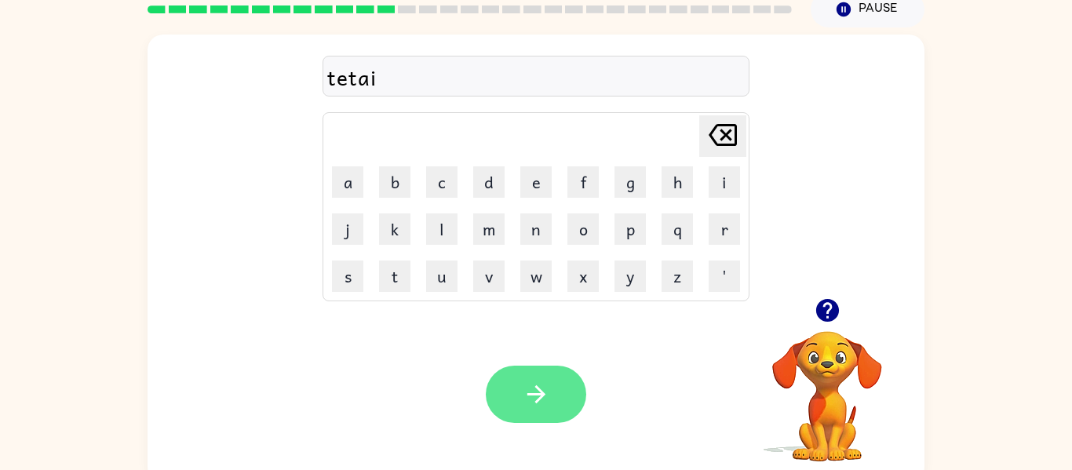
click at [539, 393] on icon "button" at bounding box center [536, 394] width 27 height 27
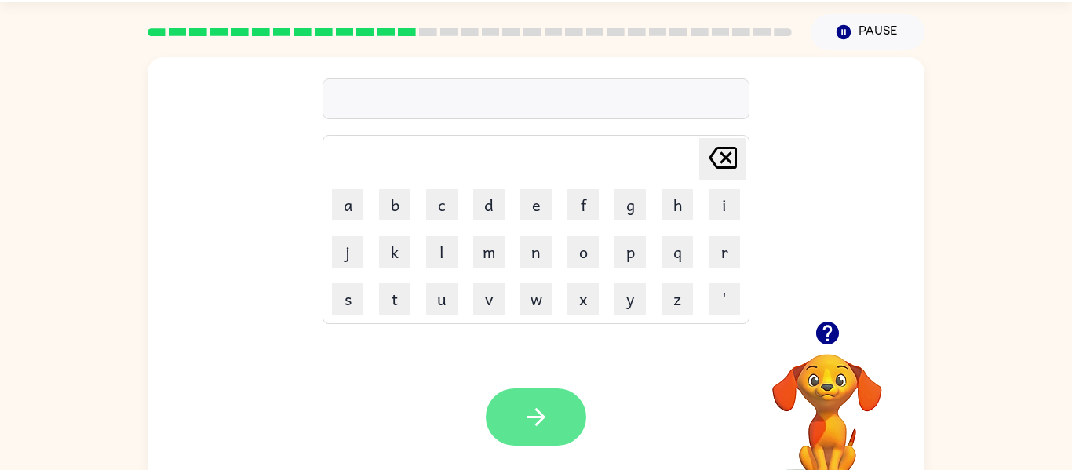
scroll to position [82, 0]
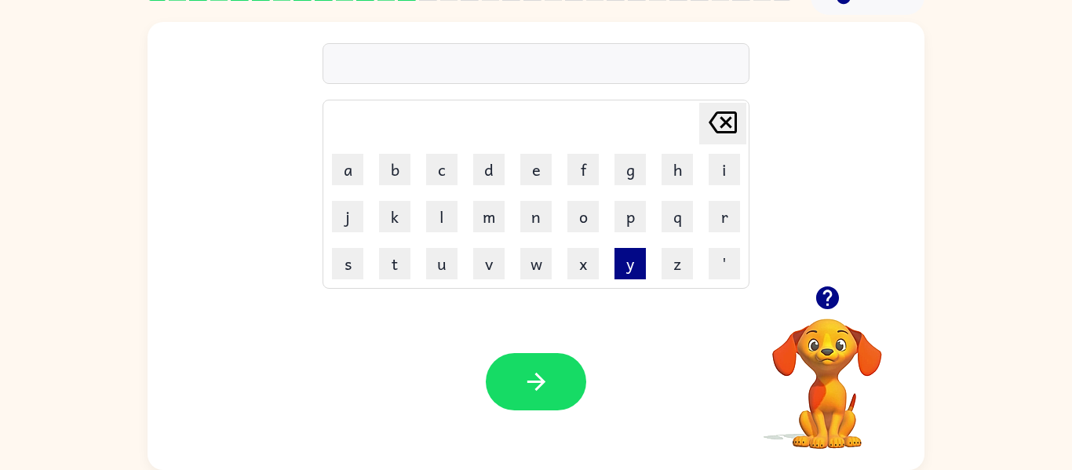
click at [635, 272] on button "y" at bounding box center [630, 263] width 31 height 31
click at [623, 172] on button "g" at bounding box center [630, 169] width 31 height 31
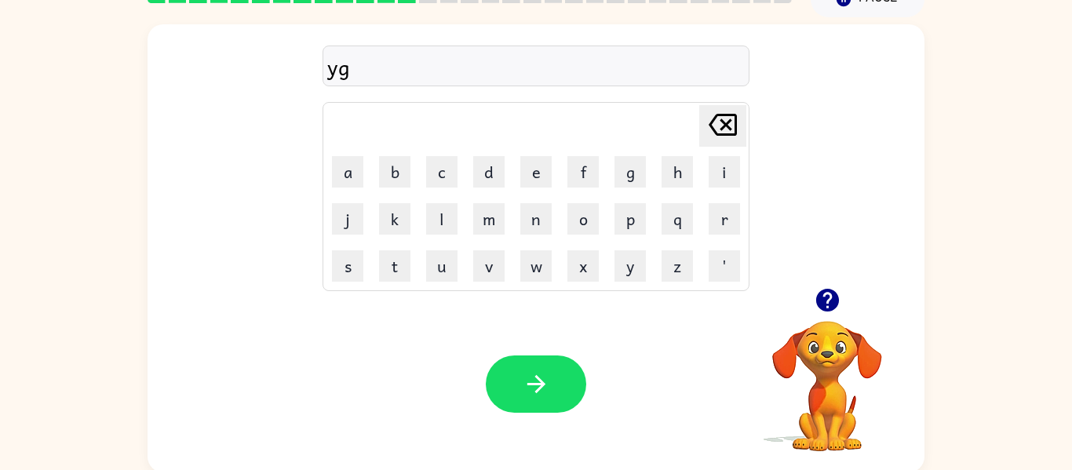
click at [718, 130] on icon "Delete Delete last character input" at bounding box center [723, 125] width 38 height 38
click at [719, 130] on icon "Delete Delete last character input" at bounding box center [723, 125] width 38 height 38
click at [644, 169] on button "g" at bounding box center [630, 171] width 31 height 31
click at [722, 177] on button "i" at bounding box center [724, 171] width 31 height 31
click at [734, 124] on icon "Delete Delete last character input" at bounding box center [723, 125] width 38 height 38
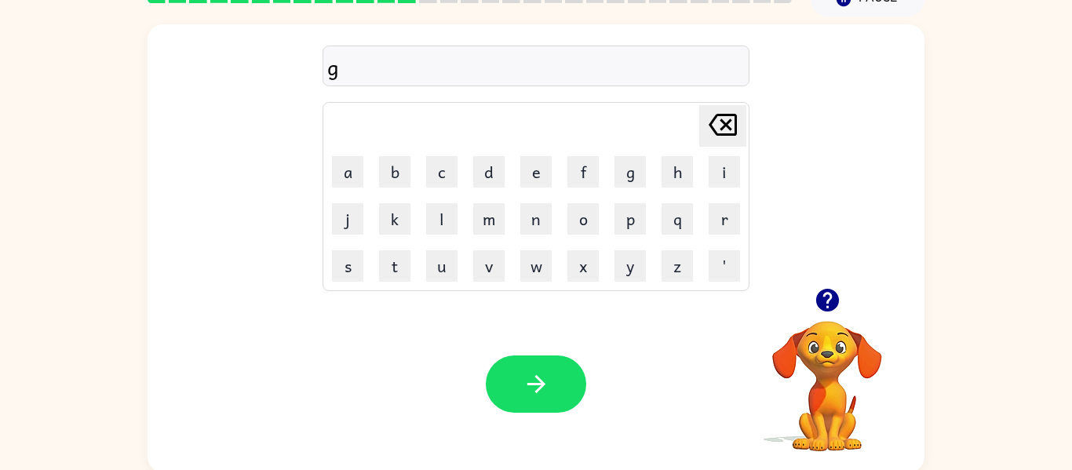
click at [734, 124] on icon "Delete Delete last character input" at bounding box center [723, 125] width 38 height 38
click at [626, 184] on button "g" at bounding box center [630, 171] width 31 height 31
click at [725, 173] on button "i" at bounding box center [724, 171] width 31 height 31
click at [847, 290] on div at bounding box center [827, 300] width 157 height 40
click at [835, 316] on button "button" at bounding box center [828, 300] width 40 height 40
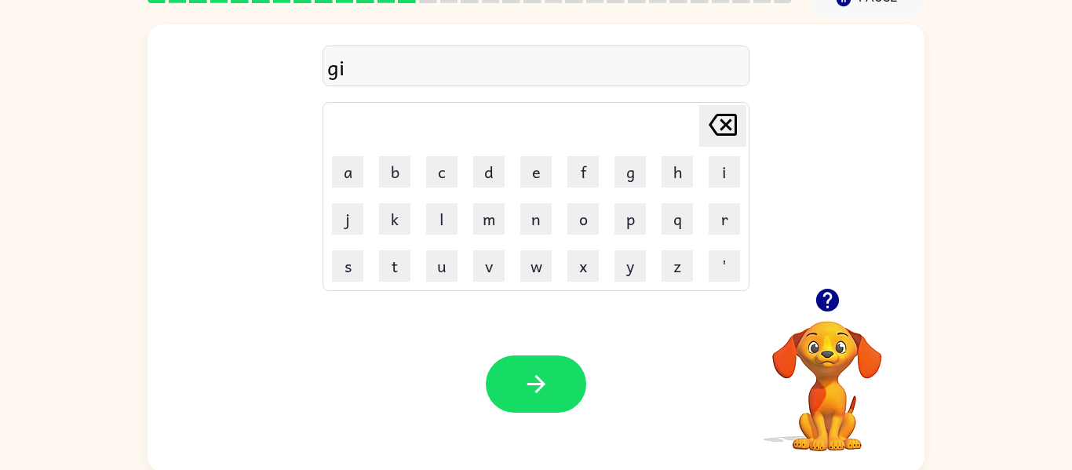
click at [725, 124] on icon at bounding box center [723, 125] width 28 height 22
click at [645, 281] on button "y" at bounding box center [630, 265] width 31 height 31
click at [437, 262] on button "u" at bounding box center [441, 265] width 31 height 31
click at [350, 276] on button "s" at bounding box center [347, 265] width 31 height 31
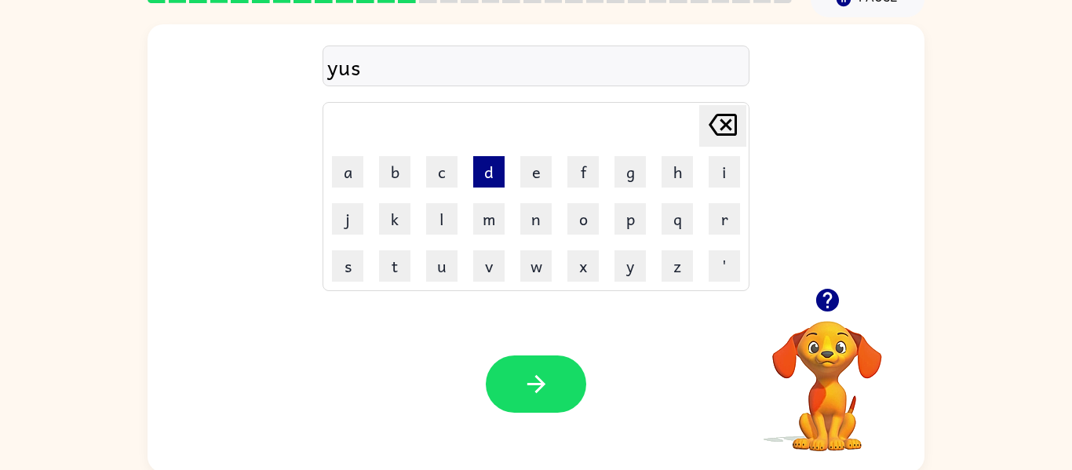
click at [491, 166] on button "d" at bounding box center [488, 171] width 31 height 31
click at [571, 209] on button "o" at bounding box center [583, 218] width 31 height 31
click at [582, 407] on div at bounding box center [536, 384] width 100 height 57
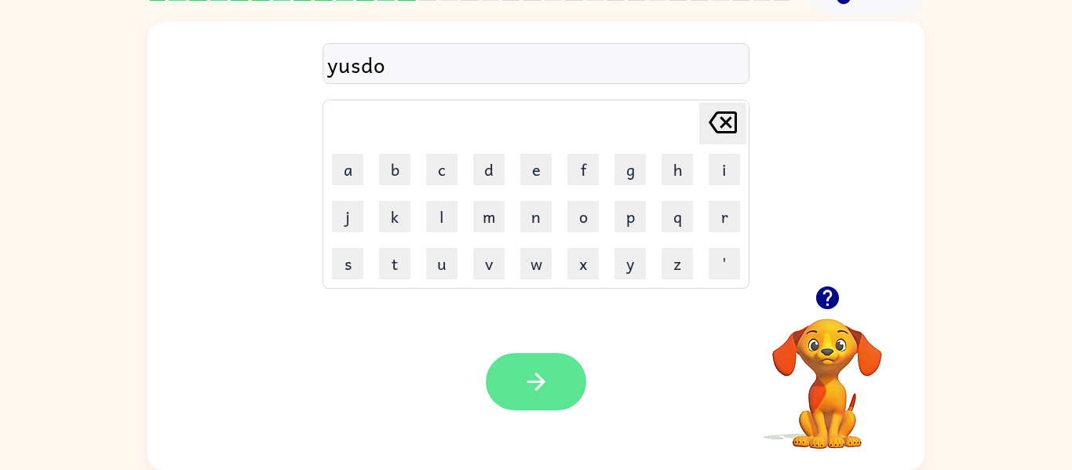
click at [538, 390] on icon "button" at bounding box center [536, 381] width 27 height 27
click at [541, 393] on div at bounding box center [536, 381] width 100 height 57
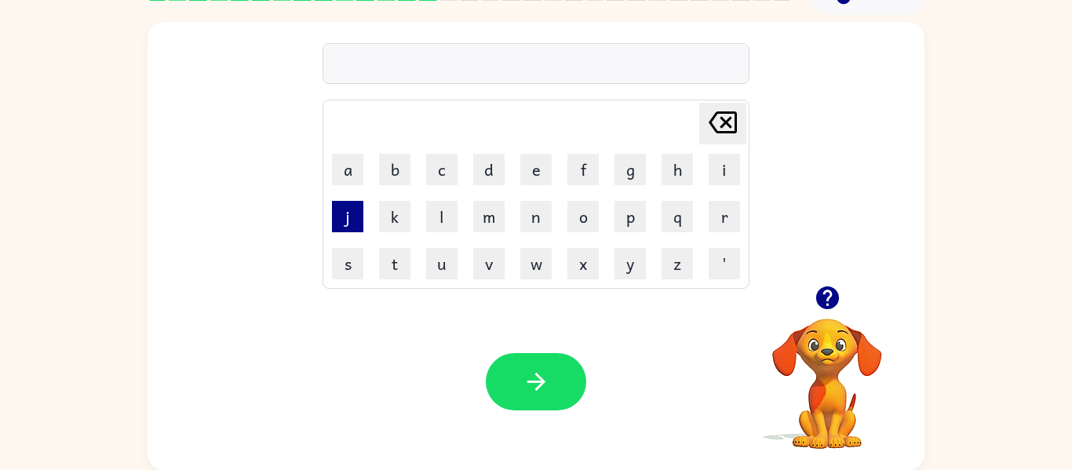
click at [335, 223] on button "j" at bounding box center [347, 216] width 31 height 31
click at [713, 175] on button "i" at bounding box center [724, 169] width 31 height 31
click at [739, 228] on button "r" at bounding box center [724, 216] width 31 height 31
click at [722, 224] on button "r" at bounding box center [724, 216] width 31 height 31
click at [583, 225] on button "o" at bounding box center [583, 216] width 31 height 31
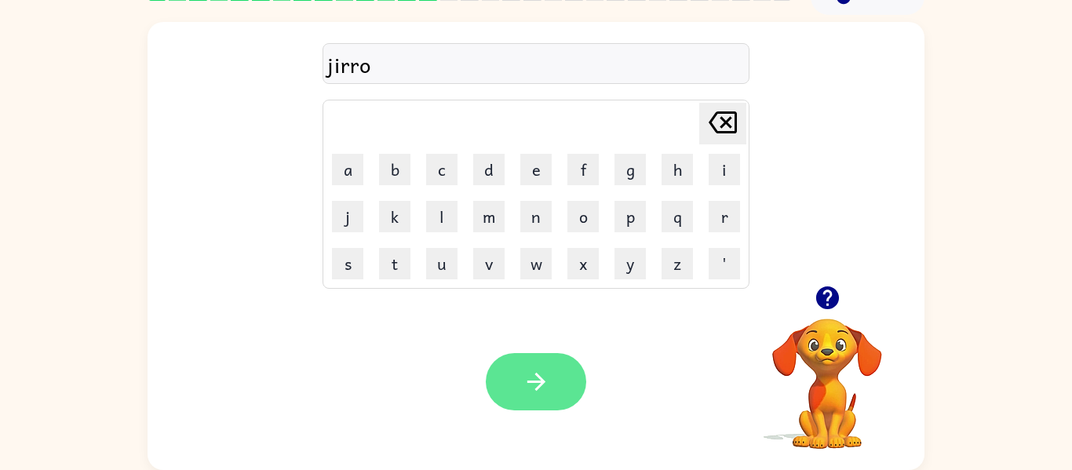
click at [524, 387] on icon "button" at bounding box center [536, 381] width 27 height 27
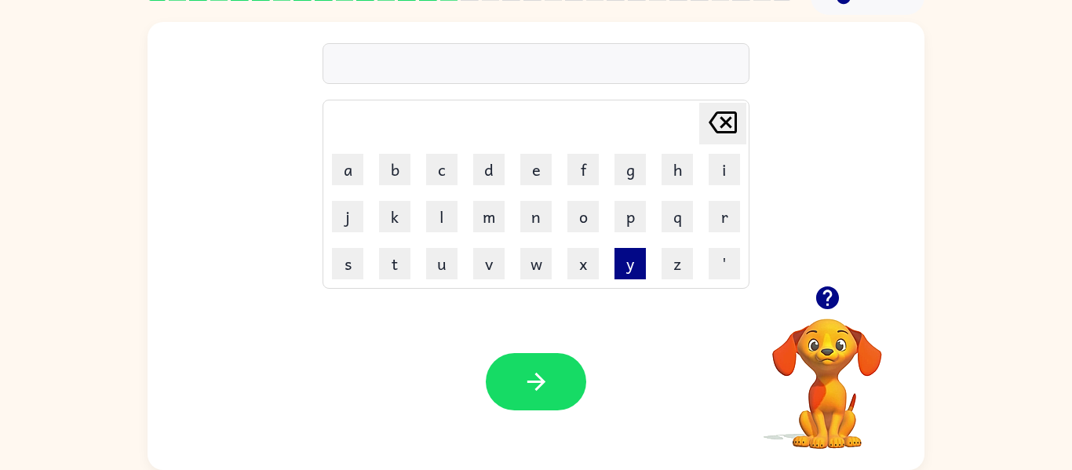
click at [639, 264] on button "y" at bounding box center [630, 263] width 31 height 31
click at [830, 303] on icon "button" at bounding box center [827, 298] width 23 height 23
click at [715, 181] on button "i" at bounding box center [724, 169] width 31 height 31
click at [738, 221] on button "r" at bounding box center [724, 216] width 31 height 31
click at [724, 208] on button "r" at bounding box center [724, 216] width 31 height 31
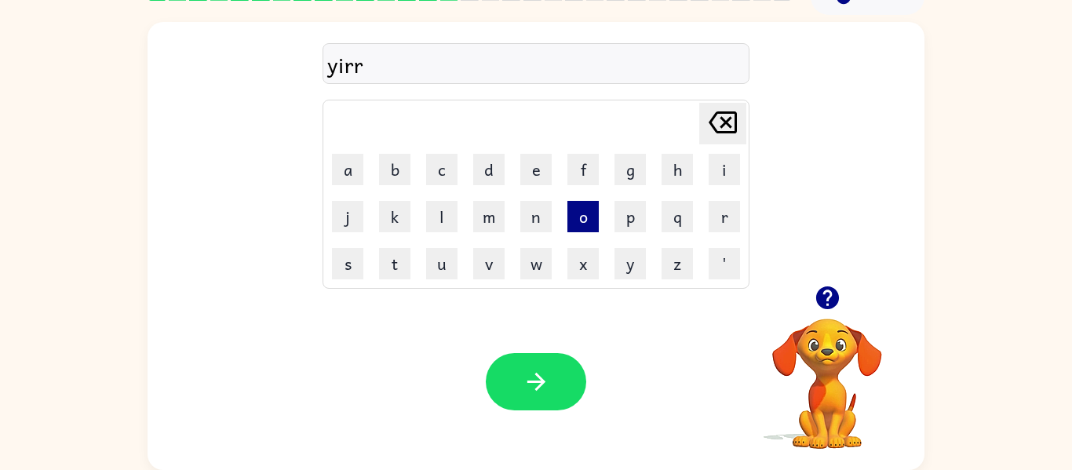
click at [591, 225] on button "o" at bounding box center [583, 216] width 31 height 31
click at [704, 131] on icon "Delete Delete last character input" at bounding box center [723, 123] width 38 height 38
click at [729, 166] on button "i" at bounding box center [724, 169] width 31 height 31
click at [581, 220] on button "o" at bounding box center [583, 216] width 31 height 31
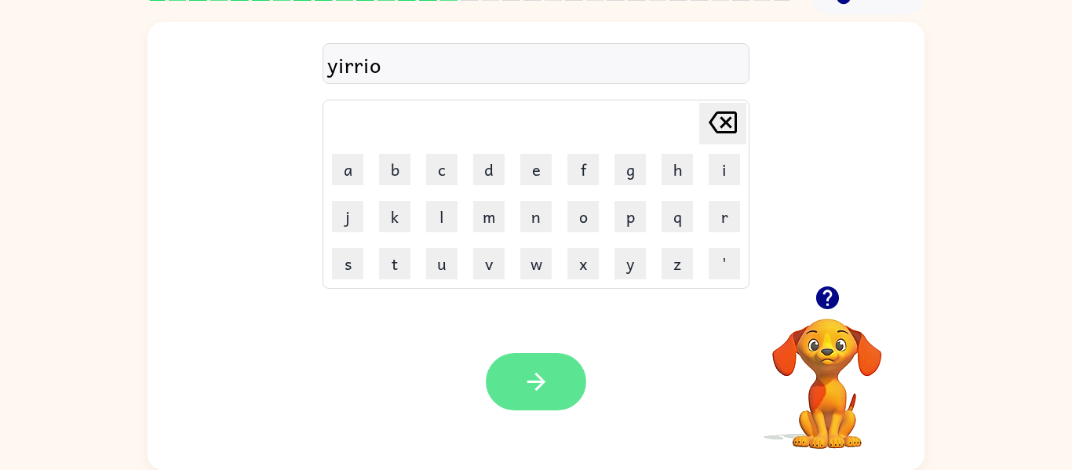
click at [543, 357] on button "button" at bounding box center [536, 381] width 100 height 57
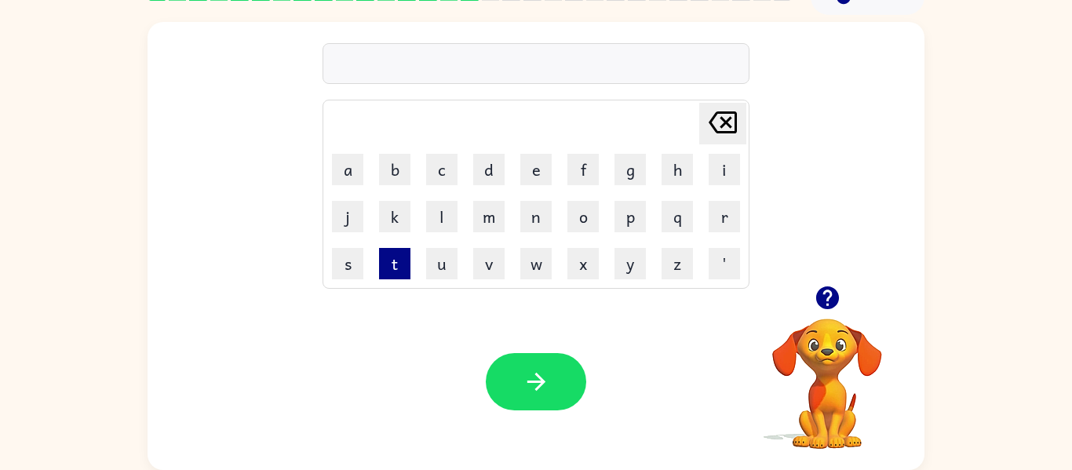
click at [405, 274] on button "t" at bounding box center [394, 263] width 31 height 31
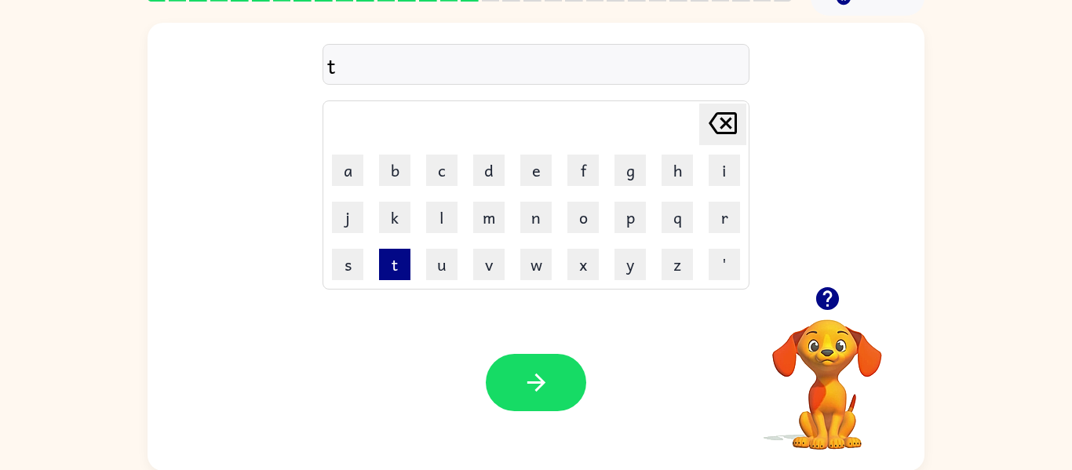
scroll to position [80, 0]
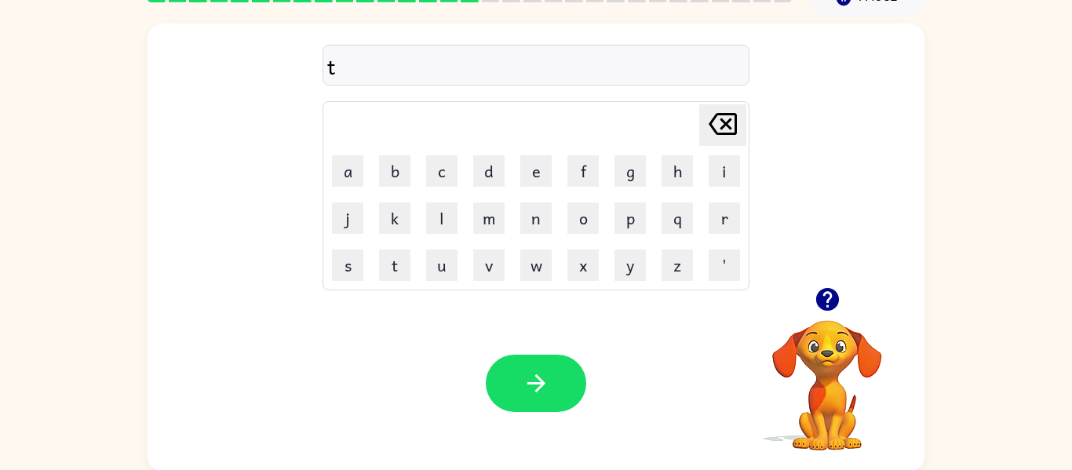
click at [758, 167] on div "t Delete Delete last character input a b c d e f g h i j k l m n o p q r s t u …" at bounding box center [536, 156] width 777 height 264
click at [729, 175] on button "i" at bounding box center [724, 170] width 31 height 31
click at [537, 219] on button "n" at bounding box center [536, 218] width 31 height 31
click at [738, 177] on button "i" at bounding box center [724, 170] width 31 height 31
click at [731, 119] on icon at bounding box center [723, 124] width 28 height 22
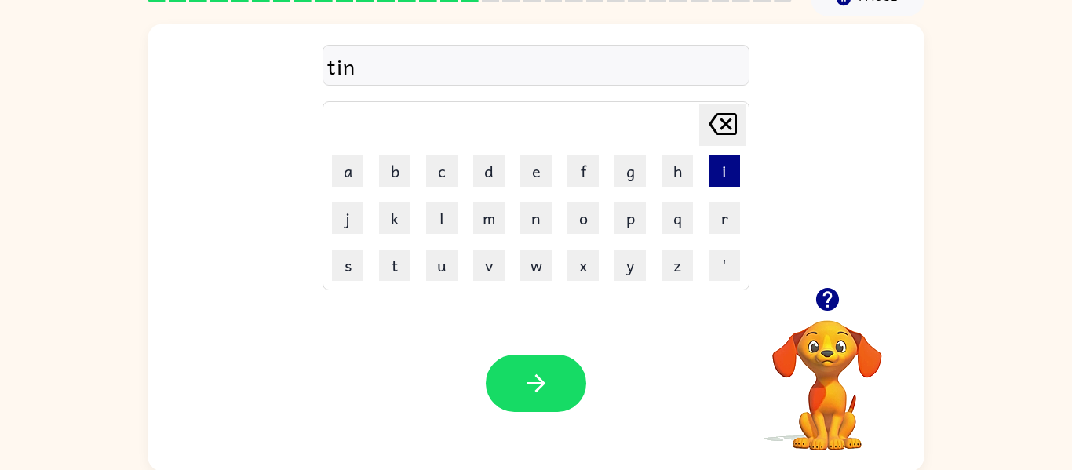
click at [729, 174] on button "i" at bounding box center [724, 170] width 31 height 31
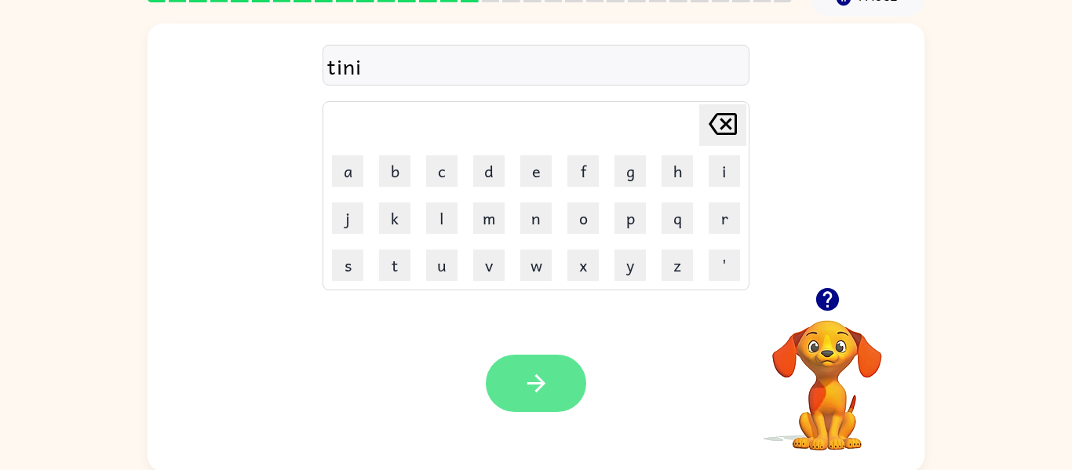
click at [564, 367] on button "button" at bounding box center [536, 383] width 100 height 57
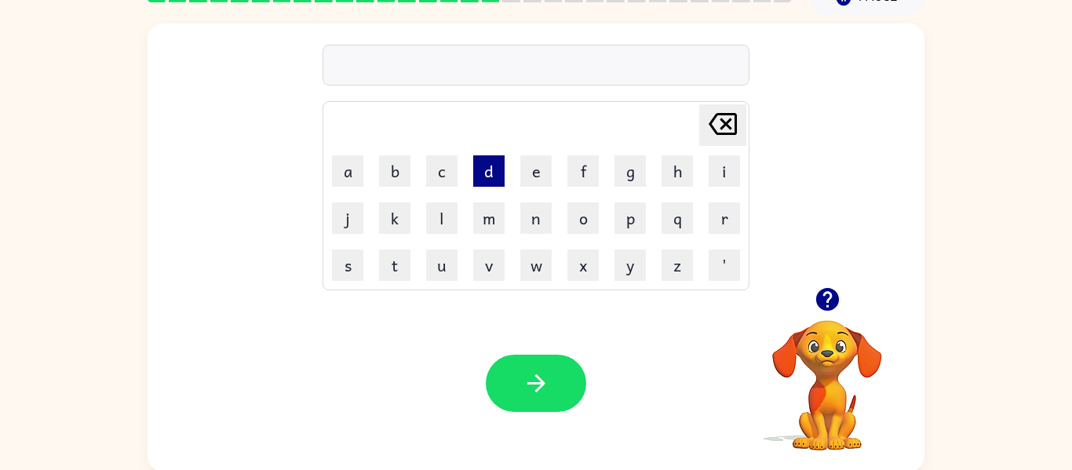
click at [491, 174] on button "d" at bounding box center [488, 170] width 31 height 31
click at [726, 109] on icon "Delete Delete last character input" at bounding box center [723, 124] width 38 height 38
click at [544, 184] on button "e" at bounding box center [536, 170] width 31 height 31
click at [740, 126] on icon "Delete Delete last character input" at bounding box center [723, 124] width 38 height 38
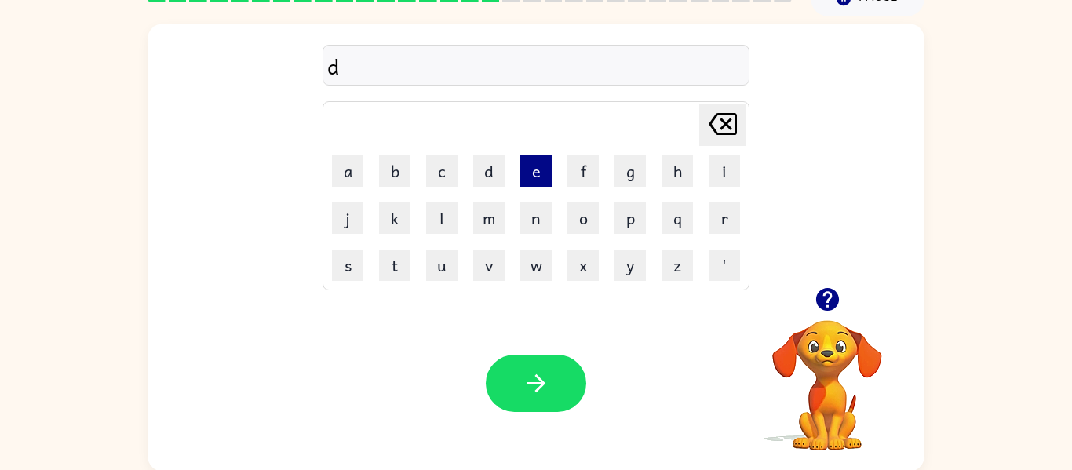
click at [546, 185] on button "e" at bounding box center [536, 170] width 31 height 31
click at [716, 119] on icon "Delete Delete last character input" at bounding box center [723, 124] width 38 height 38
click at [833, 303] on icon "button" at bounding box center [827, 299] width 23 height 23
click at [833, 303] on video "Your browser must support playing .mp4 files to use Literably. Please try using…" at bounding box center [827, 374] width 157 height 157
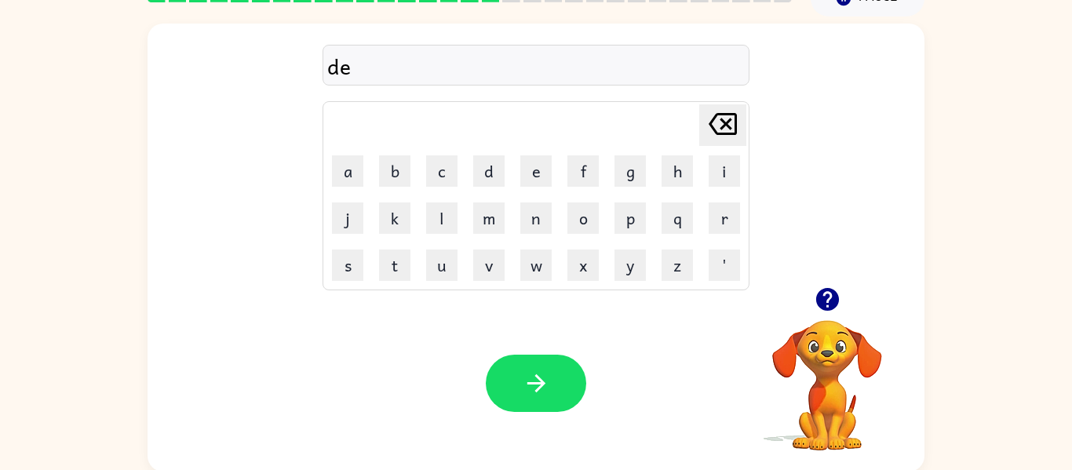
click at [722, 129] on icon at bounding box center [723, 124] width 28 height 22
click at [570, 175] on td "f" at bounding box center [584, 171] width 46 height 46
click at [574, 174] on button "f" at bounding box center [583, 170] width 31 height 31
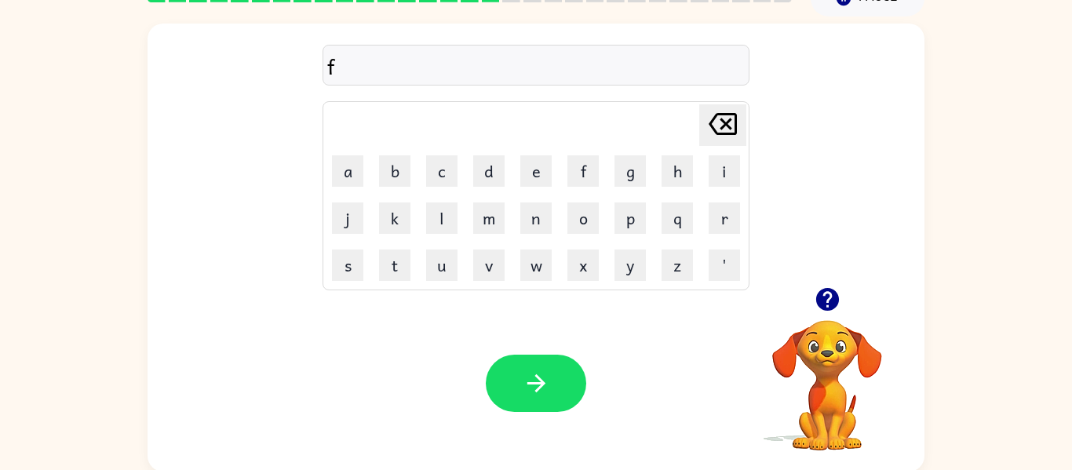
click at [279, 176] on div "f Delete Delete last character input a b c d e f g h i j k l m n o p q r s t u …" at bounding box center [536, 156] width 777 height 264
click at [348, 161] on button "a" at bounding box center [347, 170] width 31 height 31
click at [386, 270] on button "t" at bounding box center [394, 265] width 31 height 31
click at [504, 380] on button "button" at bounding box center [536, 383] width 100 height 57
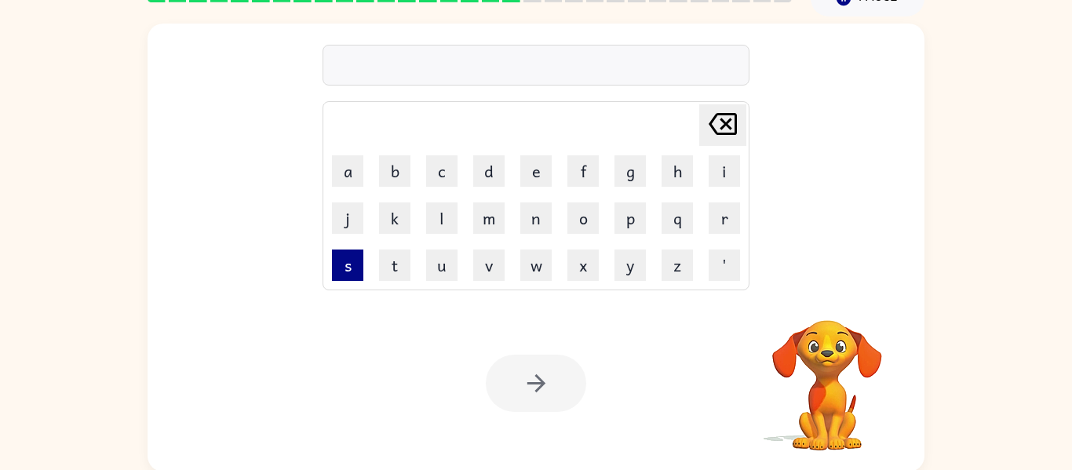
click at [334, 268] on button "s" at bounding box center [347, 265] width 31 height 31
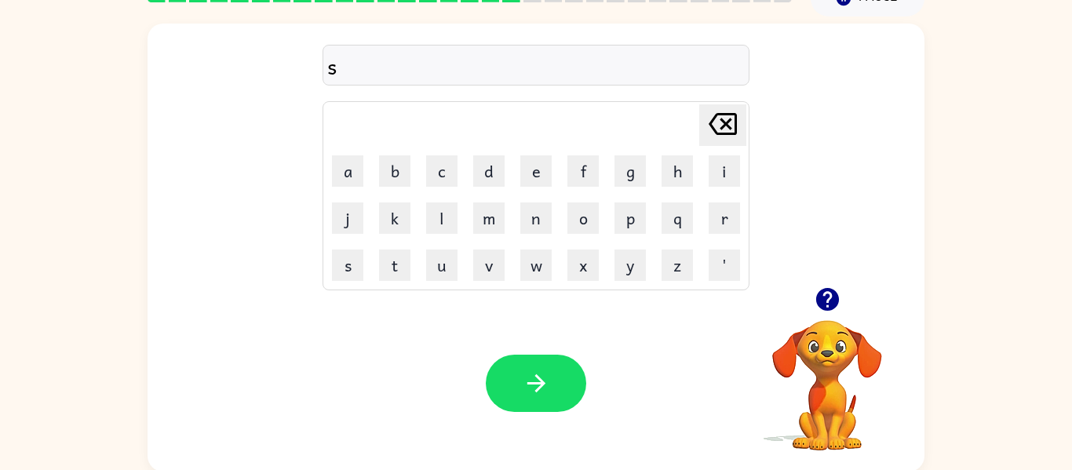
click at [769, 380] on video "Your browser must support playing .mp4 files to use Literably. Please try using…" at bounding box center [827, 374] width 157 height 157
click at [714, 177] on button "i" at bounding box center [724, 170] width 31 height 31
click at [809, 326] on video "Your browser must support playing .mp4 files to use Literably. Please try using…" at bounding box center [827, 374] width 157 height 157
click at [824, 257] on div "si Delete Delete last character input a b c d e f g h i j k l m n o p q r s t u…" at bounding box center [536, 156] width 777 height 264
click at [819, 316] on button "button" at bounding box center [828, 300] width 40 height 40
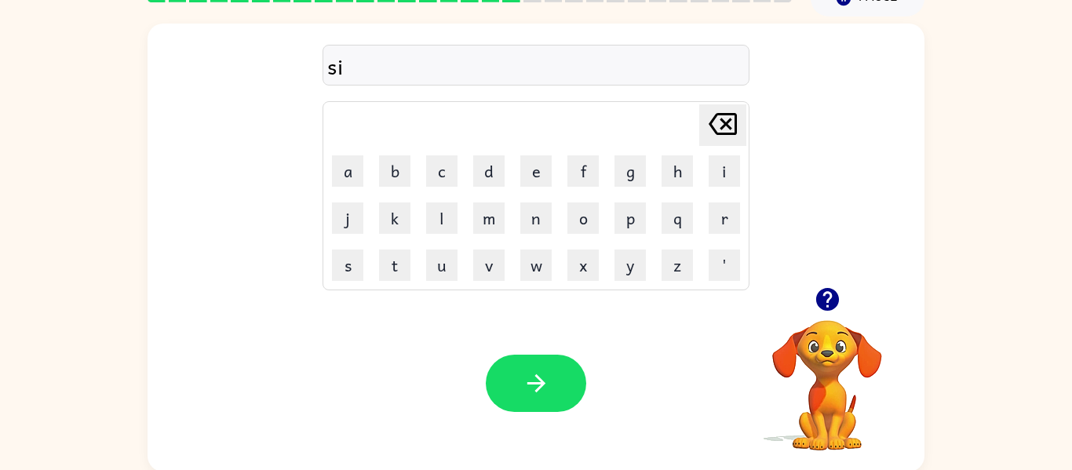
click at [820, 307] on icon "button" at bounding box center [827, 299] width 23 height 23
click at [714, 307] on div "Your browser must support playing .mp4 files to use Literably. Please try using…" at bounding box center [536, 383] width 777 height 177
click at [725, 136] on icon "Delete Delete last character input" at bounding box center [723, 124] width 38 height 38
click at [543, 172] on button "e" at bounding box center [536, 170] width 31 height 31
click at [727, 218] on button "r" at bounding box center [724, 218] width 31 height 31
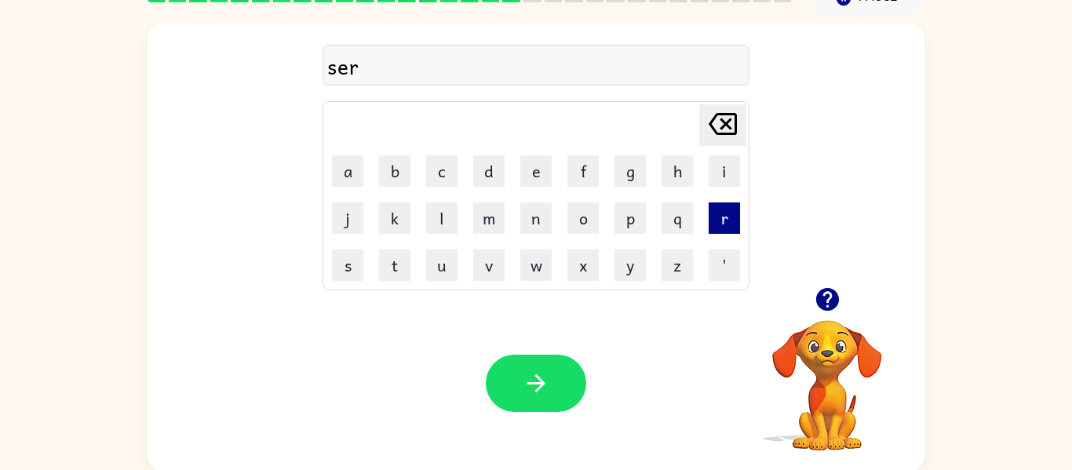
click at [727, 218] on button "r" at bounding box center [724, 218] width 31 height 31
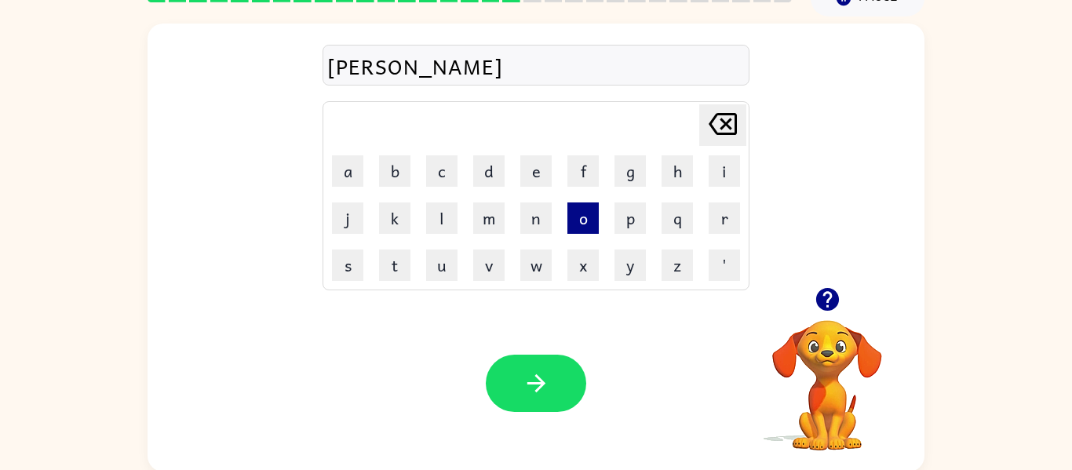
click at [580, 225] on button "o" at bounding box center [583, 218] width 31 height 31
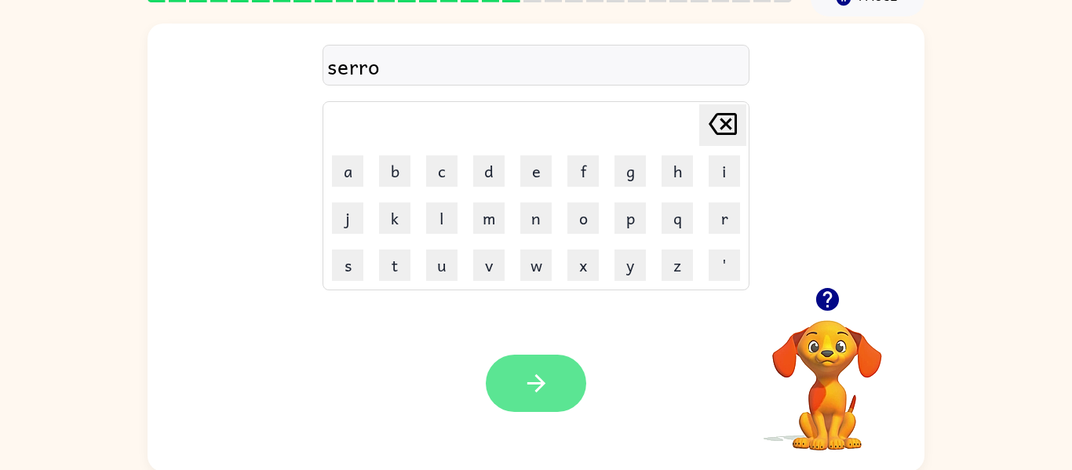
click at [535, 372] on icon "button" at bounding box center [536, 383] width 27 height 27
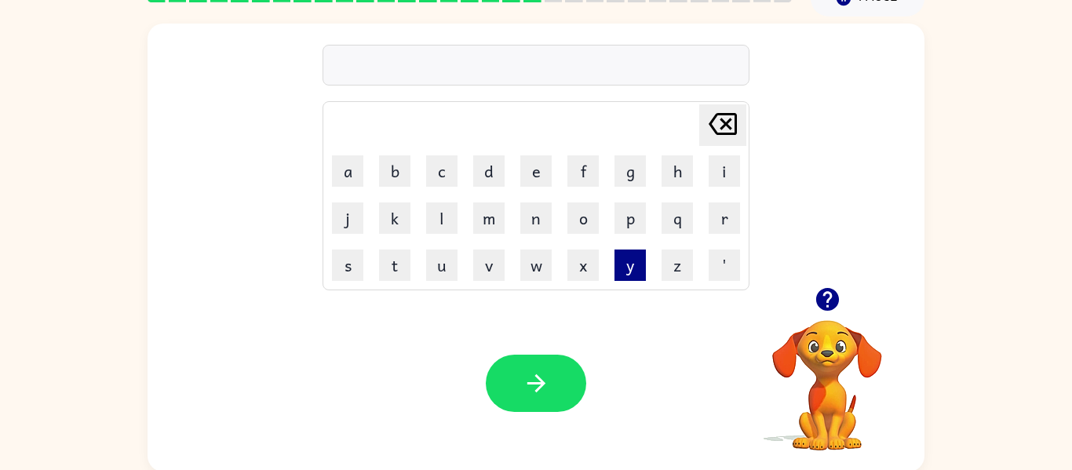
click at [634, 270] on button "y" at bounding box center [630, 265] width 31 height 31
click at [735, 187] on td "i" at bounding box center [725, 171] width 46 height 46
click at [678, 146] on td "Delete Delete last character input" at bounding box center [536, 125] width 422 height 43
click at [734, 177] on button "i" at bounding box center [724, 170] width 31 height 31
click at [625, 172] on button "g" at bounding box center [630, 170] width 31 height 31
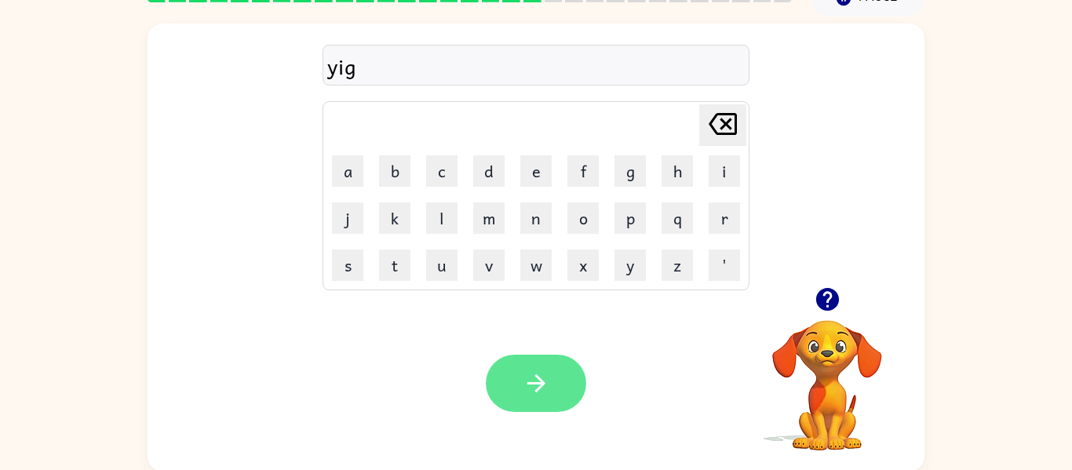
click at [528, 393] on icon "button" at bounding box center [536, 383] width 27 height 27
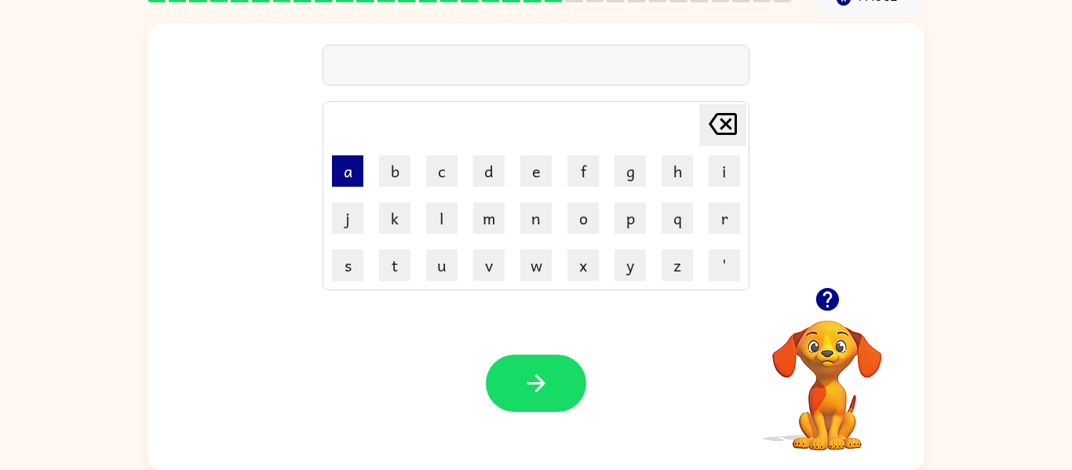
click at [345, 163] on button "a" at bounding box center [347, 170] width 31 height 31
click at [345, 272] on button "s" at bounding box center [347, 265] width 31 height 31
click at [399, 220] on button "k" at bounding box center [394, 218] width 31 height 31
drag, startPoint x: 729, startPoint y: 176, endPoint x: 731, endPoint y: 185, distance: 8.8
click at [731, 185] on button "i" at bounding box center [724, 170] width 31 height 31
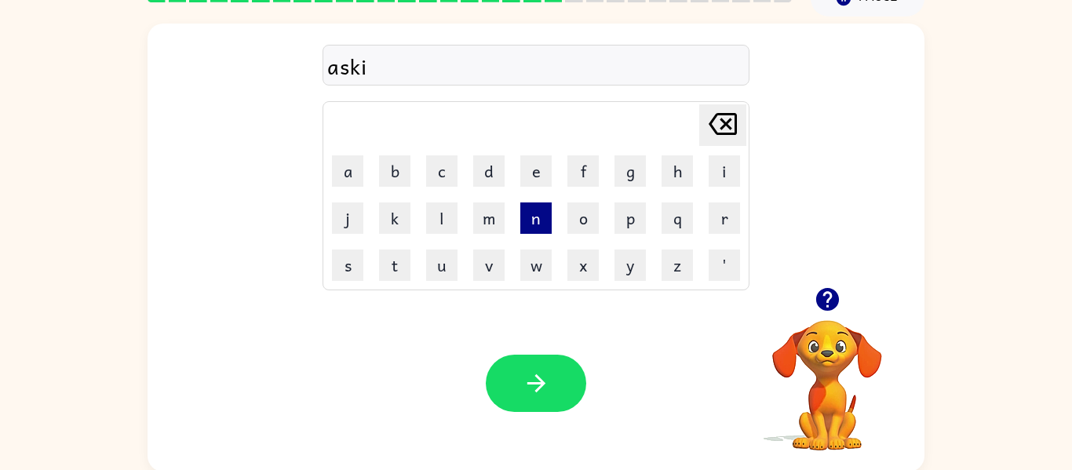
click at [538, 225] on button "n" at bounding box center [536, 218] width 31 height 31
click at [583, 410] on div at bounding box center [536, 383] width 100 height 57
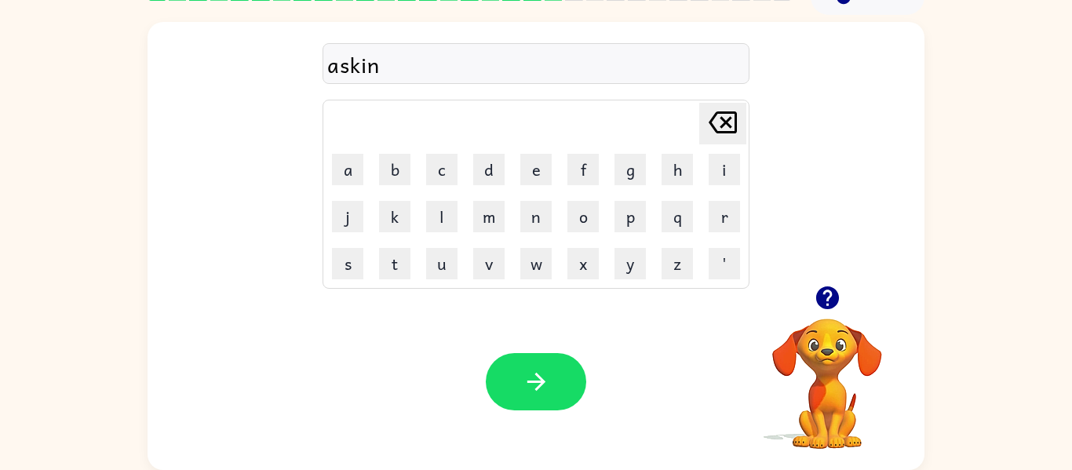
click at [736, 104] on icon "Delete Delete last character input" at bounding box center [723, 123] width 38 height 38
click at [531, 386] on icon "button" at bounding box center [536, 381] width 27 height 27
click at [835, 299] on icon "button" at bounding box center [827, 298] width 23 height 23
click at [346, 271] on button "s" at bounding box center [347, 263] width 31 height 31
click at [354, 163] on button "a" at bounding box center [347, 169] width 31 height 31
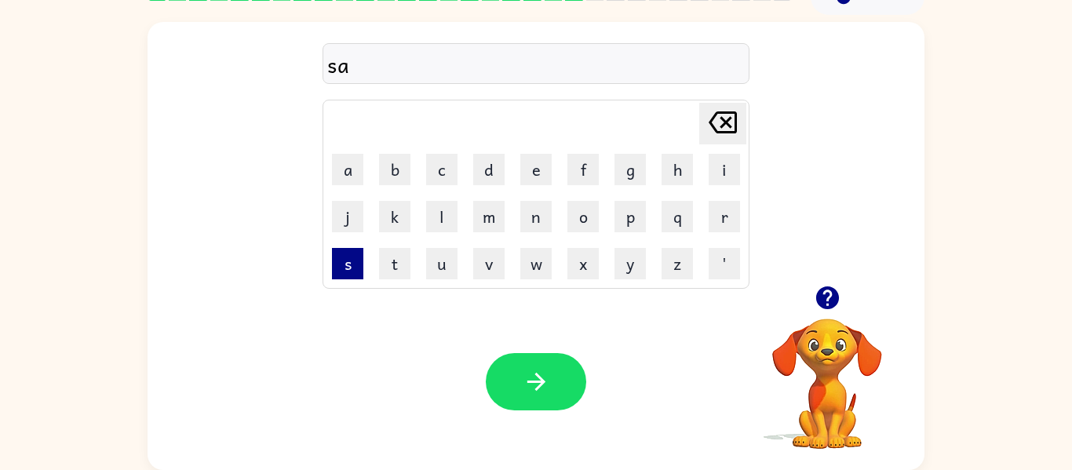
click at [357, 257] on button "s" at bounding box center [347, 263] width 31 height 31
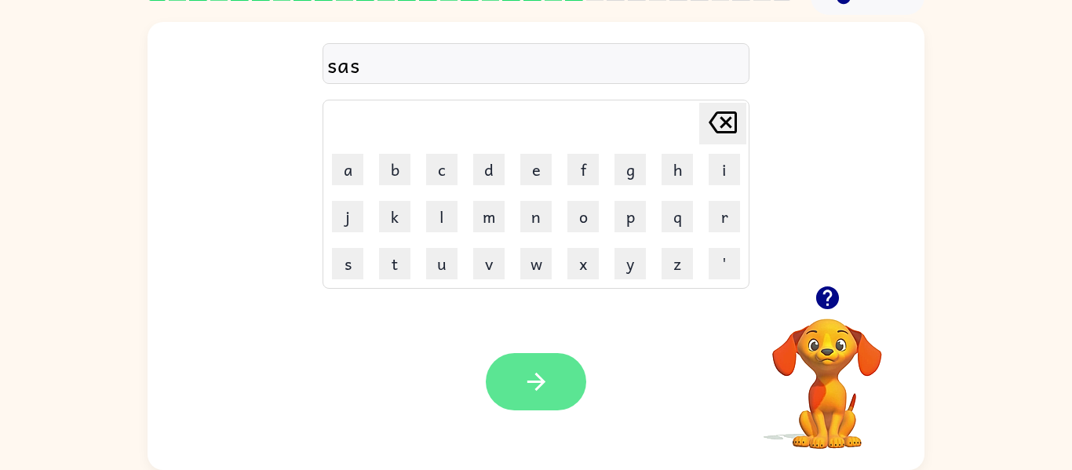
click at [529, 370] on icon "button" at bounding box center [536, 381] width 27 height 27
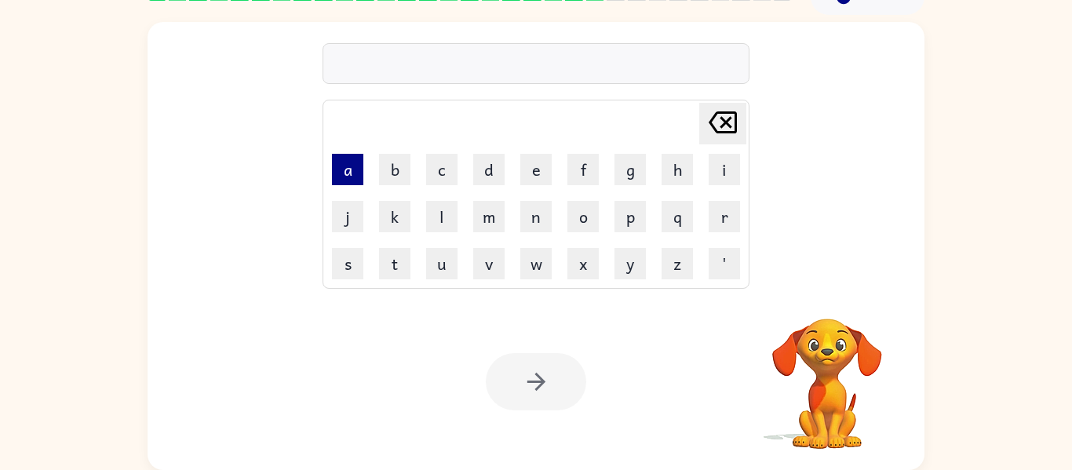
click at [349, 183] on button "a" at bounding box center [347, 169] width 31 height 31
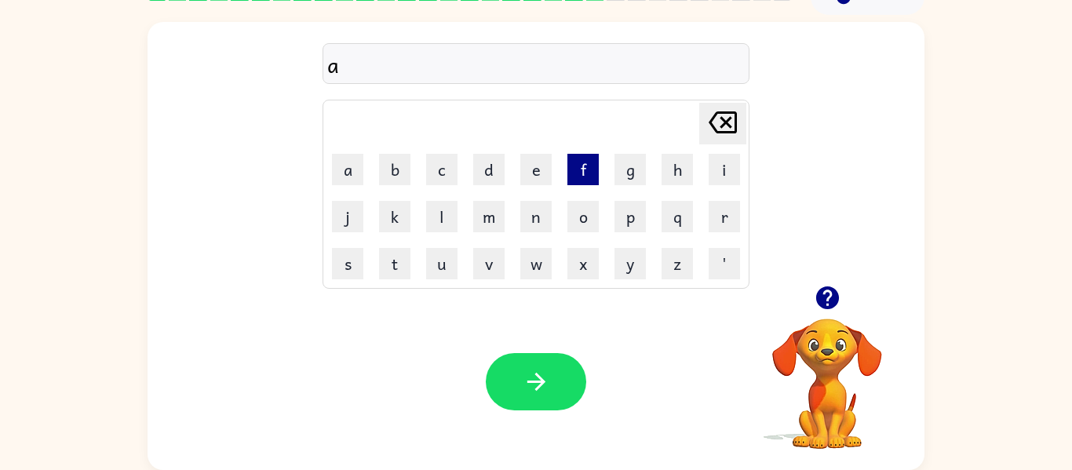
click at [594, 166] on button "f" at bounding box center [583, 169] width 31 height 31
click at [575, 214] on button "o" at bounding box center [583, 216] width 31 height 31
click at [445, 219] on button "l" at bounding box center [441, 216] width 31 height 31
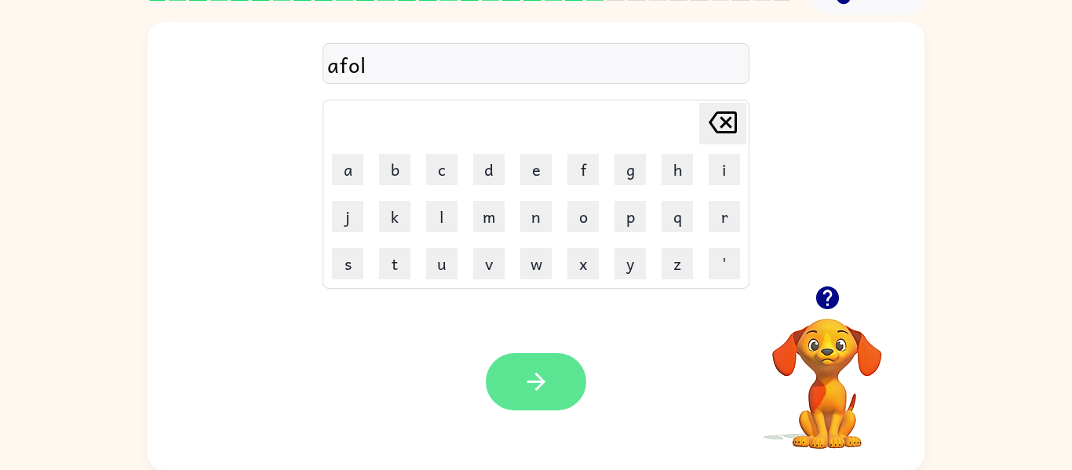
click at [534, 378] on icon "button" at bounding box center [536, 381] width 27 height 27
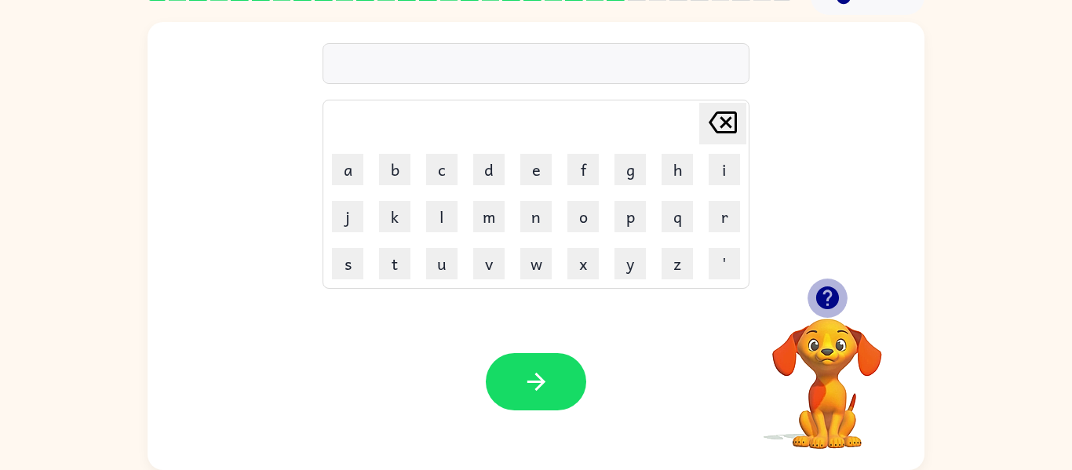
click at [839, 288] on icon "button" at bounding box center [827, 297] width 27 height 27
click at [429, 177] on button "c" at bounding box center [441, 169] width 31 height 31
click at [583, 212] on button "o" at bounding box center [583, 216] width 31 height 31
click at [404, 167] on button "b" at bounding box center [394, 169] width 31 height 31
click at [643, 277] on button "y" at bounding box center [630, 263] width 31 height 31
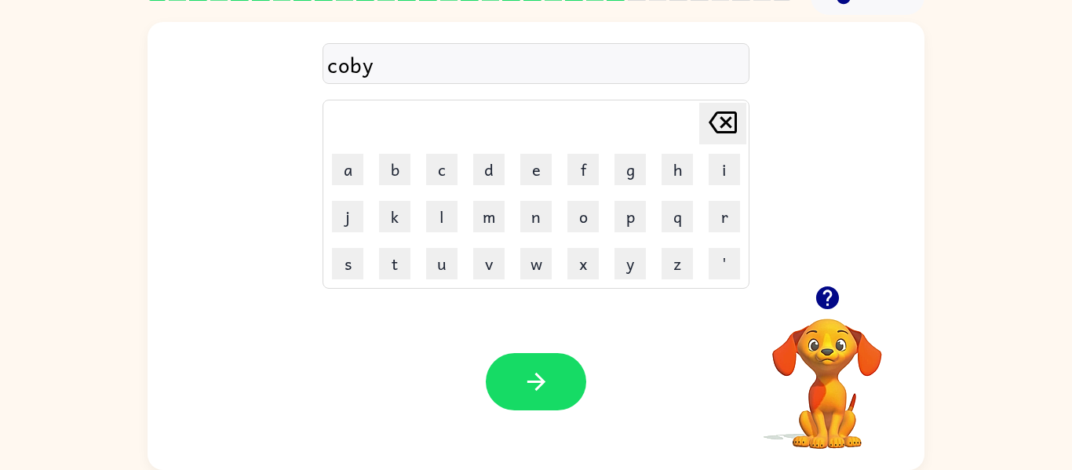
click at [727, 124] on icon at bounding box center [723, 122] width 28 height 22
click at [821, 309] on icon "button" at bounding box center [827, 297] width 27 height 27
click at [588, 214] on button "o" at bounding box center [583, 216] width 31 height 31
click at [517, 373] on button "button" at bounding box center [536, 381] width 100 height 57
click at [589, 276] on button "x" at bounding box center [583, 263] width 31 height 31
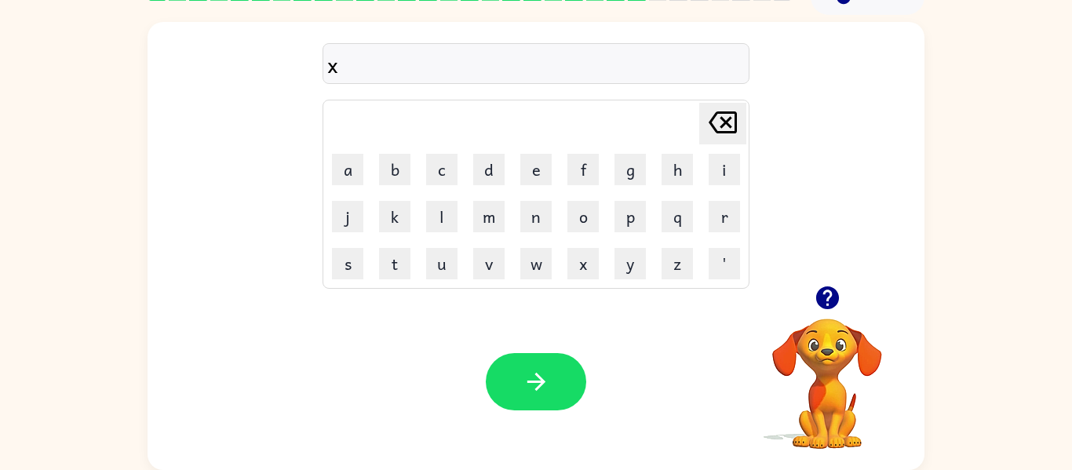
click at [698, 174] on td "h" at bounding box center [678, 170] width 46 height 46
click at [762, 177] on div "x Delete Delete last character input a b c d e f g h i j k l m n o p q r s t u …" at bounding box center [536, 154] width 777 height 264
click at [729, 176] on button "i" at bounding box center [724, 169] width 31 height 31
click at [817, 308] on icon "button" at bounding box center [827, 297] width 27 height 27
click at [725, 140] on icon "Delete Delete last character input" at bounding box center [723, 123] width 38 height 38
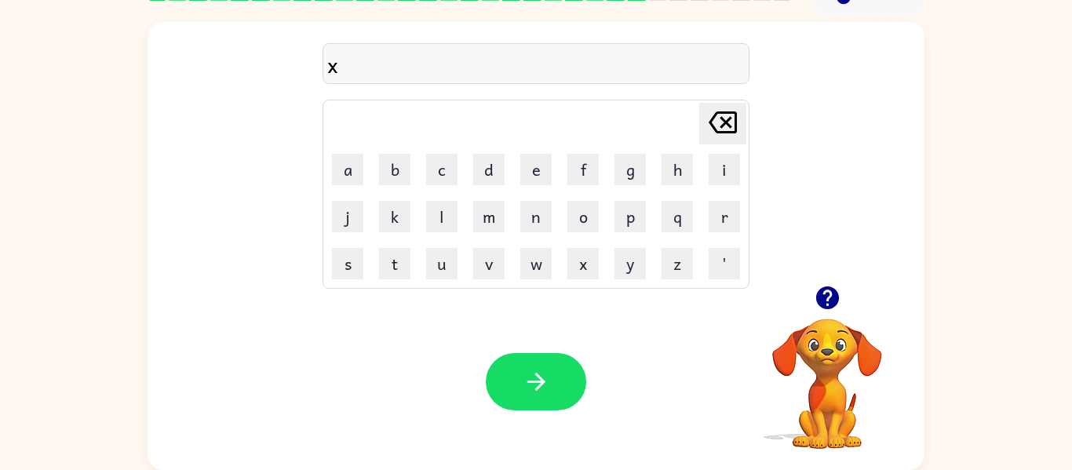
click at [325, 181] on td "a" at bounding box center [348, 170] width 46 height 46
click at [345, 170] on button "a" at bounding box center [347, 169] width 31 height 31
click at [448, 179] on button "c" at bounding box center [441, 169] width 31 height 31
click at [535, 370] on icon "button" at bounding box center [536, 381] width 27 height 27
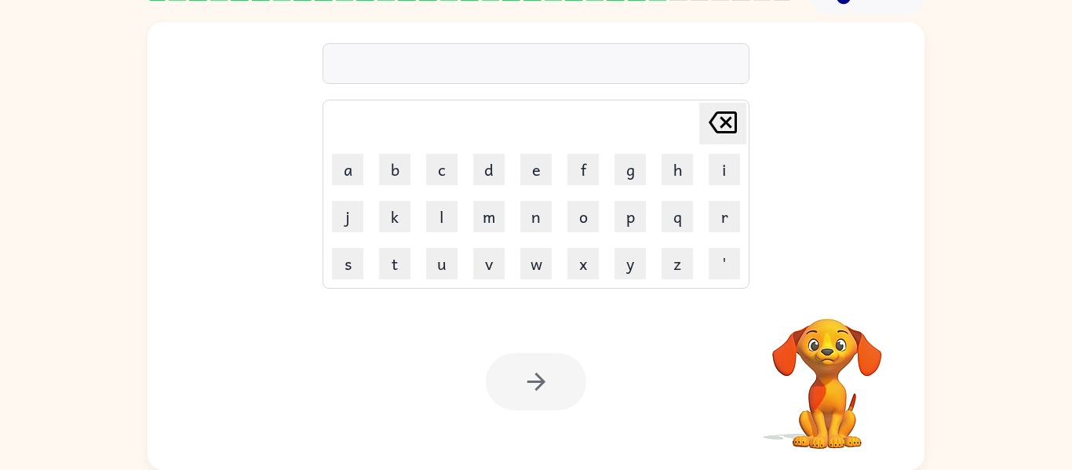
click at [587, 358] on div "Your browser must support playing .mp4 files to use Literably. Please try using…" at bounding box center [536, 382] width 777 height 177
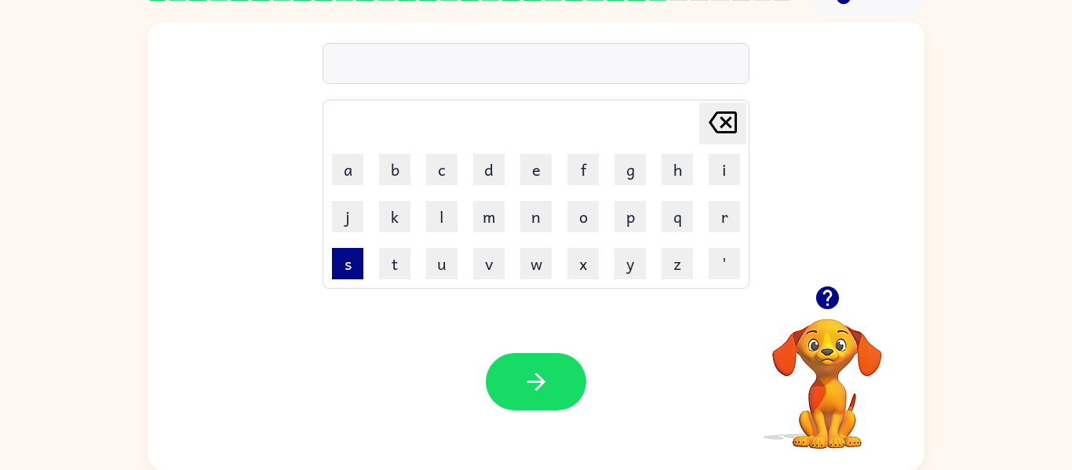
click at [344, 260] on button "s" at bounding box center [347, 263] width 31 height 31
click at [725, 170] on button "i" at bounding box center [724, 169] width 31 height 31
click at [398, 269] on button "t" at bounding box center [394, 263] width 31 height 31
click at [444, 165] on button "c" at bounding box center [441, 169] width 31 height 31
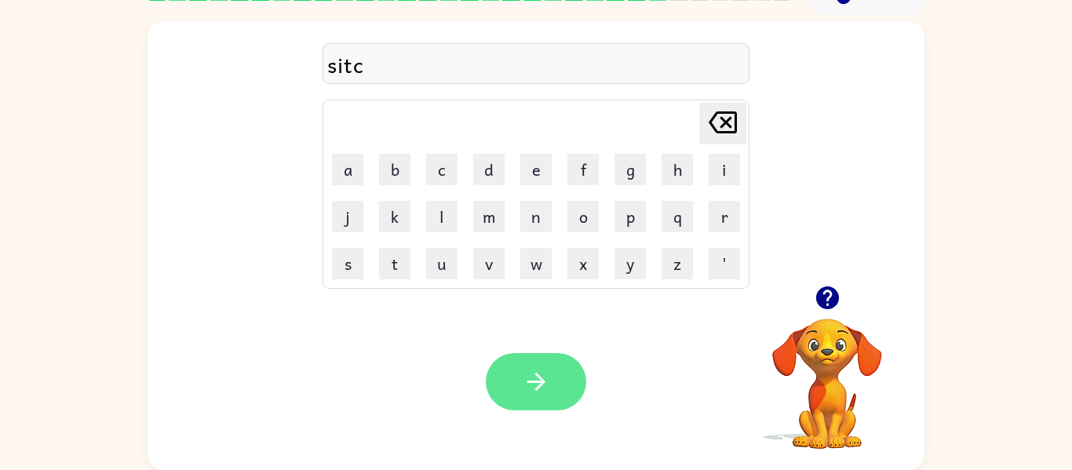
click at [532, 370] on icon "button" at bounding box center [536, 381] width 27 height 27
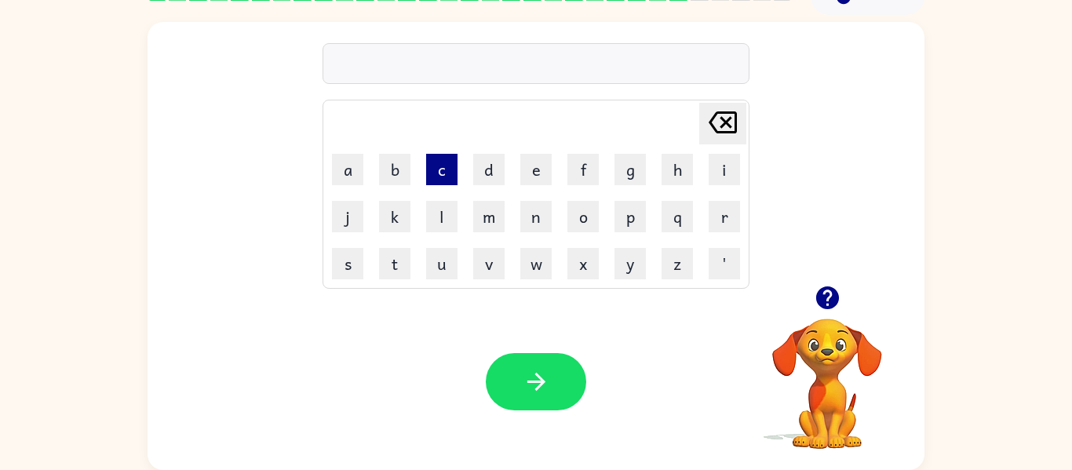
click at [447, 163] on button "c" at bounding box center [441, 169] width 31 height 31
click at [739, 163] on button "i" at bounding box center [724, 169] width 31 height 31
click at [831, 299] on icon "button" at bounding box center [827, 298] width 23 height 23
click at [722, 121] on icon "Delete Delete last character input" at bounding box center [723, 123] width 38 height 38
click at [532, 168] on button "e" at bounding box center [536, 169] width 31 height 31
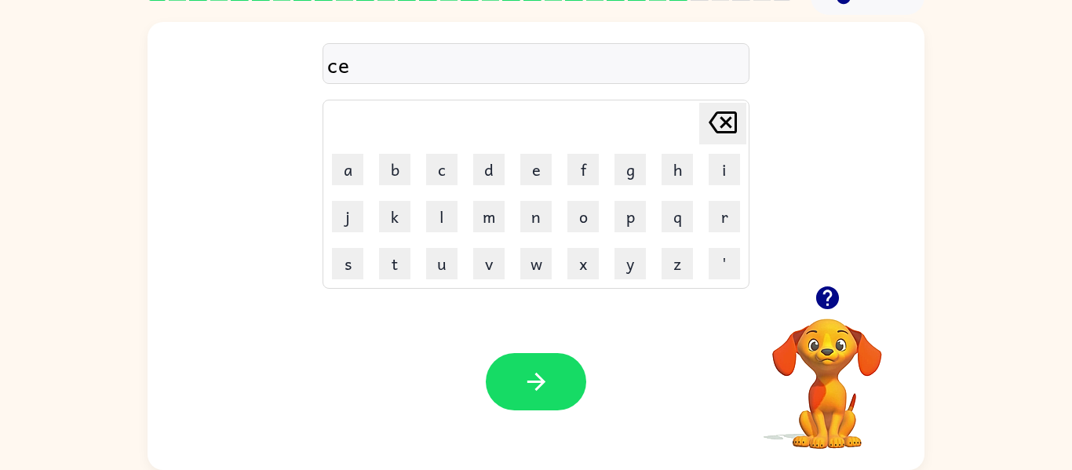
click at [812, 294] on button "button" at bounding box center [828, 298] width 40 height 40
click at [532, 174] on button "e" at bounding box center [536, 169] width 31 height 31
click at [645, 232] on button "p" at bounding box center [630, 216] width 31 height 31
click at [543, 364] on button "button" at bounding box center [536, 381] width 100 height 57
click at [500, 277] on button "v" at bounding box center [488, 263] width 31 height 31
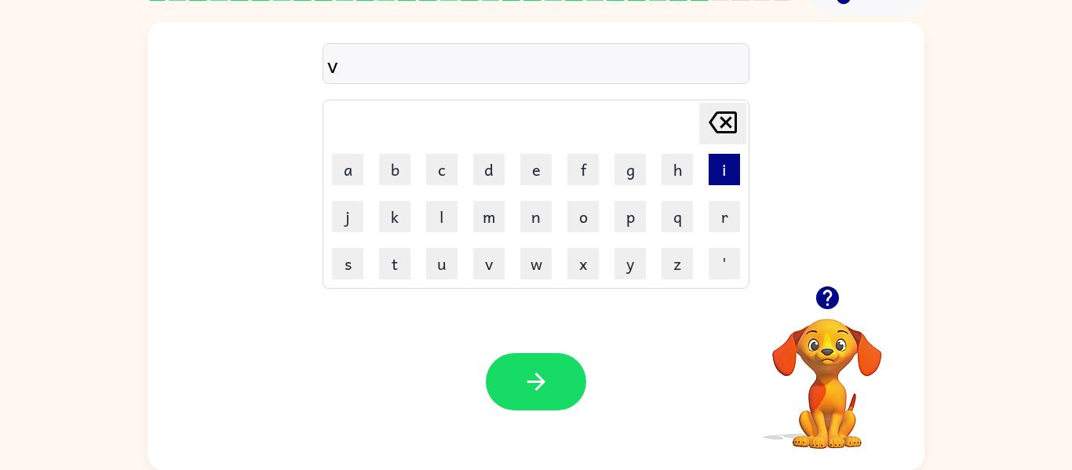
click at [716, 164] on button "i" at bounding box center [724, 169] width 31 height 31
click at [646, 231] on td "p" at bounding box center [631, 217] width 46 height 46
click at [634, 225] on button "p" at bounding box center [630, 216] width 31 height 31
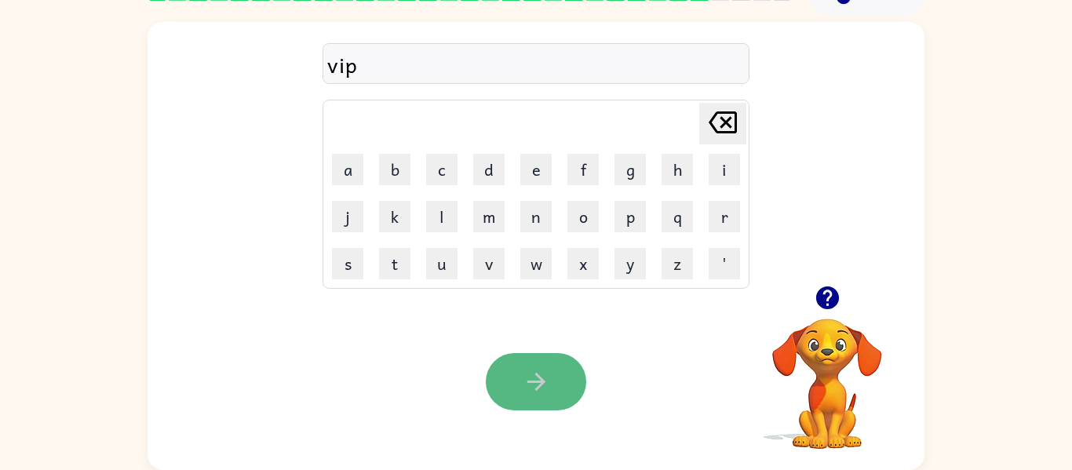
click at [526, 400] on button "button" at bounding box center [536, 381] width 100 height 57
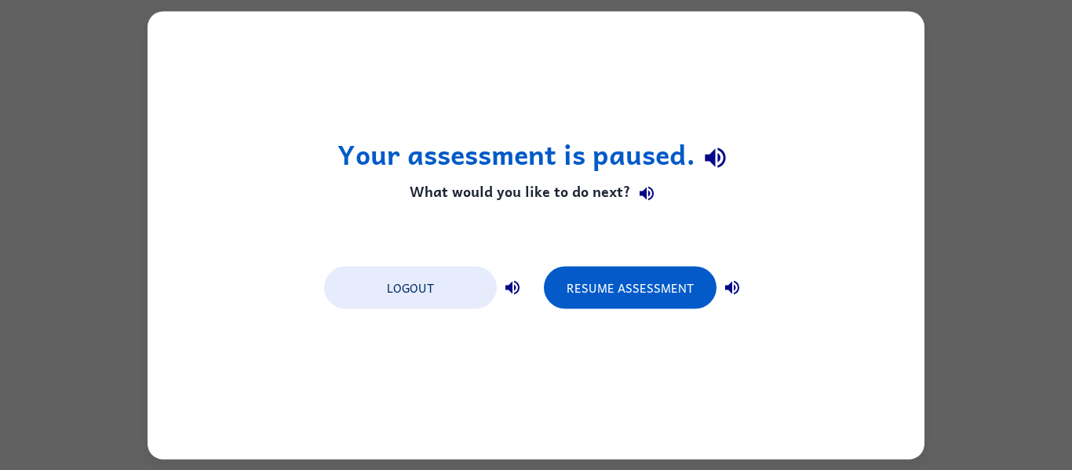
scroll to position [0, 0]
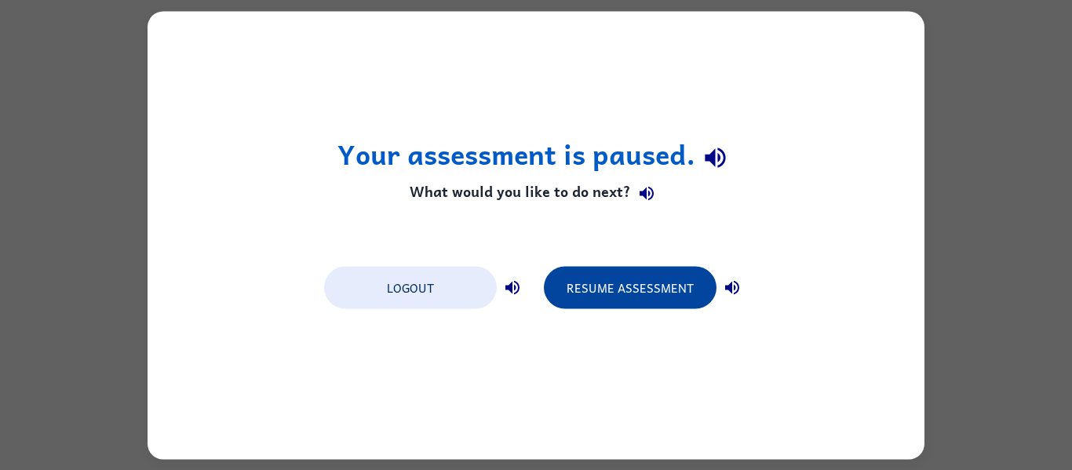
click at [636, 291] on button "Resume Assessment" at bounding box center [630, 287] width 173 height 42
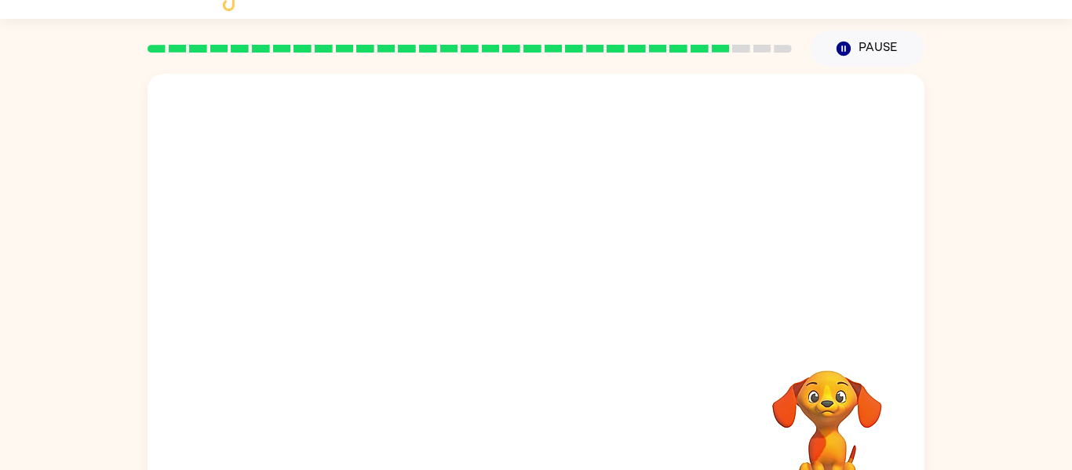
scroll to position [82, 0]
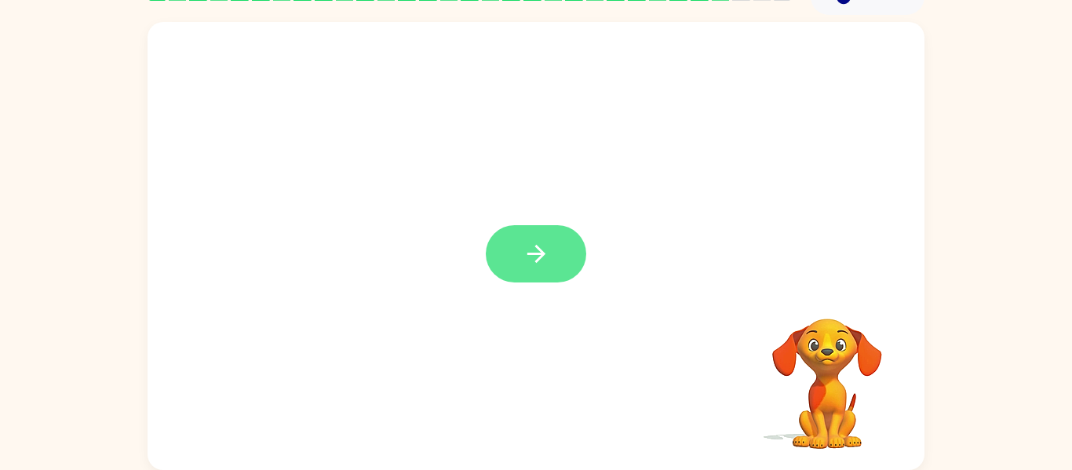
click at [533, 249] on icon "button" at bounding box center [536, 253] width 27 height 27
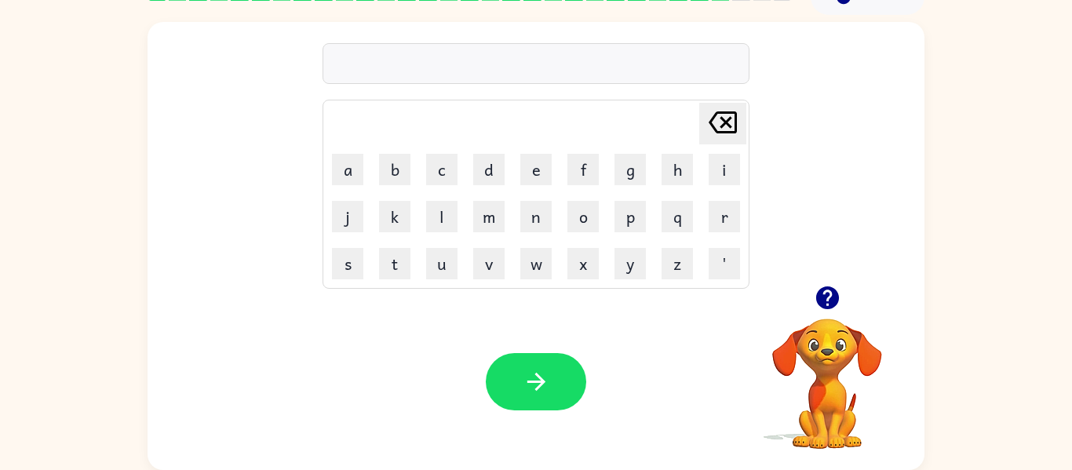
click at [689, 334] on div "Your browser must support playing .mp4 files to use Literably. Please try using…" at bounding box center [536, 382] width 777 height 177
click at [728, 181] on button "i" at bounding box center [724, 169] width 31 height 31
click at [707, 130] on icon "Delete Delete last character input" at bounding box center [723, 123] width 38 height 38
click at [334, 266] on button "s" at bounding box center [347, 263] width 31 height 31
click at [732, 182] on button "i" at bounding box center [724, 169] width 31 height 31
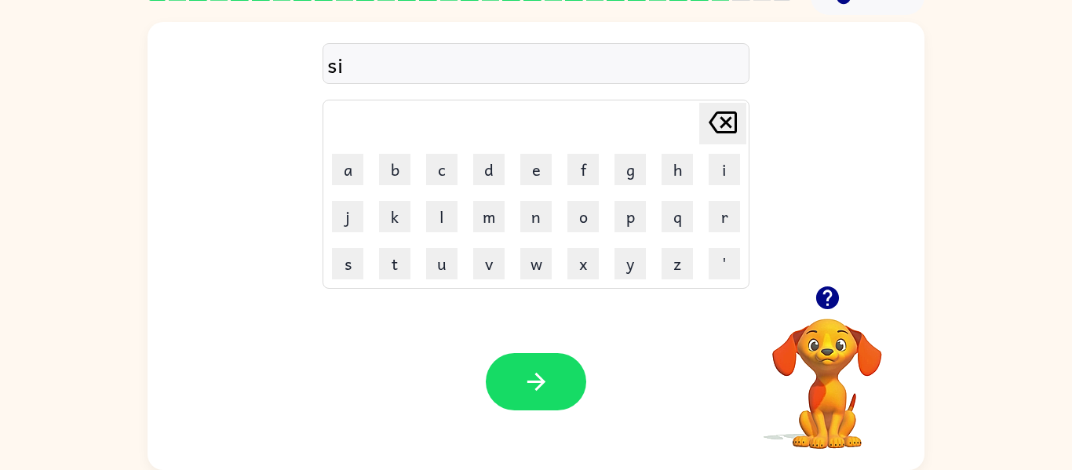
click at [744, 112] on button "Delete Delete last character input" at bounding box center [723, 124] width 47 height 42
click at [380, 262] on button "t" at bounding box center [394, 263] width 31 height 31
click at [385, 272] on button "t" at bounding box center [394, 263] width 31 height 31
click at [724, 106] on icon "Delete Delete last character input" at bounding box center [723, 123] width 38 height 38
click at [729, 125] on icon at bounding box center [723, 122] width 28 height 22
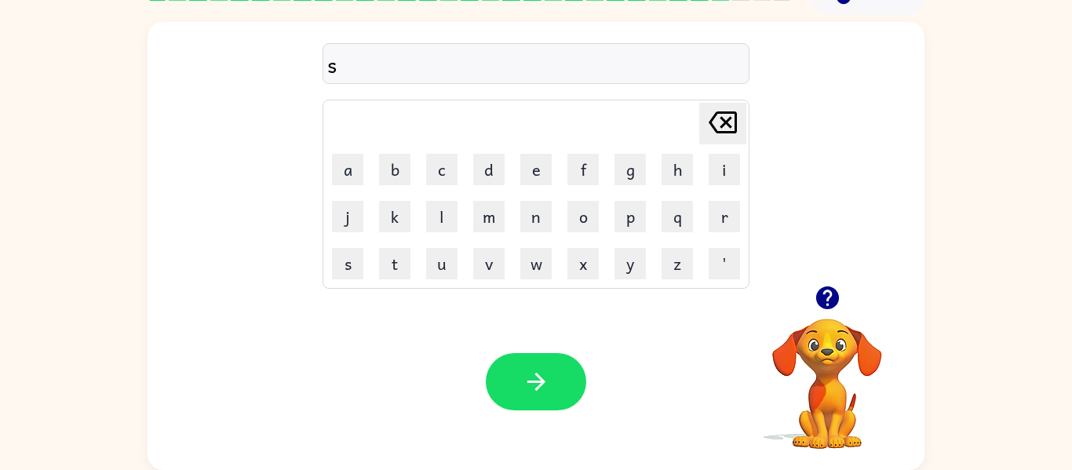
click at [745, 112] on button "Delete Delete last character input" at bounding box center [723, 124] width 47 height 42
click at [722, 116] on icon "Delete Delete last character input" at bounding box center [723, 123] width 38 height 38
click at [391, 273] on button "t" at bounding box center [394, 263] width 31 height 31
click at [725, 171] on button "i" at bounding box center [724, 169] width 31 height 31
click at [593, 273] on button "x" at bounding box center [583, 263] width 31 height 31
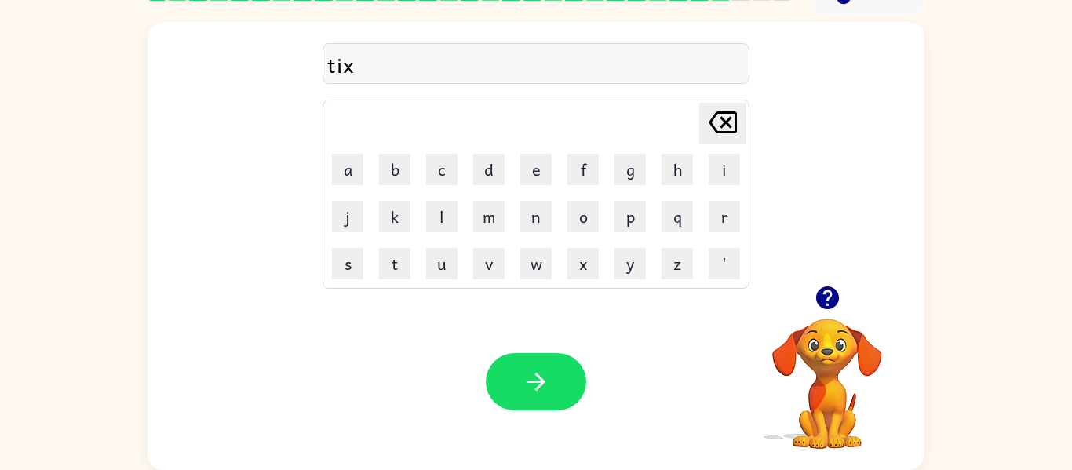
click at [817, 297] on icon "button" at bounding box center [827, 298] width 23 height 23
click at [841, 293] on icon "button" at bounding box center [827, 297] width 27 height 27
click at [544, 276] on button "w" at bounding box center [536, 263] width 31 height 31
click at [358, 181] on button "a" at bounding box center [347, 169] width 31 height 31
click at [398, 270] on button "t" at bounding box center [394, 263] width 31 height 31
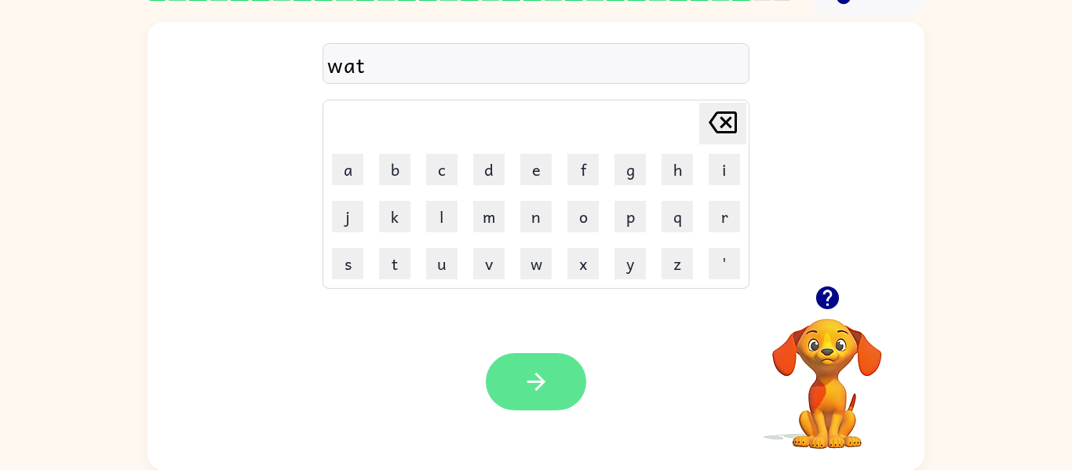
click at [532, 384] on icon "button" at bounding box center [536, 381] width 27 height 27
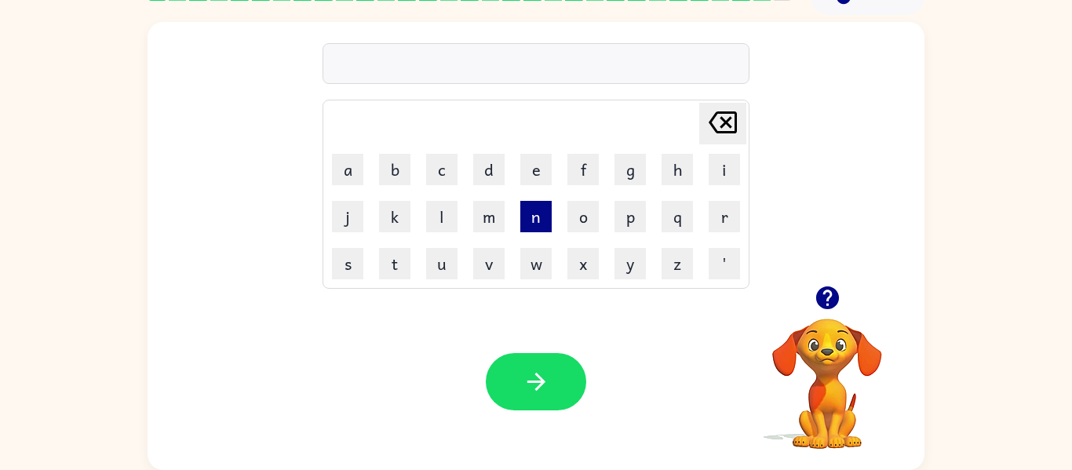
click at [540, 228] on button "n" at bounding box center [536, 216] width 31 height 31
click at [584, 219] on button "o" at bounding box center [583, 216] width 31 height 31
click at [395, 267] on button "t" at bounding box center [394, 263] width 31 height 31
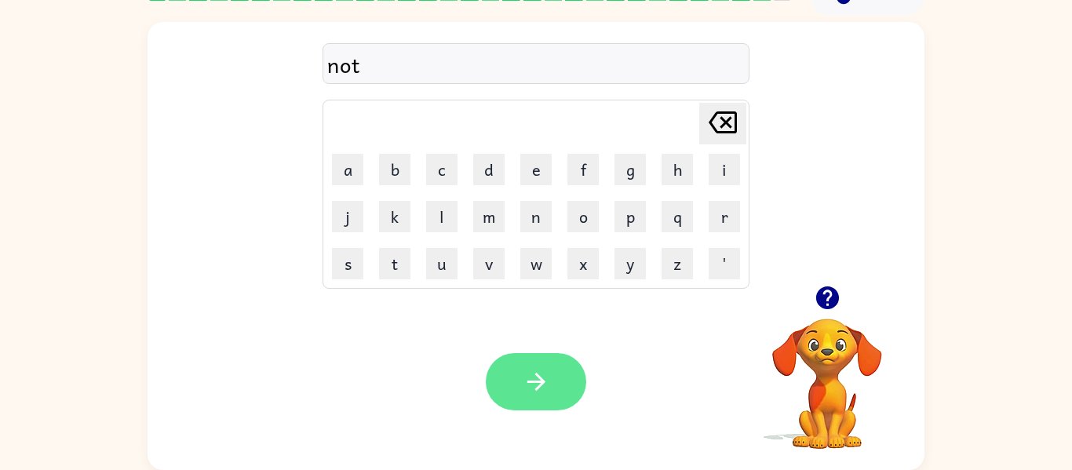
click at [500, 379] on button "button" at bounding box center [536, 381] width 100 height 57
